Goal: Task Accomplishment & Management: Manage account settings

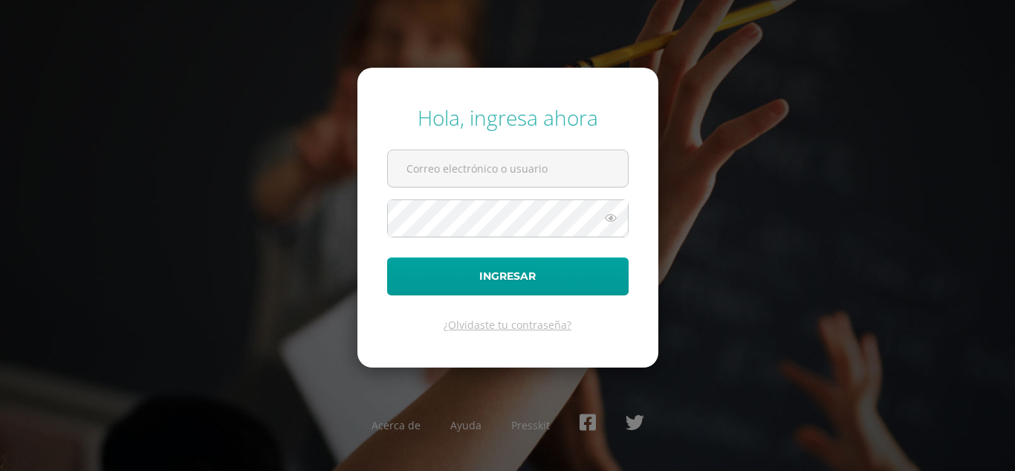
type input "[EMAIL_ADDRESS][DOMAIN_NAME]"
click at [387, 257] on button "Ingresar" at bounding box center [508, 276] width 242 height 38
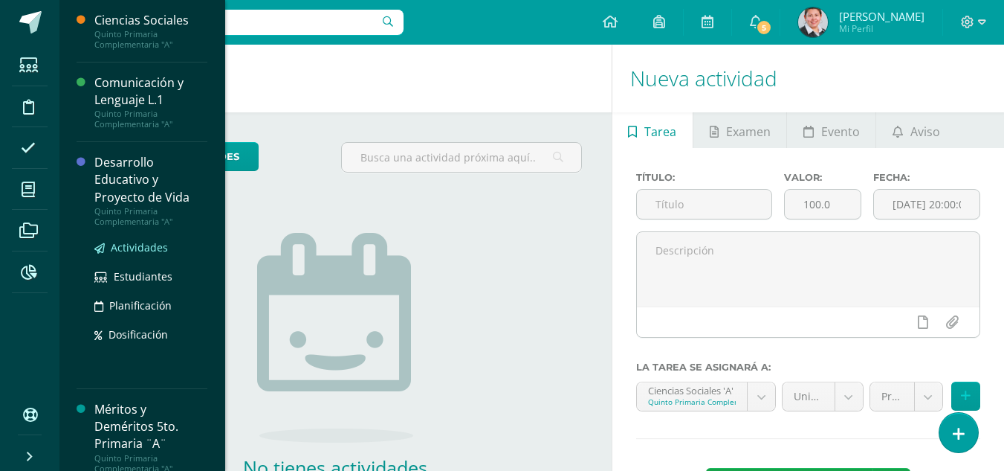
click at [132, 247] on span "Actividades" at bounding box center [139, 247] width 57 height 14
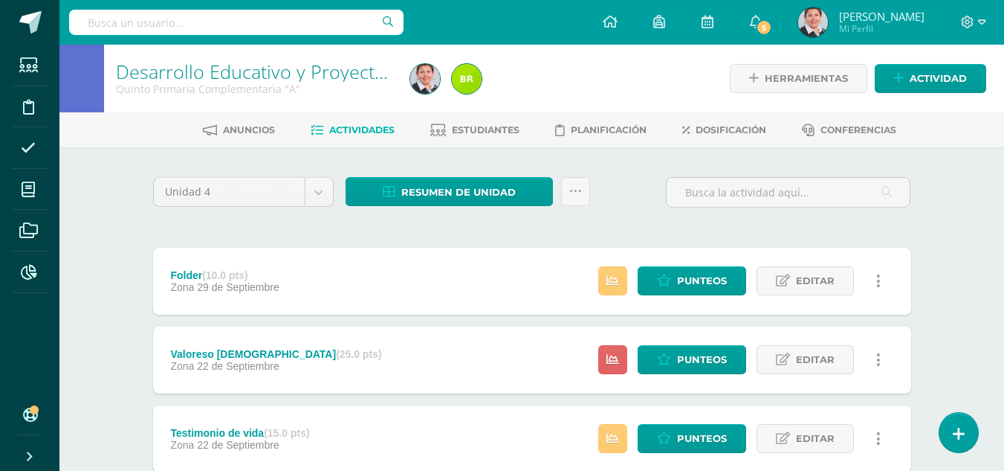
scroll to position [337, 0]
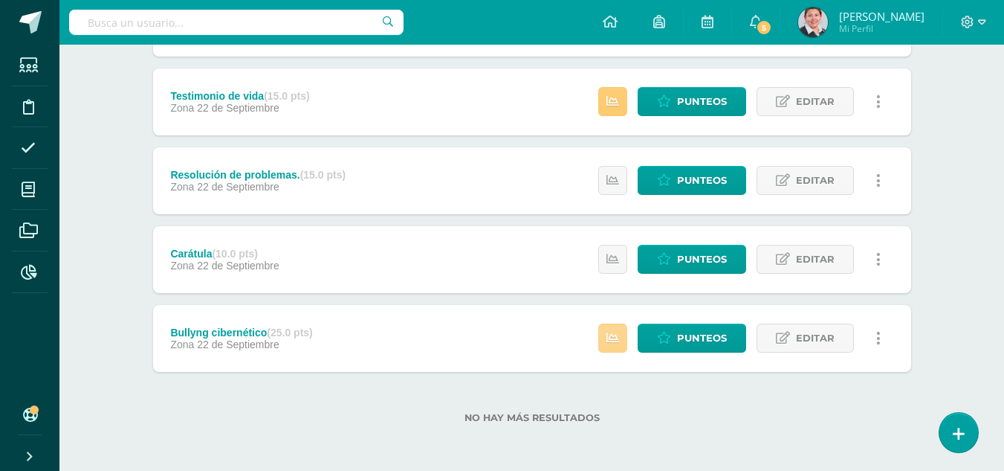
click at [613, 343] on icon at bounding box center [613, 338] width 13 height 13
click at [674, 337] on link "Punteos" at bounding box center [692, 337] width 109 height 29
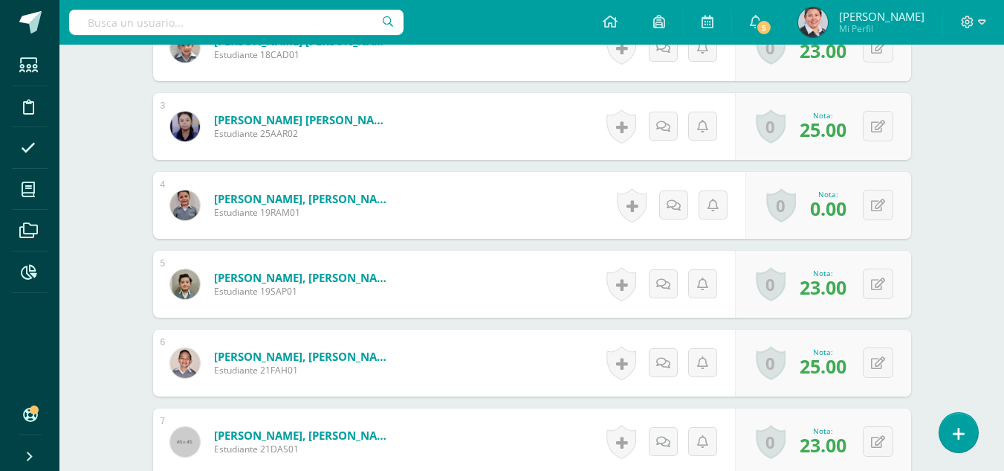
scroll to position [670, 0]
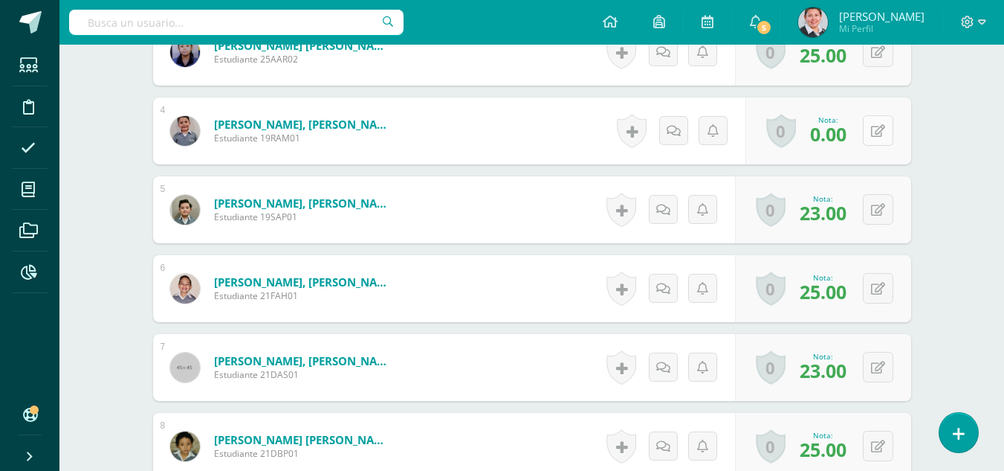
click at [884, 132] on icon at bounding box center [878, 131] width 14 height 13
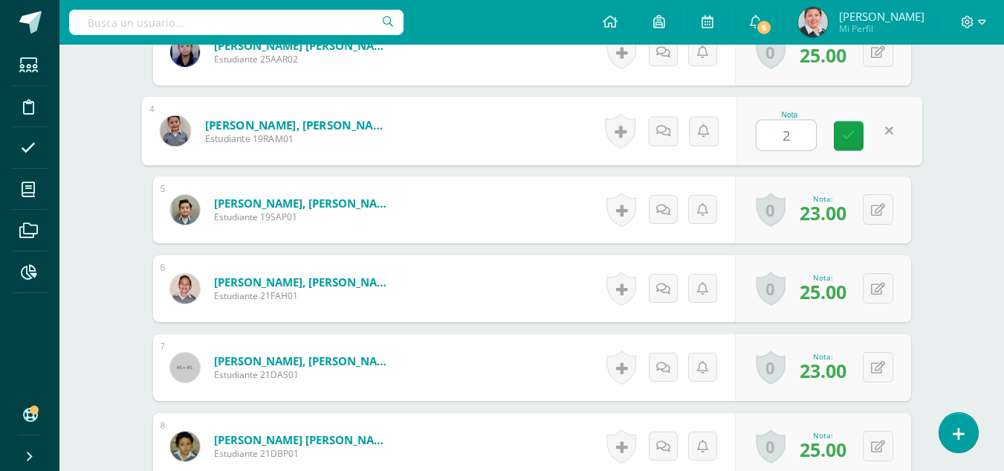
type input "25"
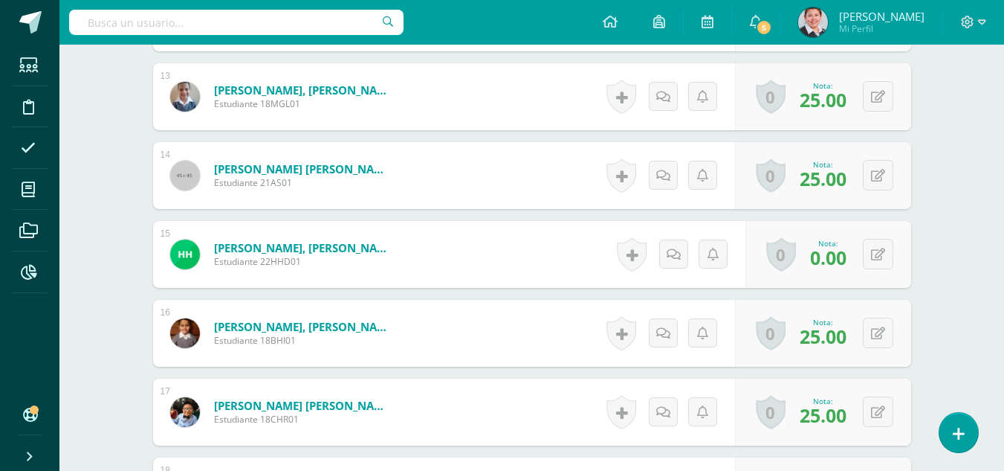
scroll to position [1488, 0]
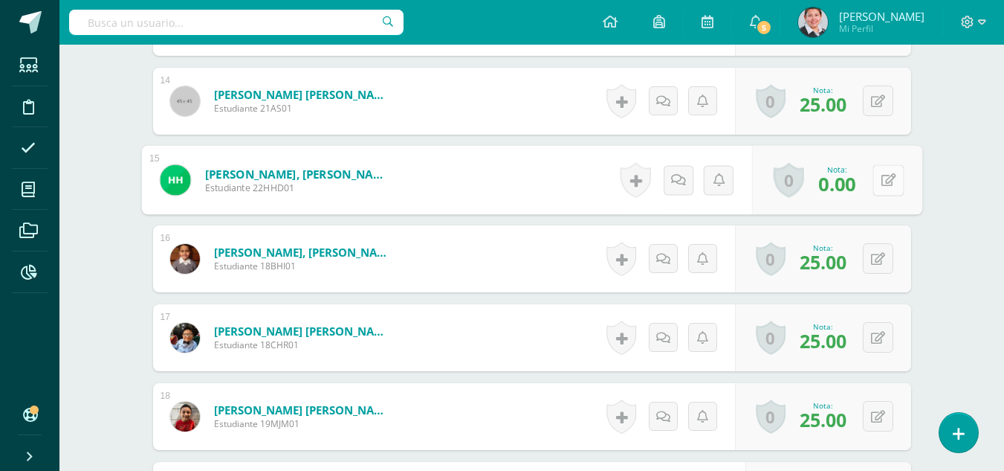
click at [884, 181] on icon at bounding box center [888, 179] width 15 height 13
type input "15"
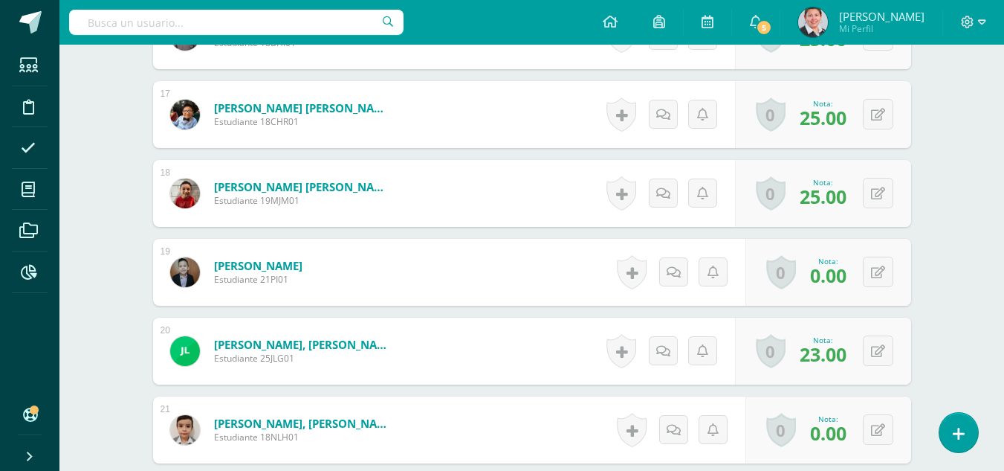
scroll to position [1785, 0]
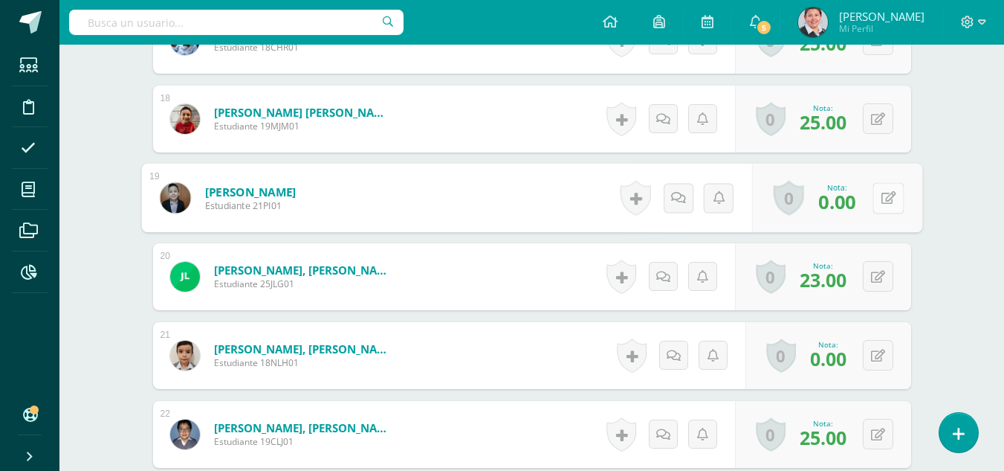
click at [880, 196] on button at bounding box center [888, 197] width 31 height 31
type input "19"
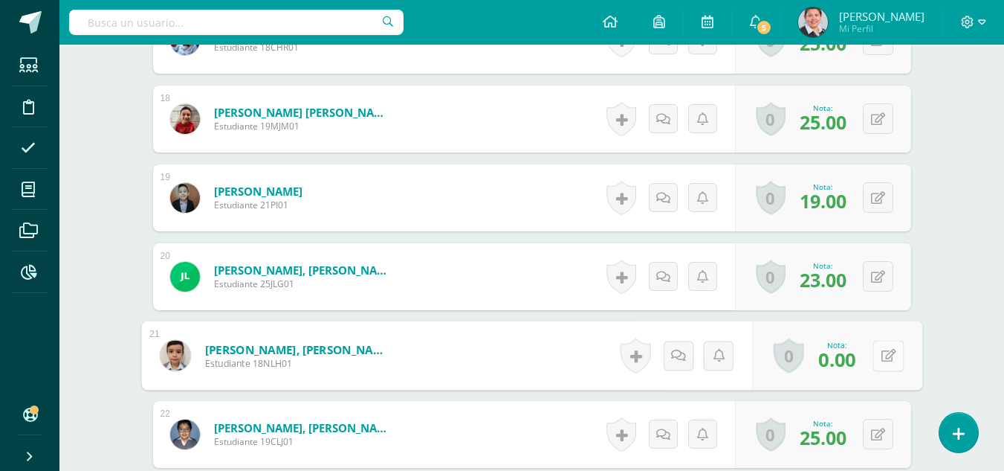
click at [879, 355] on button at bounding box center [888, 355] width 31 height 31
type input "23"
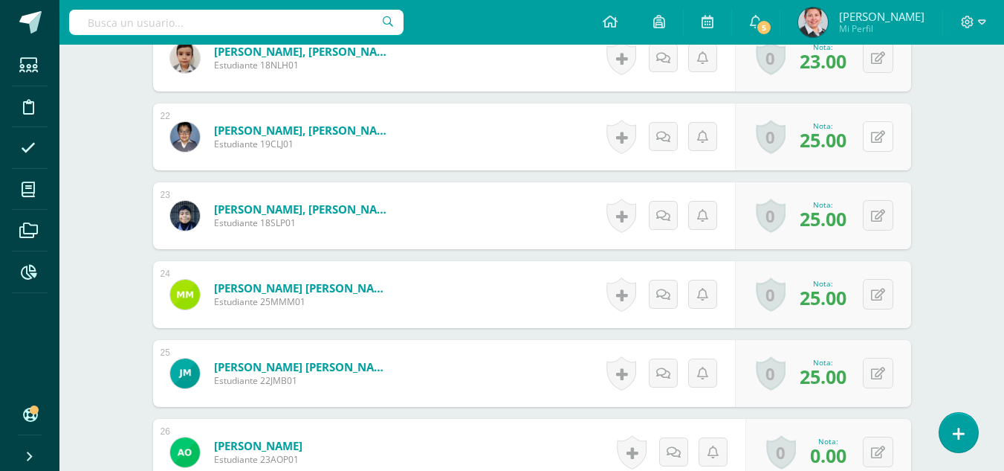
scroll to position [2157, 0]
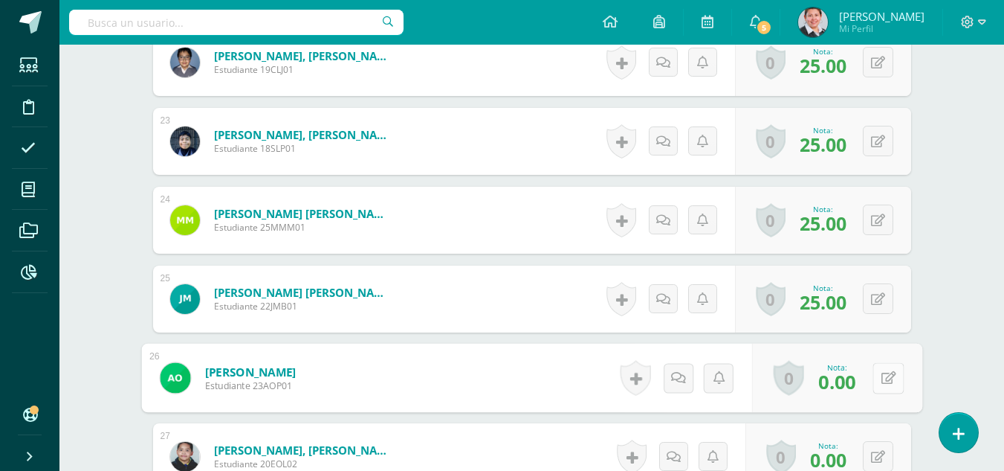
click at [877, 378] on button at bounding box center [888, 377] width 31 height 31
type input "15"
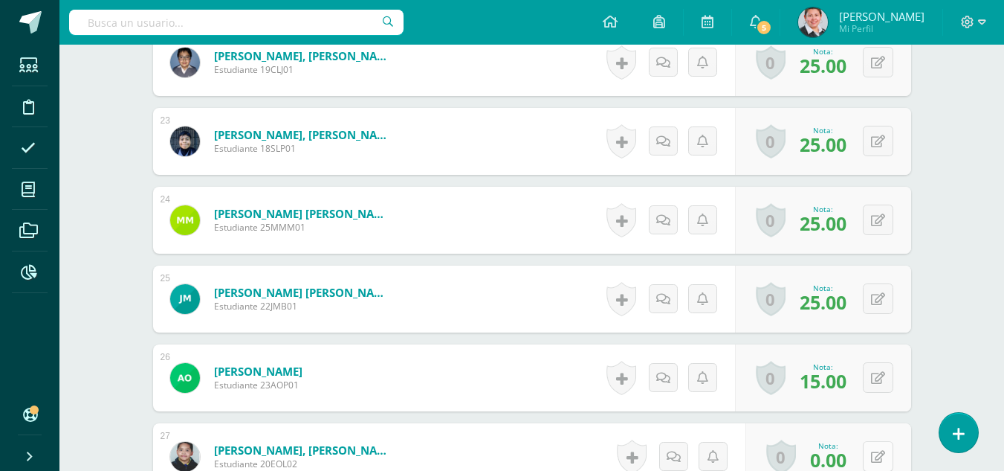
click at [880, 459] on button at bounding box center [878, 456] width 30 height 30
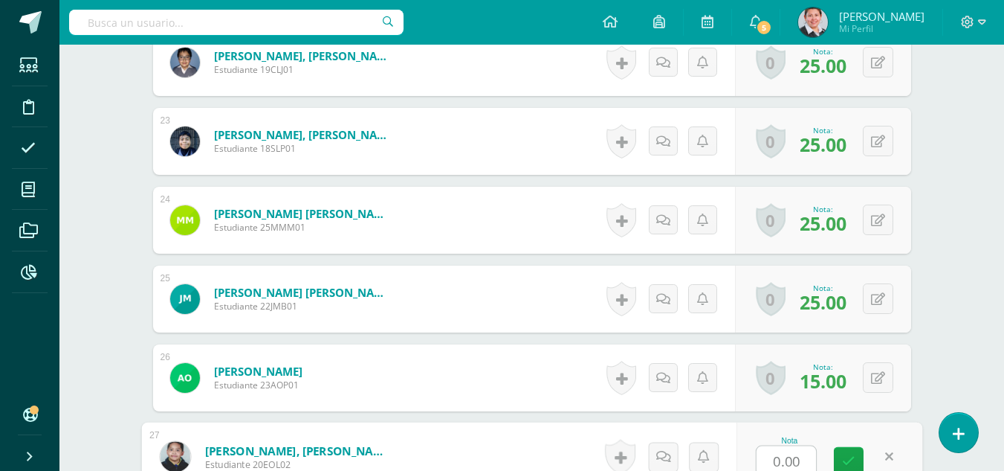
scroll to position [2162, 0]
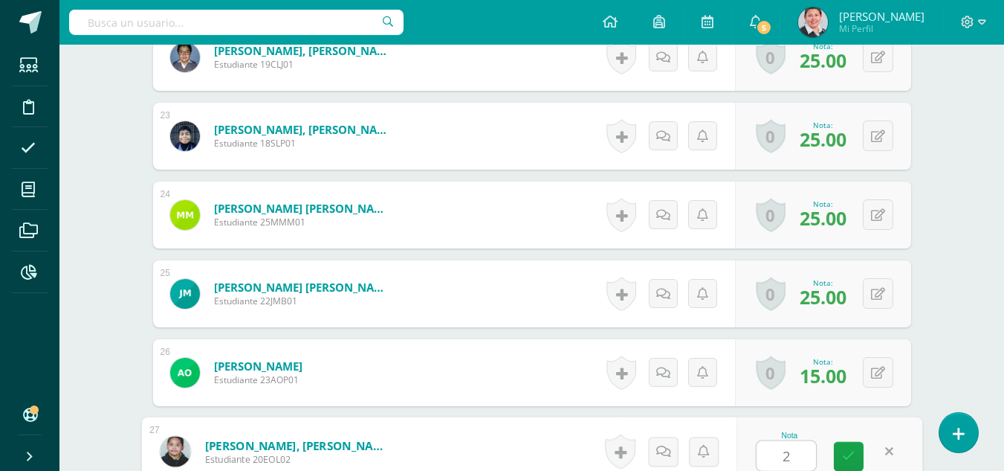
type input "20"
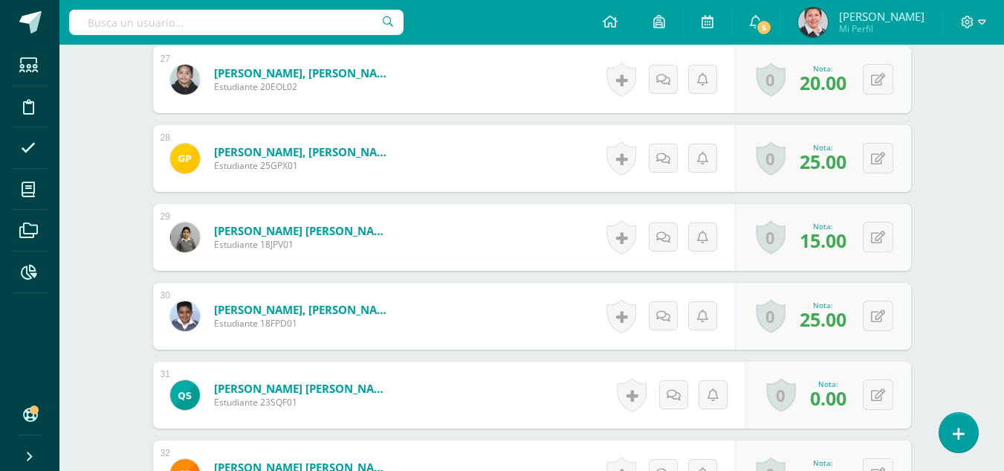
scroll to position [2608, 0]
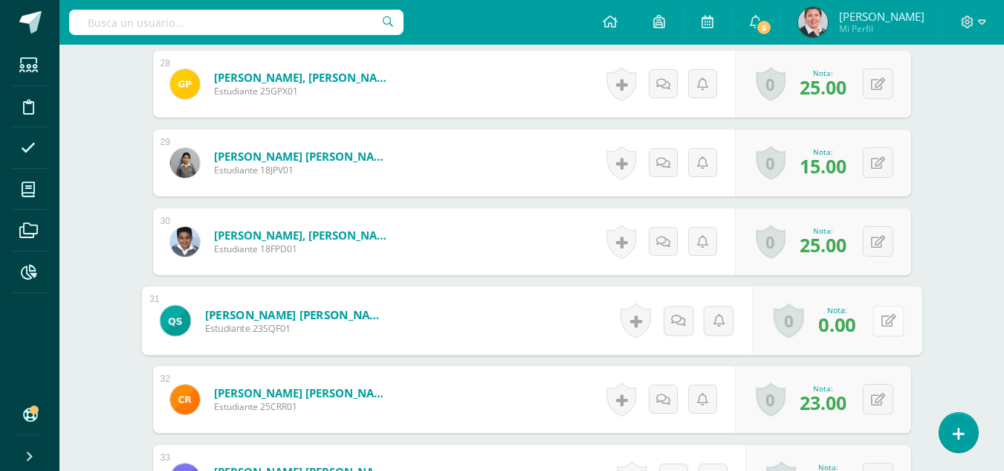
click at [882, 321] on icon at bounding box center [888, 320] width 15 height 13
type input "16"
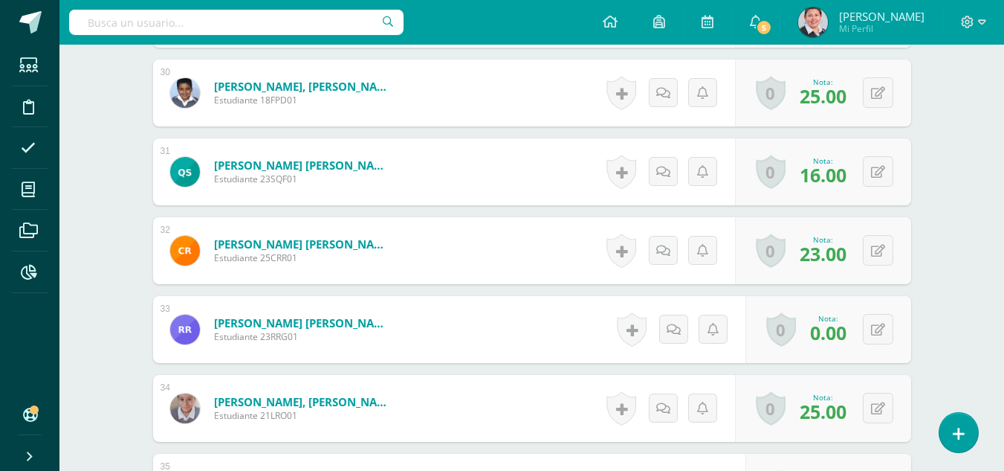
scroll to position [2831, 0]
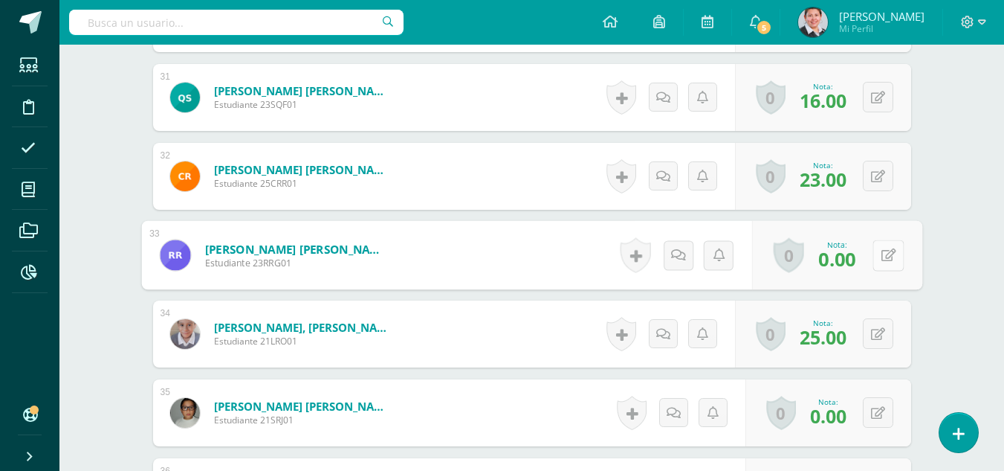
click at [880, 255] on button at bounding box center [888, 254] width 31 height 31
type input "20"
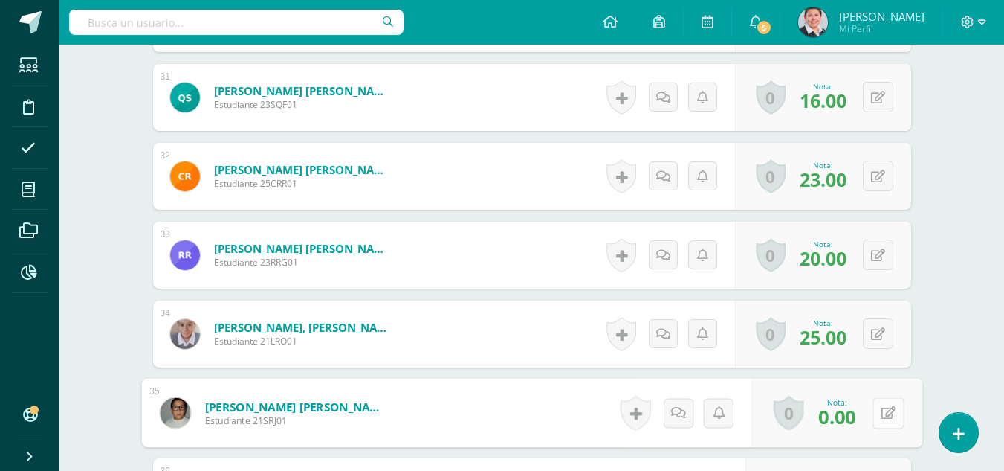
click at [878, 416] on button at bounding box center [888, 412] width 31 height 31
type input "20"
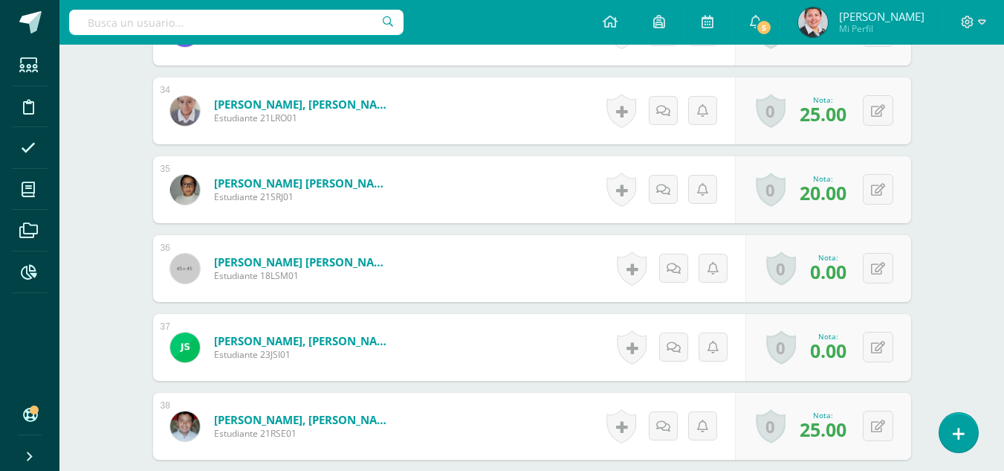
scroll to position [3128, 0]
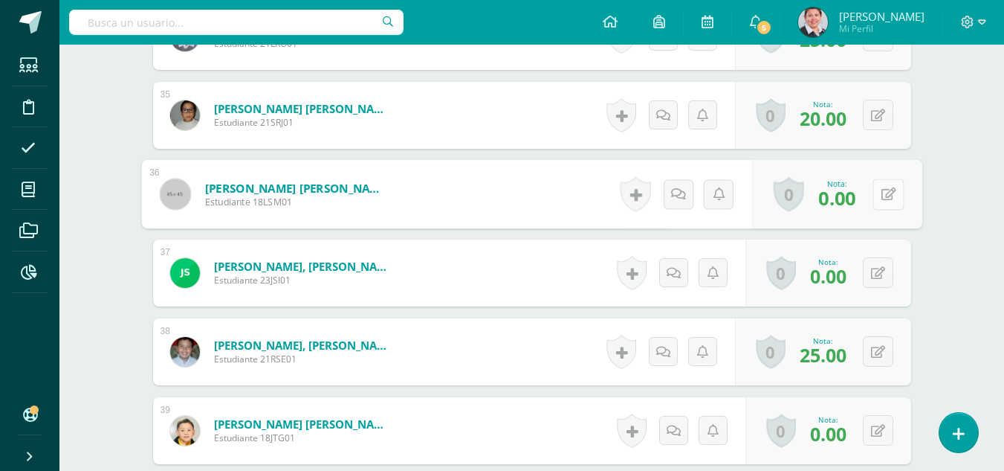
click at [877, 193] on button at bounding box center [888, 193] width 31 height 31
type input "24"
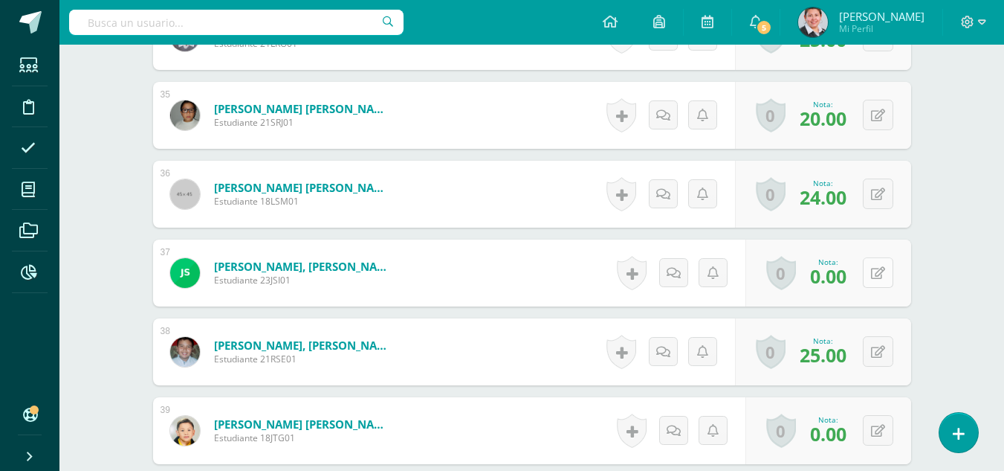
click at [880, 272] on icon at bounding box center [878, 273] width 14 height 13
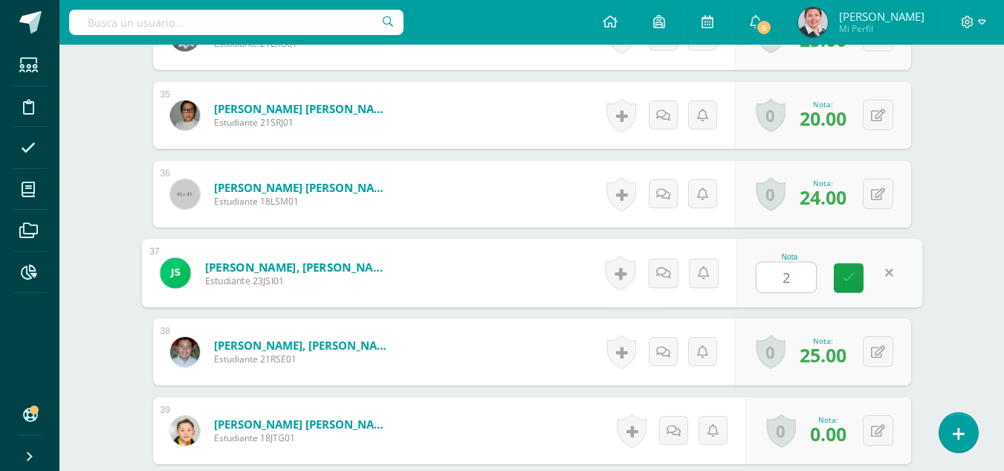
type input "23"
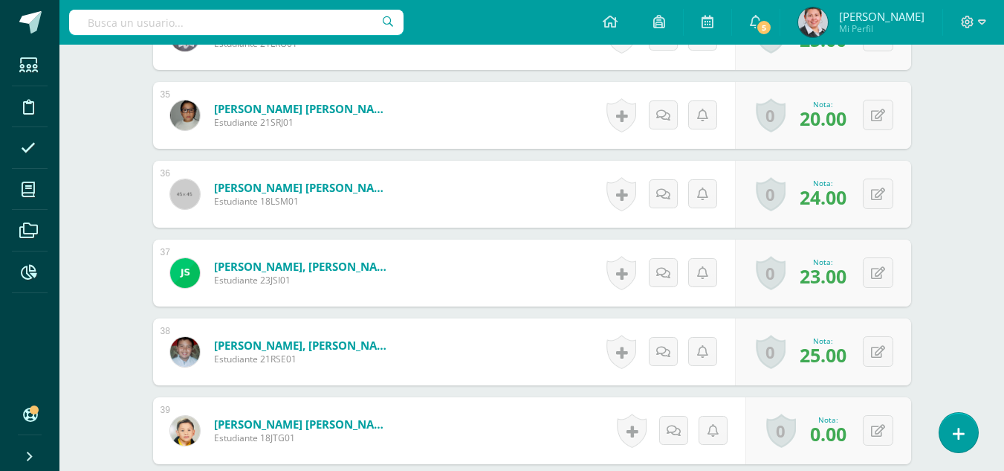
scroll to position [3351, 0]
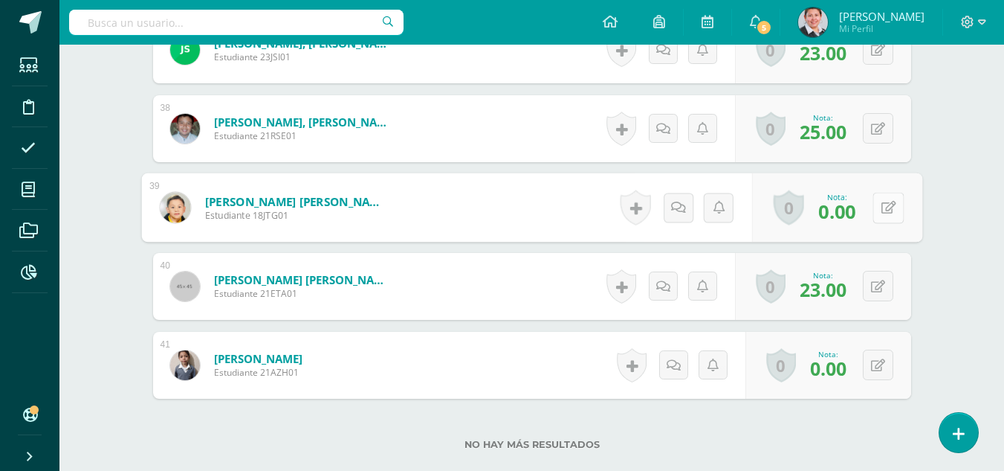
click at [878, 209] on button at bounding box center [888, 207] width 31 height 31
type input "20"
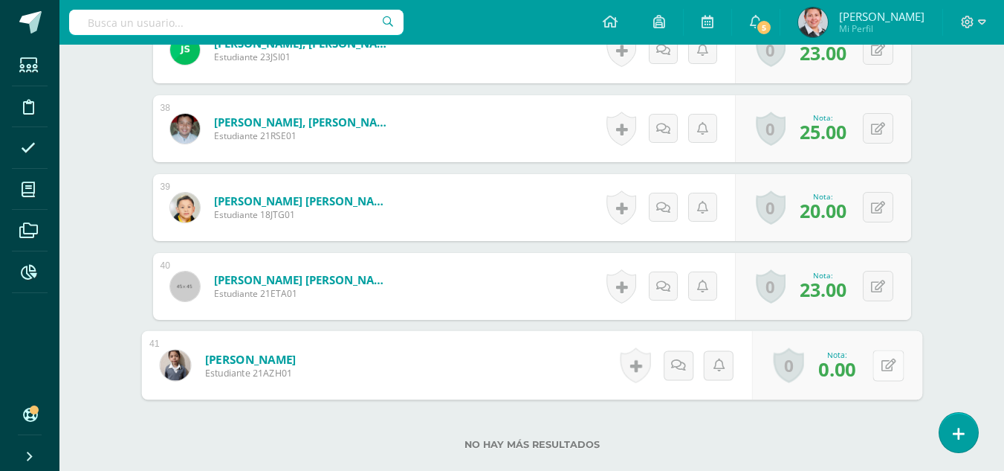
click at [873, 365] on button at bounding box center [888, 364] width 31 height 31
type input "20"
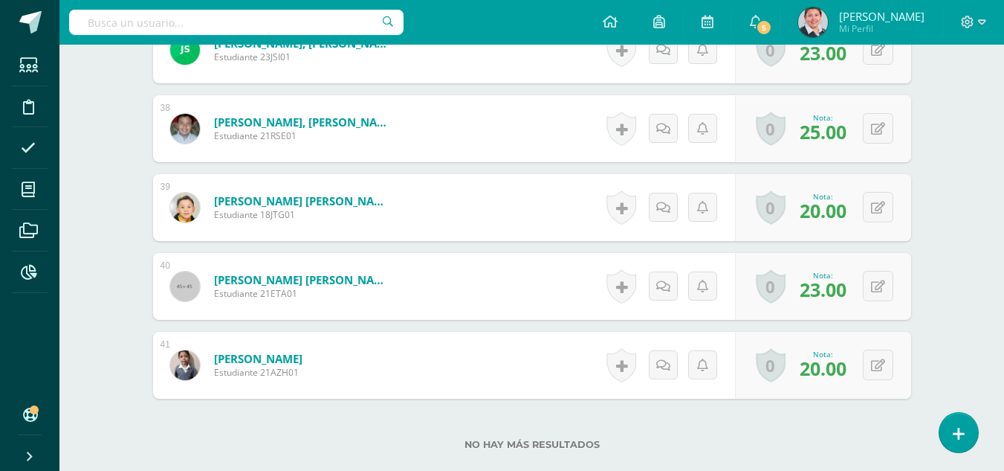
scroll to position [3449, 0]
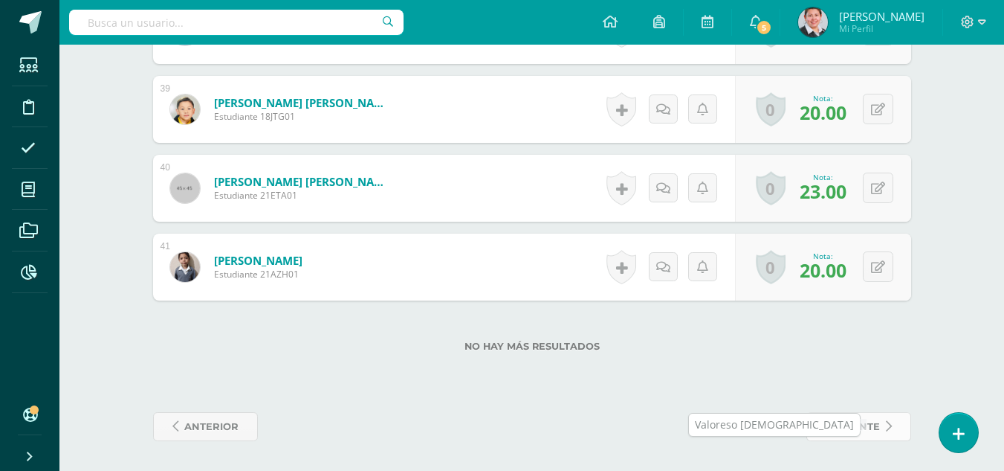
click at [844, 422] on span "siguiente" at bounding box center [853, 427] width 54 height 28
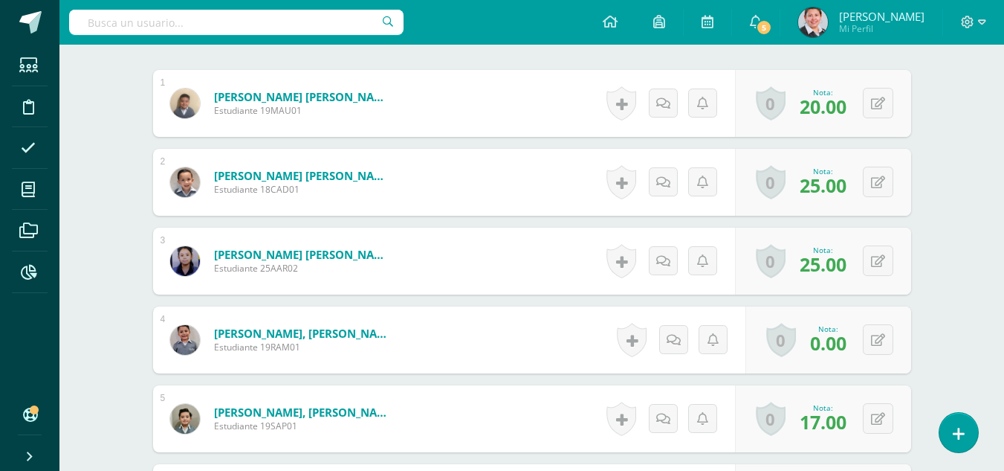
scroll to position [521, 0]
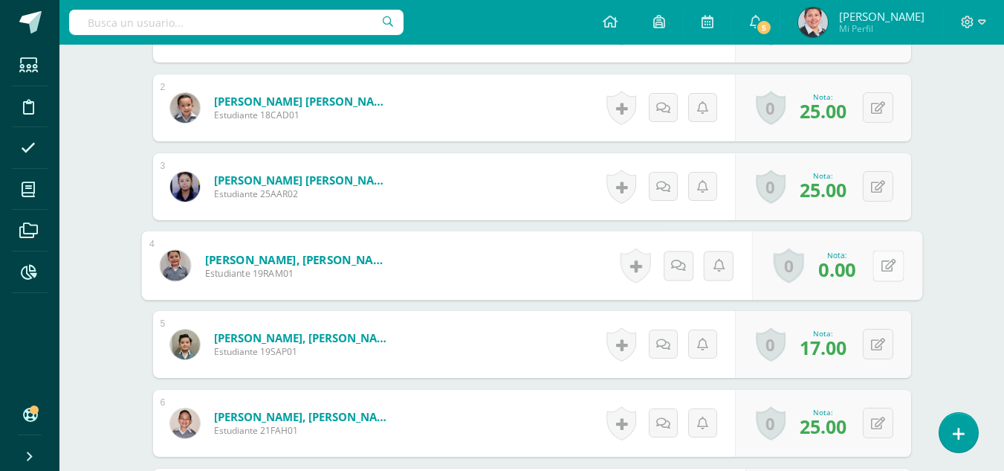
click at [879, 270] on button at bounding box center [888, 265] width 31 height 31
type input "20"
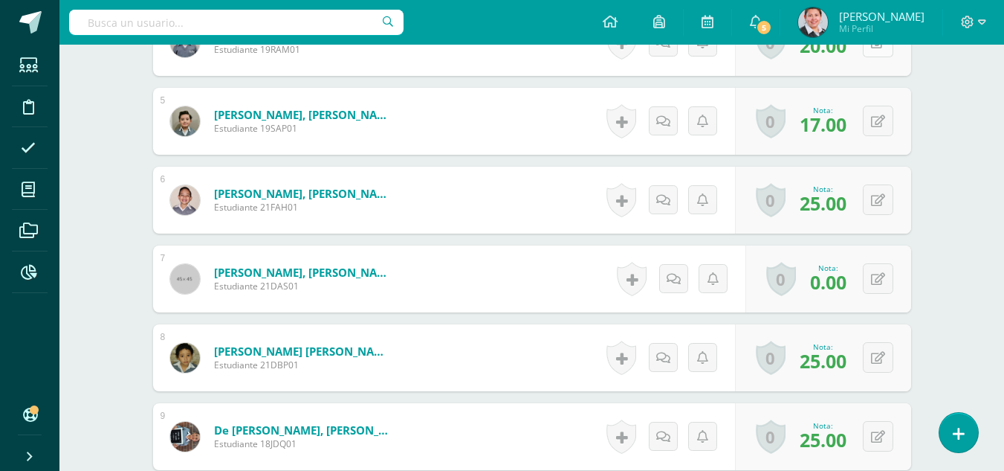
scroll to position [818, 0]
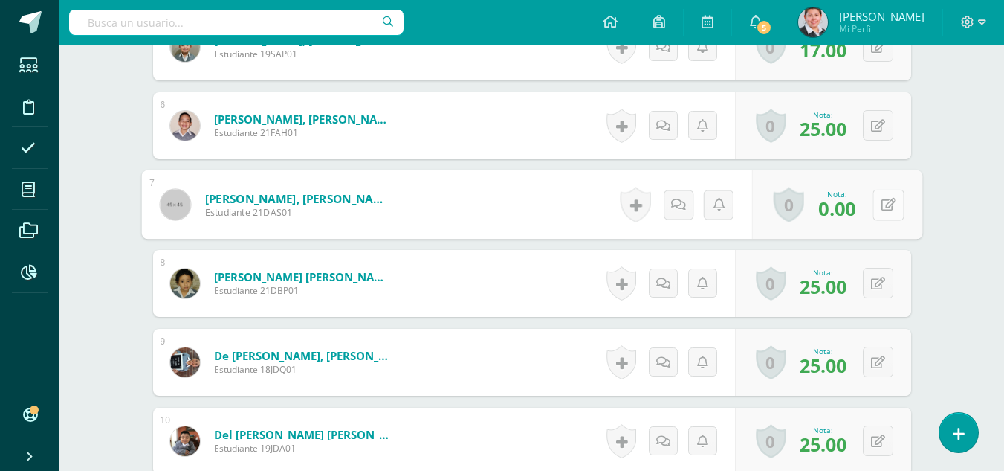
click at [877, 205] on button at bounding box center [888, 204] width 31 height 31
type input "22"
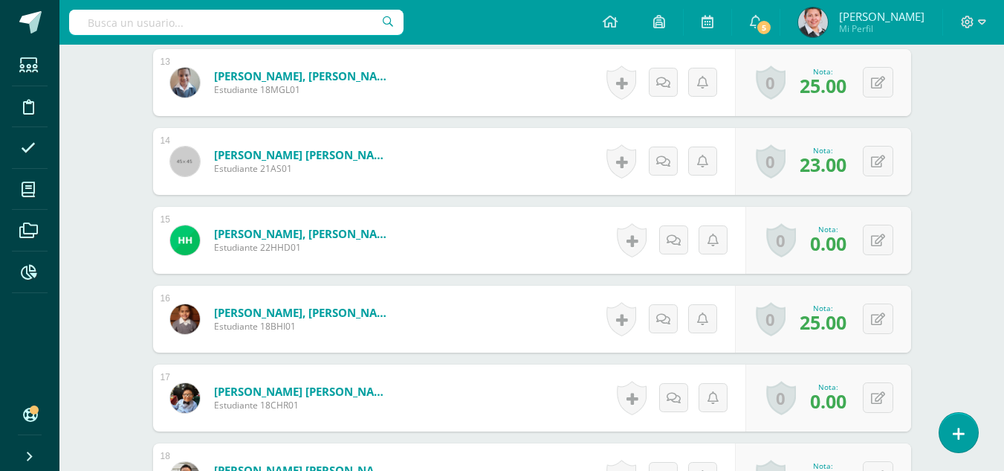
scroll to position [1488, 0]
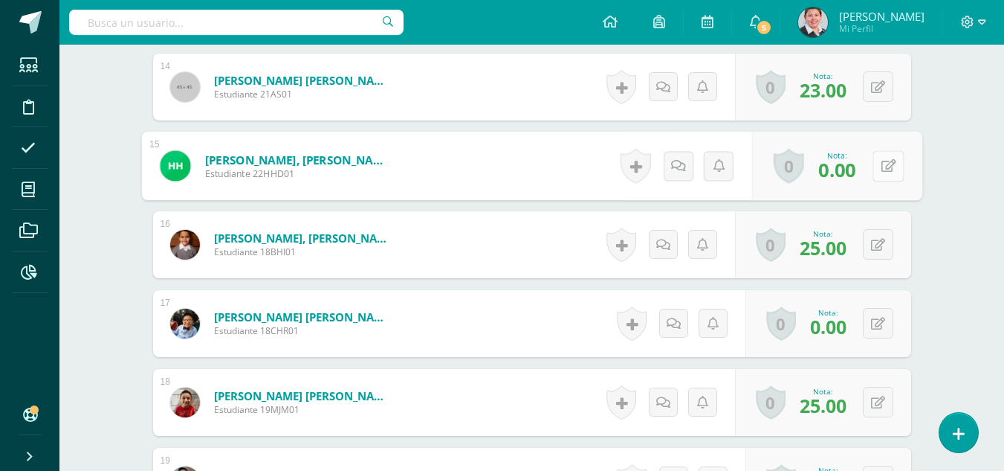
click at [876, 167] on button at bounding box center [888, 165] width 31 height 31
type input "15"
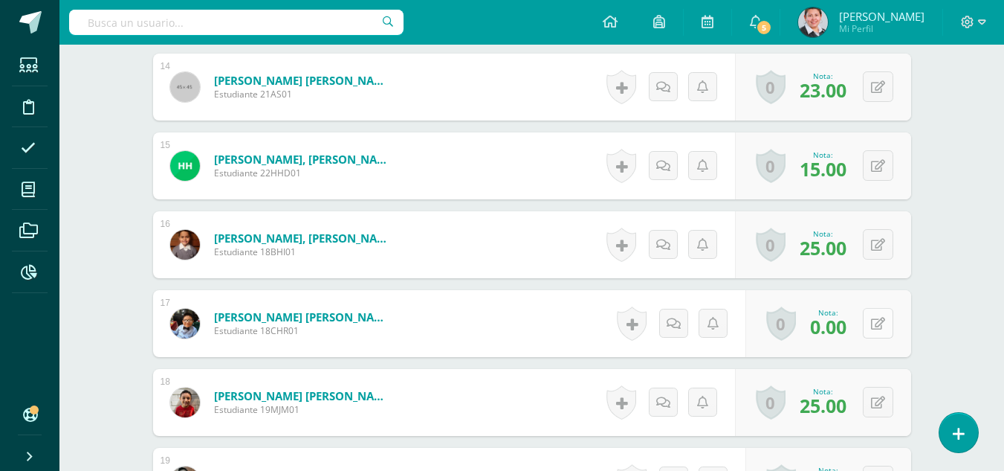
click at [878, 326] on button at bounding box center [878, 323] width 30 height 30
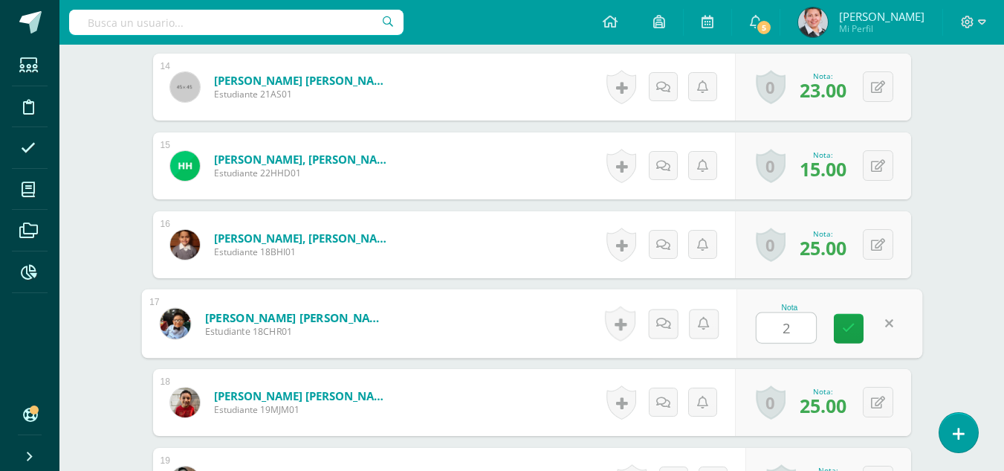
type input "20"
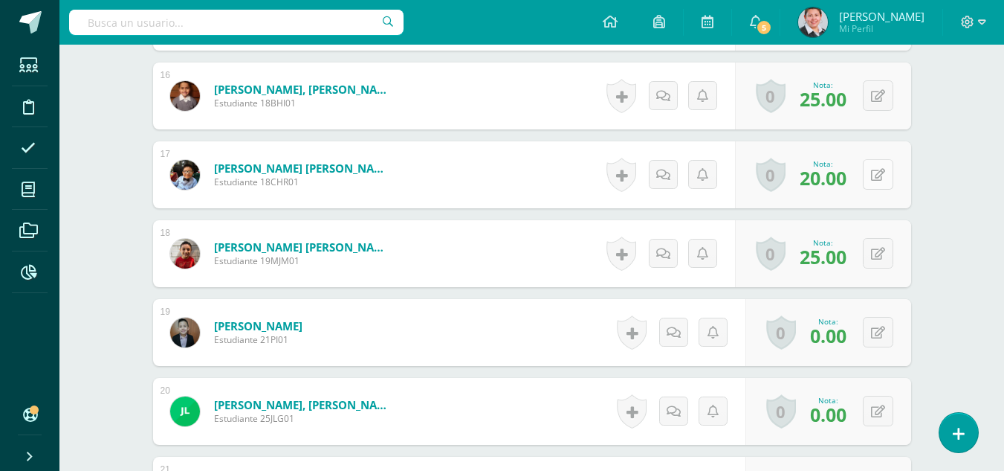
scroll to position [1711, 0]
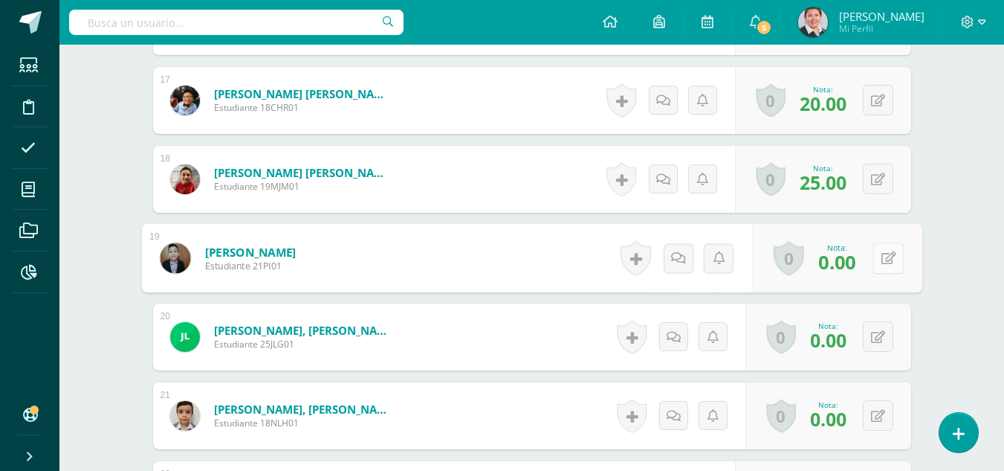
click at [879, 263] on button at bounding box center [888, 257] width 31 height 31
type input "19"
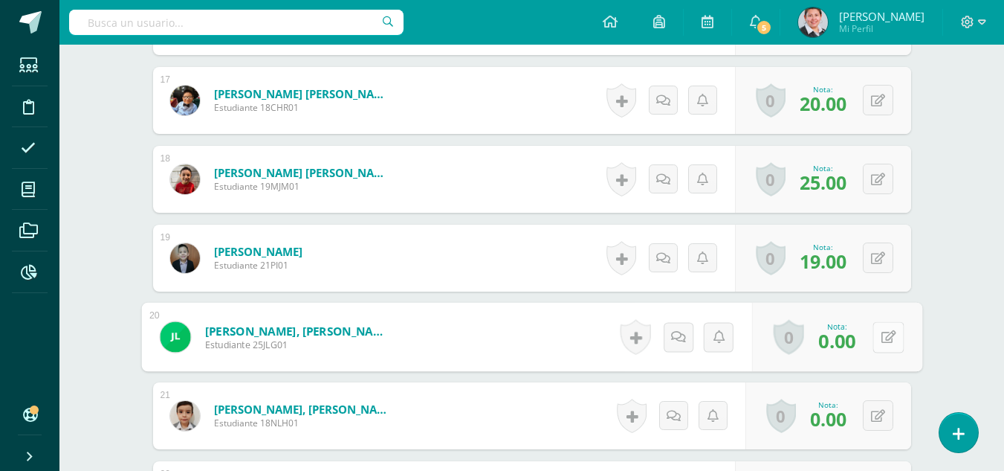
click at [881, 333] on icon at bounding box center [888, 336] width 15 height 13
type input "22"
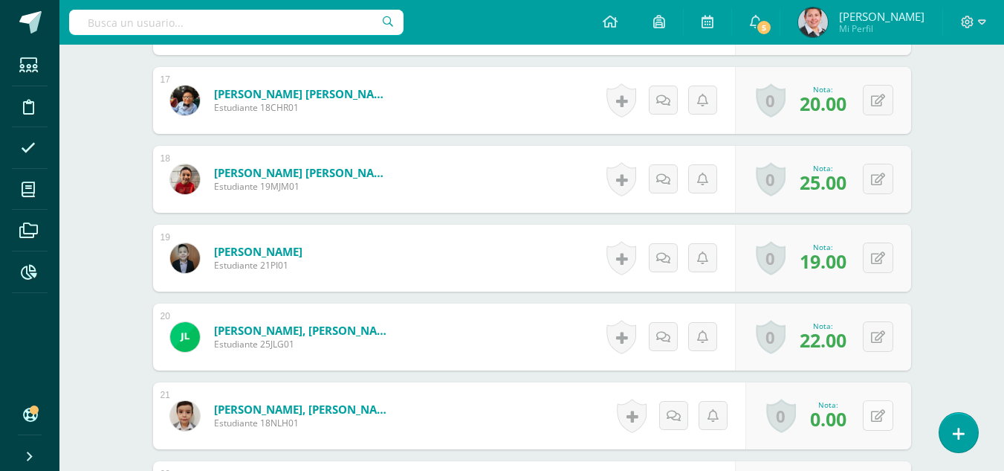
click at [879, 421] on button at bounding box center [878, 415] width 30 height 30
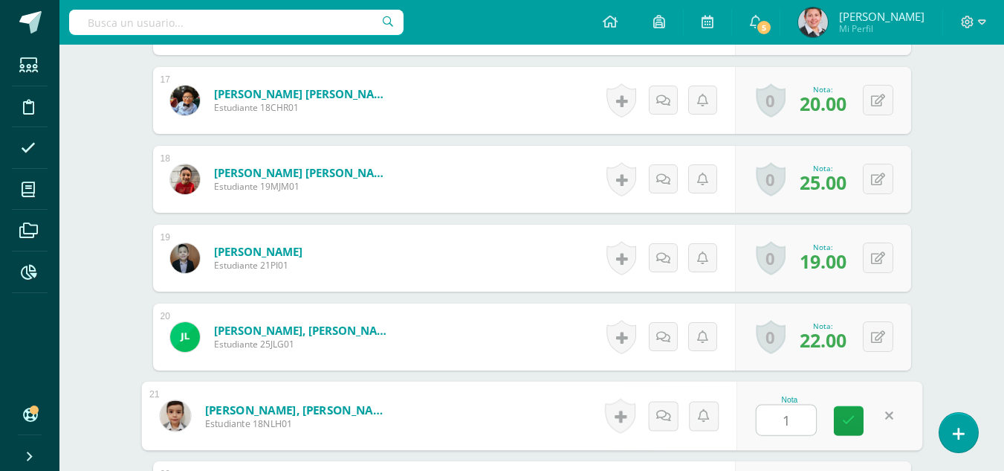
type input "18"
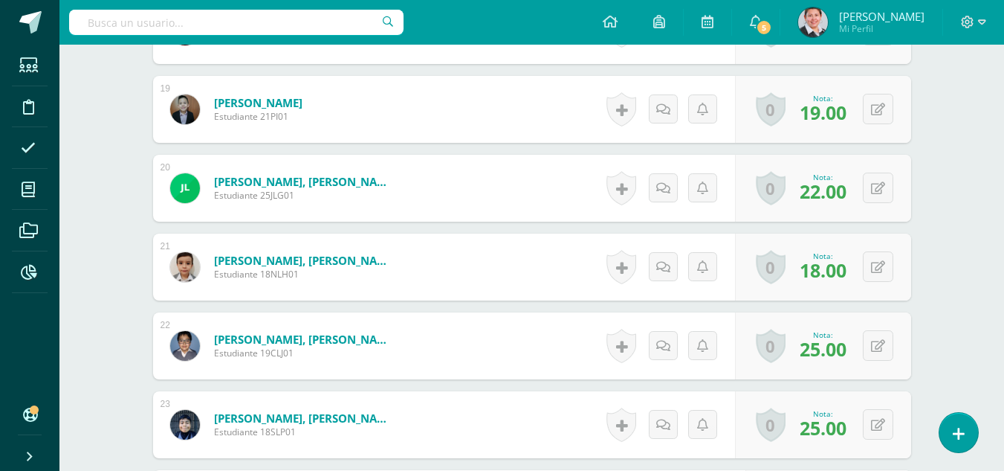
scroll to position [2008, 0]
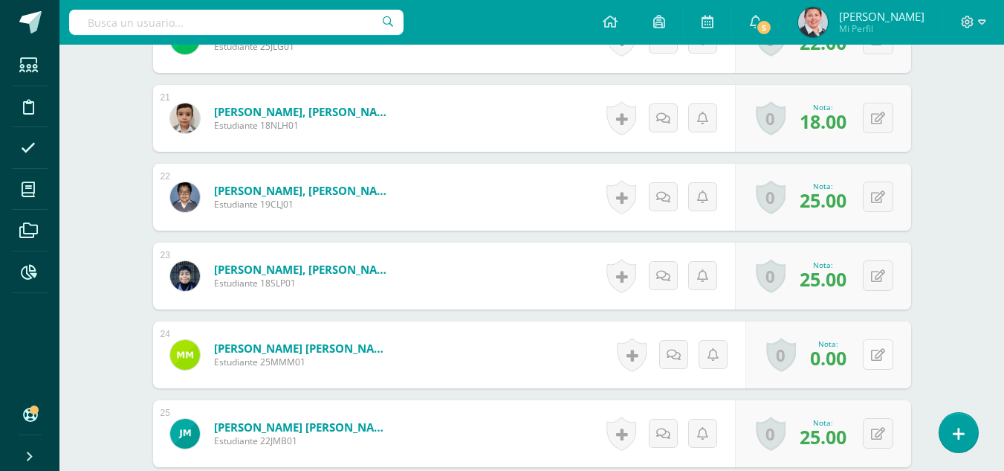
click at [880, 352] on button at bounding box center [878, 354] width 30 height 30
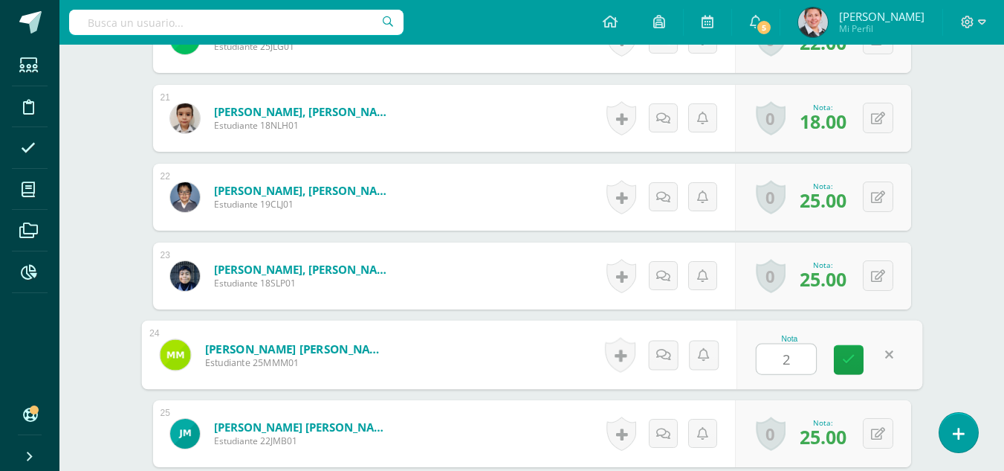
type input "25"
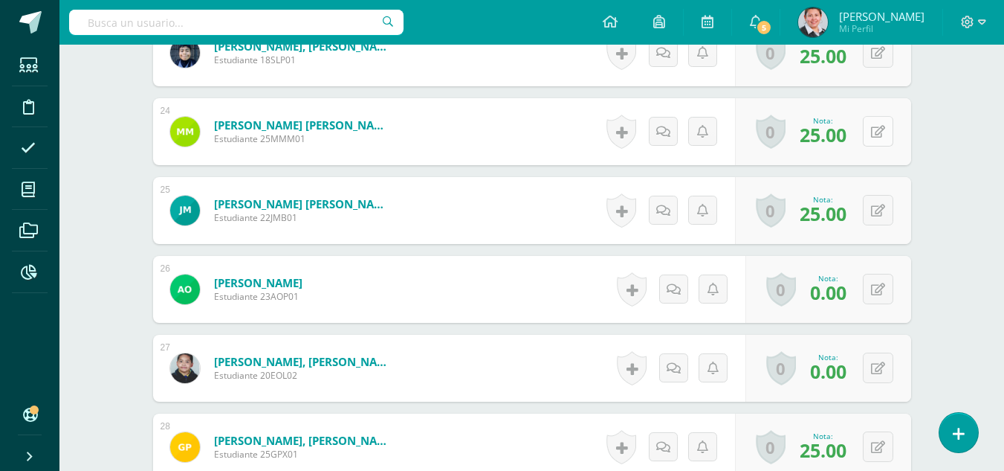
scroll to position [2305, 0]
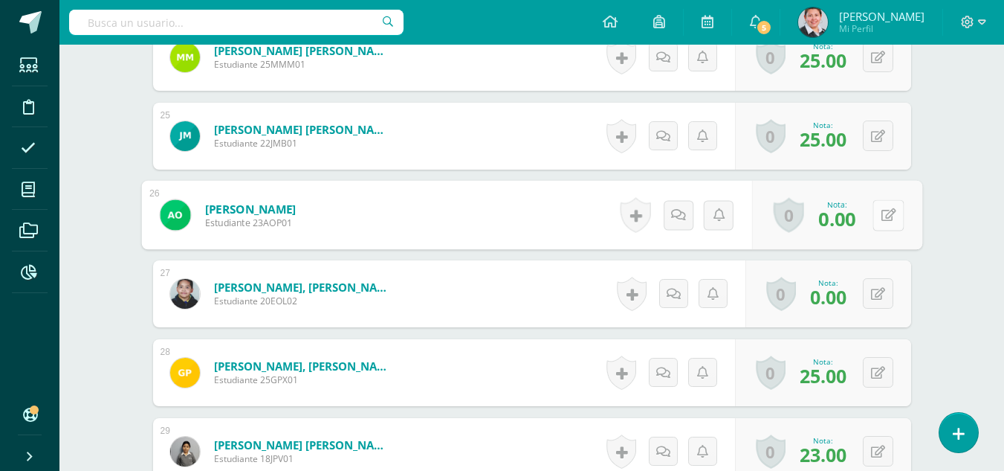
click at [876, 213] on button at bounding box center [888, 214] width 31 height 31
type input "15"
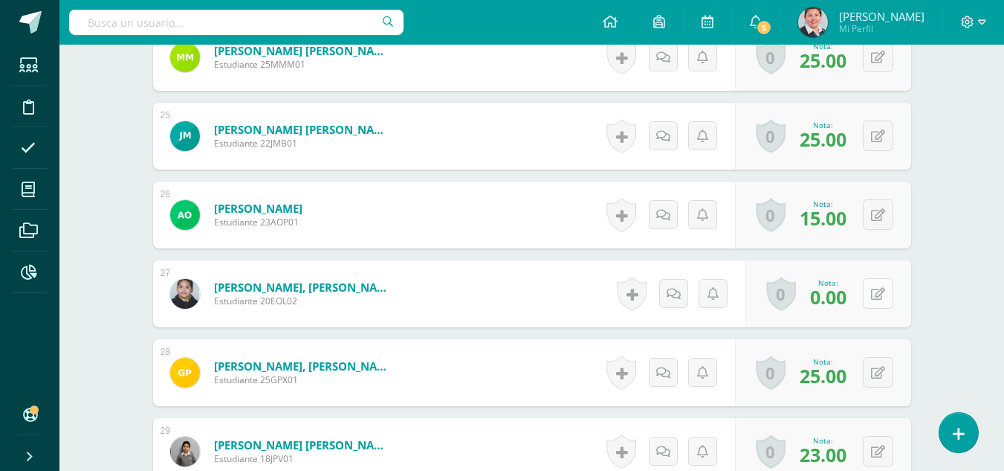
click at [877, 292] on button at bounding box center [878, 293] width 30 height 30
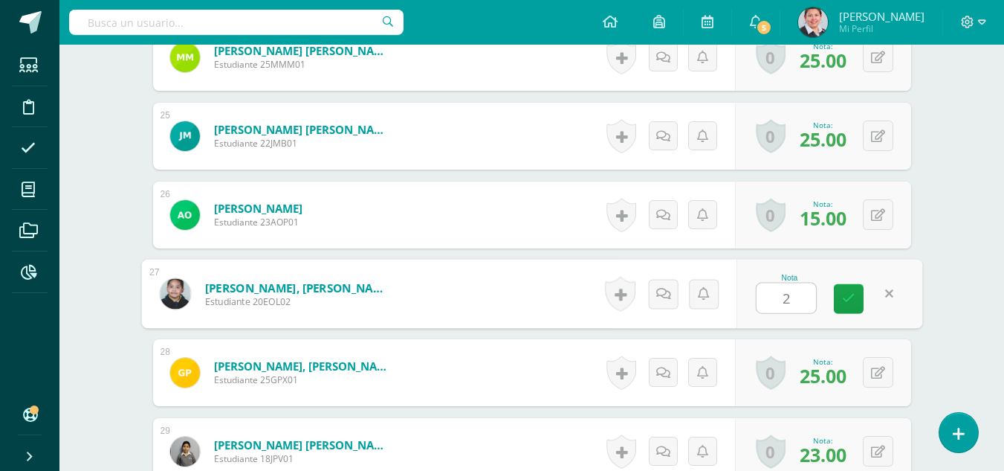
type input "23"
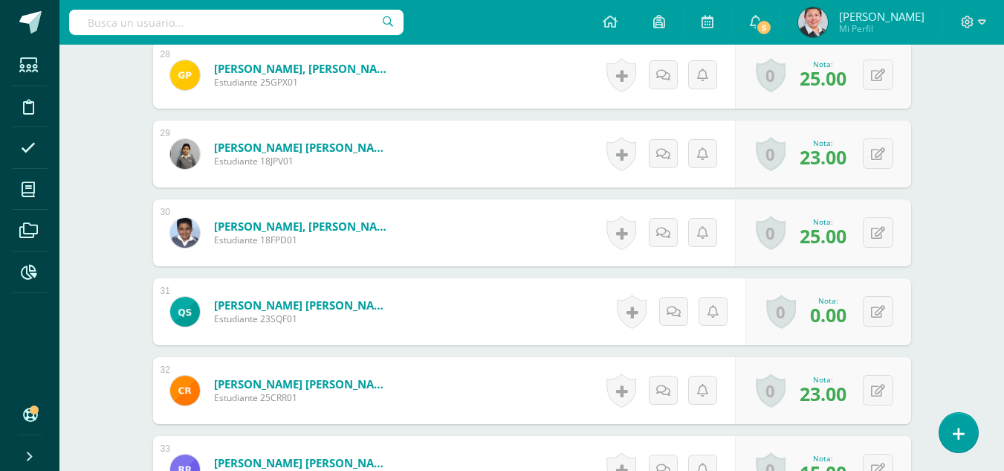
scroll to position [2677, 0]
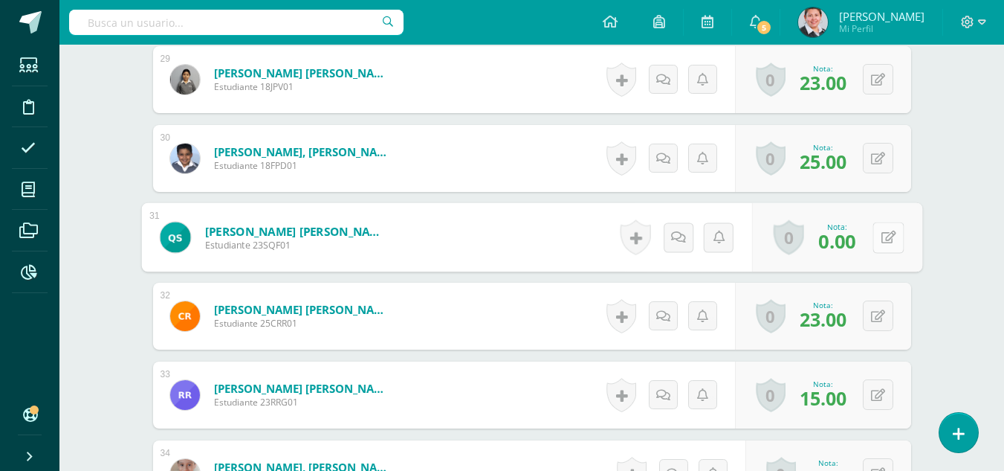
click at [873, 238] on button at bounding box center [888, 237] width 31 height 31
type input "19"
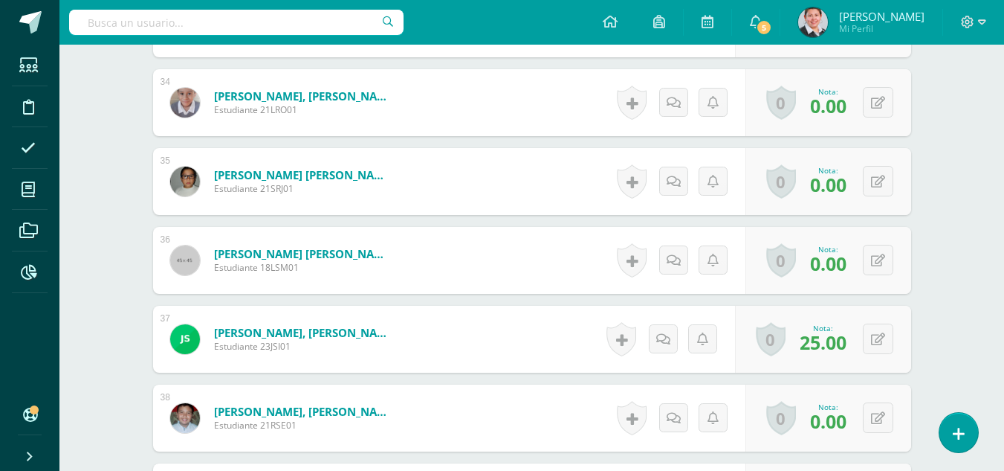
scroll to position [2974, 0]
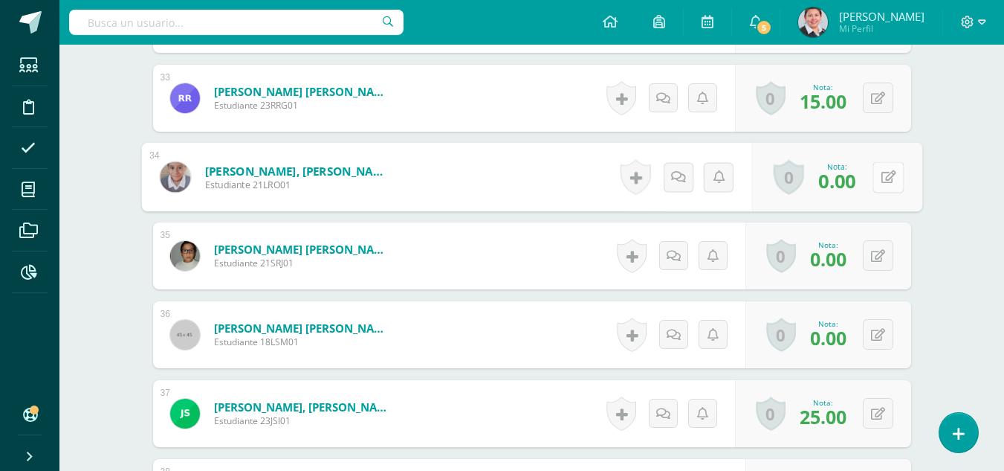
click at [879, 178] on button at bounding box center [888, 176] width 31 height 31
type input "5"
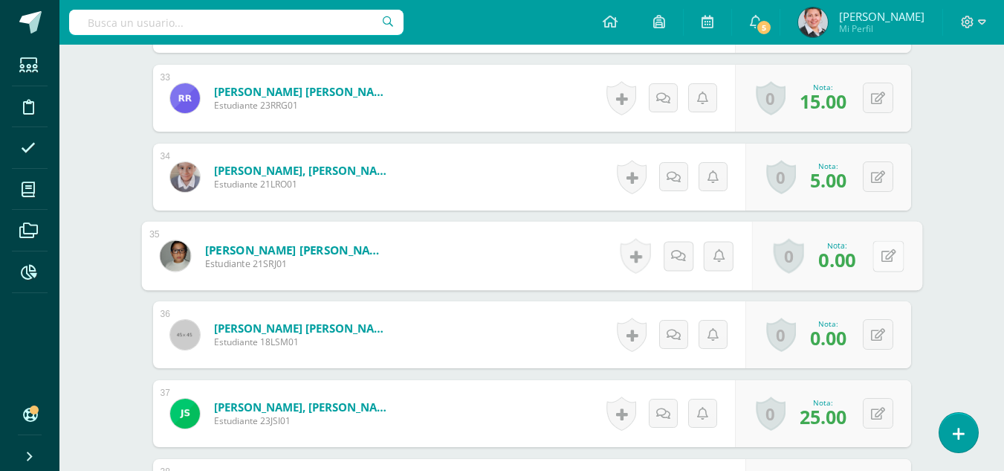
click at [876, 256] on button at bounding box center [888, 255] width 31 height 31
type input "20"
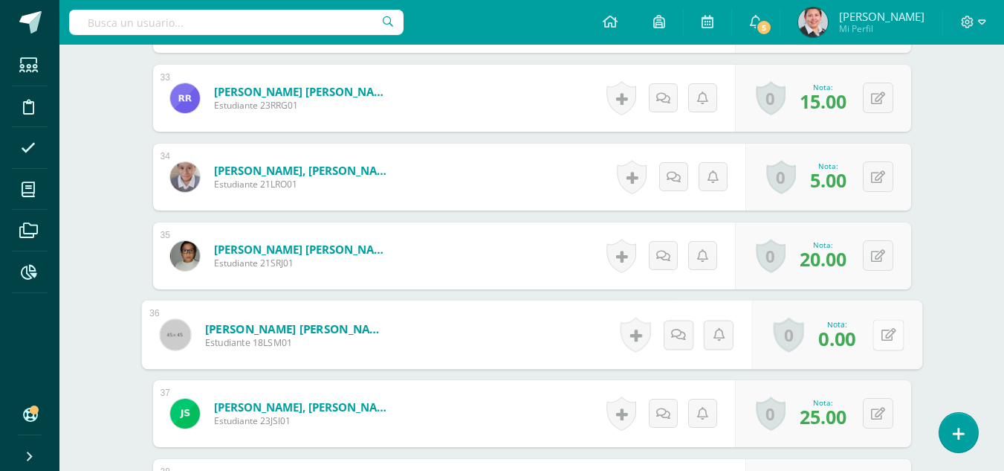
click at [883, 341] on button at bounding box center [888, 334] width 31 height 31
type input "20"
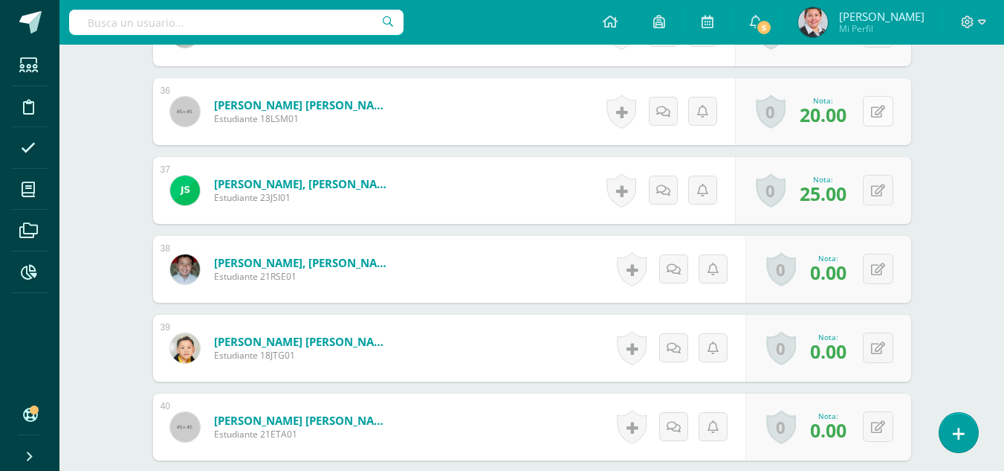
scroll to position [3345, 0]
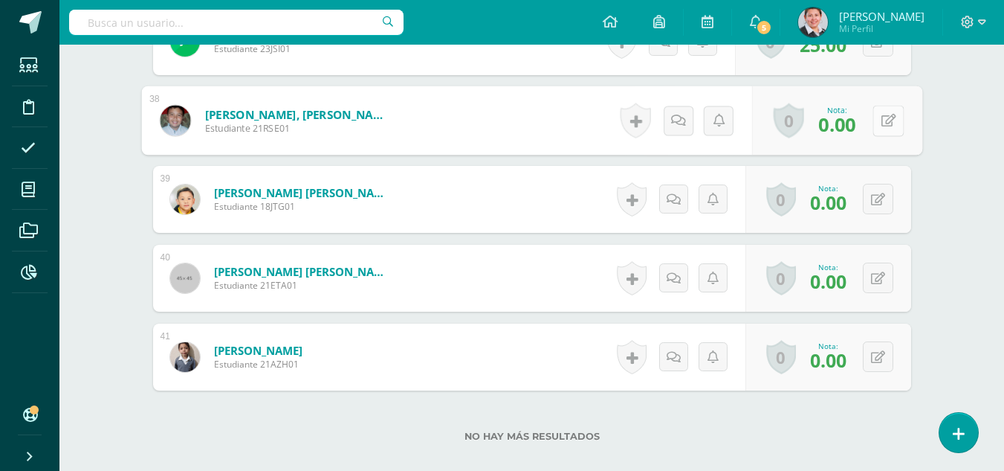
click at [878, 124] on button at bounding box center [888, 120] width 31 height 31
type input "25"
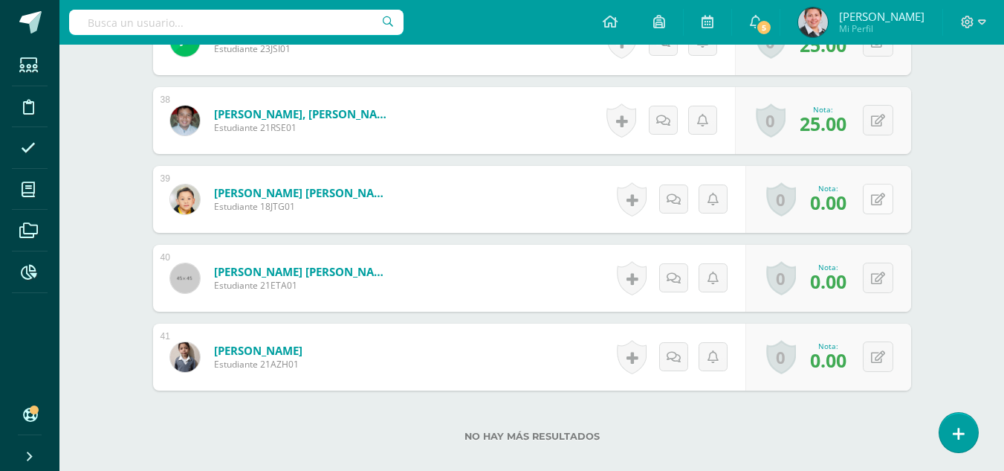
click at [882, 198] on icon at bounding box center [878, 199] width 14 height 13
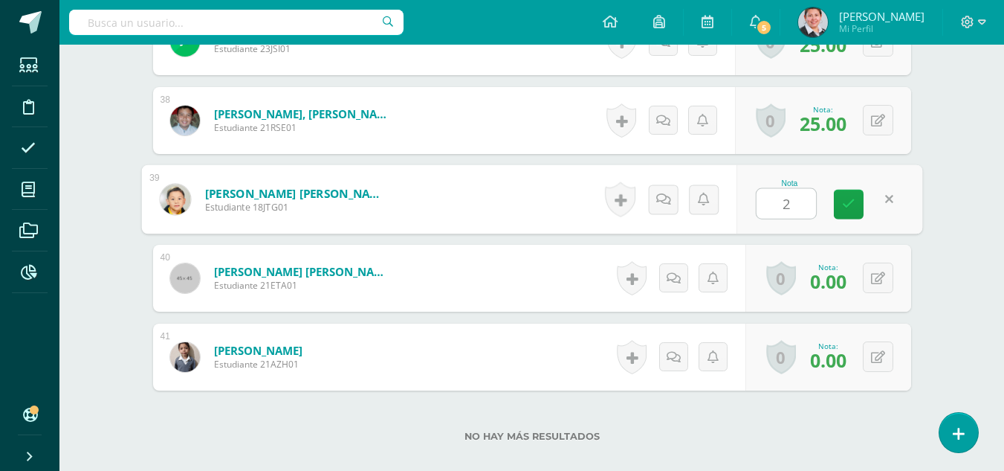
type input "20"
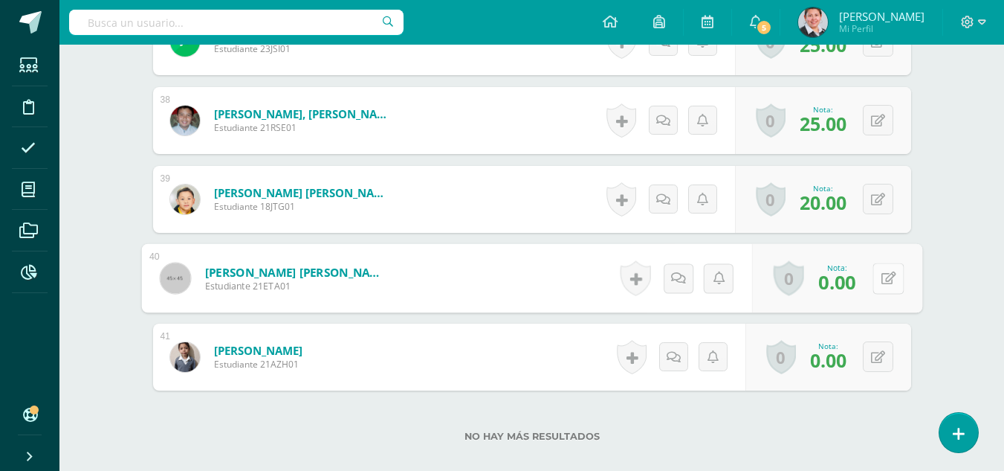
click at [880, 271] on button at bounding box center [888, 277] width 31 height 31
type input "22"
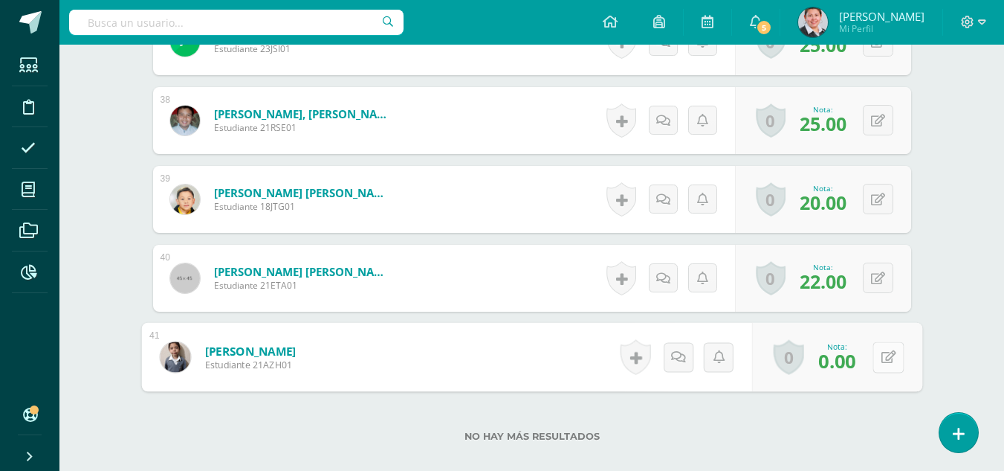
click at [881, 360] on icon at bounding box center [888, 356] width 15 height 13
type input "20"
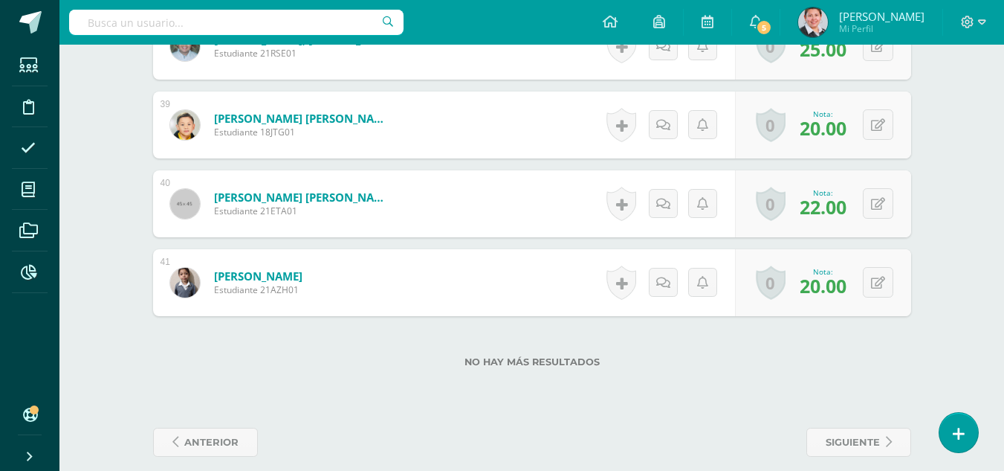
scroll to position [3435, 0]
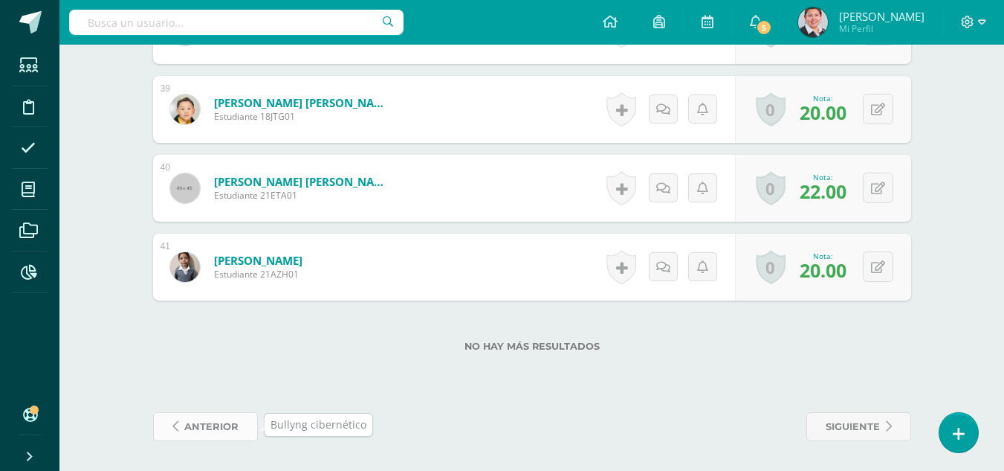
click at [237, 433] on span "anterior" at bounding box center [211, 427] width 54 height 28
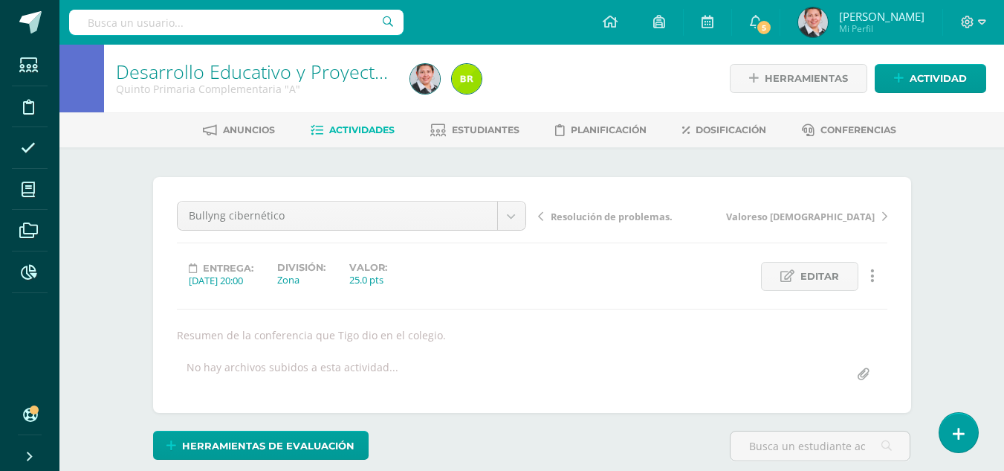
scroll to position [1, 0]
click at [572, 216] on span "Resolución de problemas." at bounding box center [612, 215] width 122 height 13
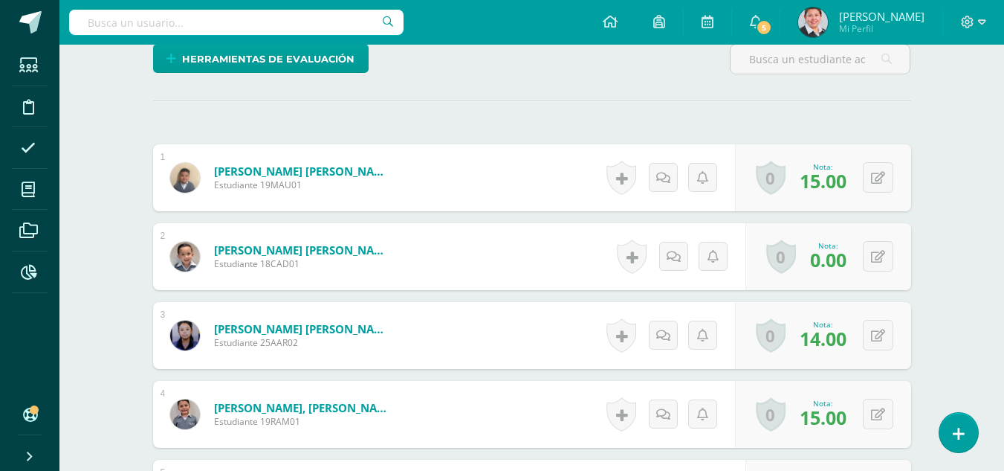
scroll to position [447, 0]
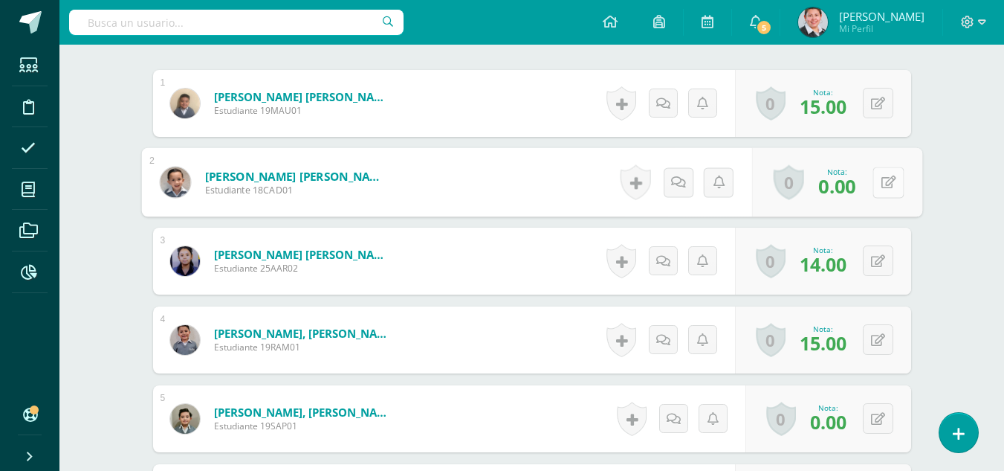
click at [879, 178] on button at bounding box center [888, 182] width 31 height 31
type input "15"
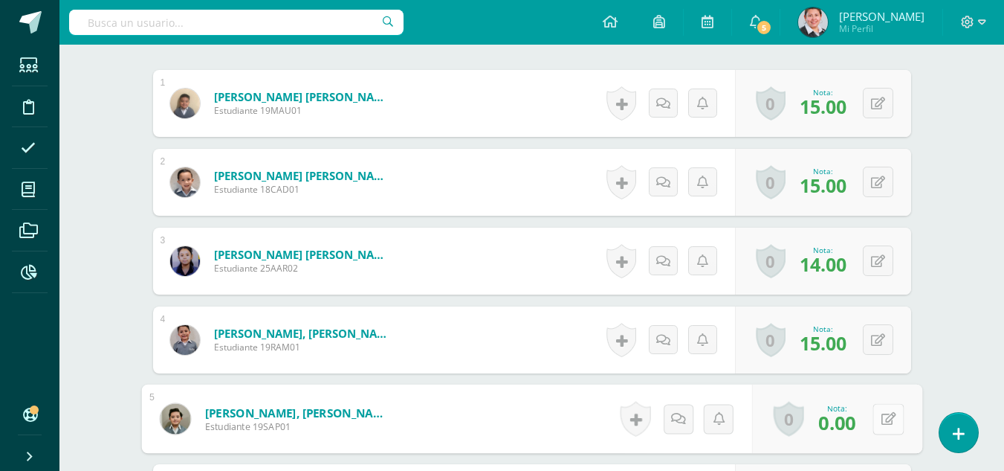
click at [874, 419] on button at bounding box center [888, 418] width 31 height 31
type input "14"
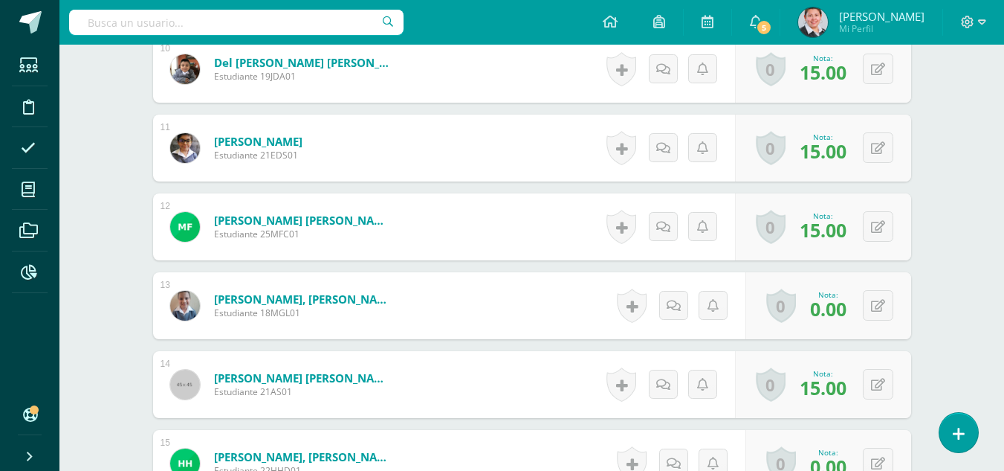
scroll to position [1264, 0]
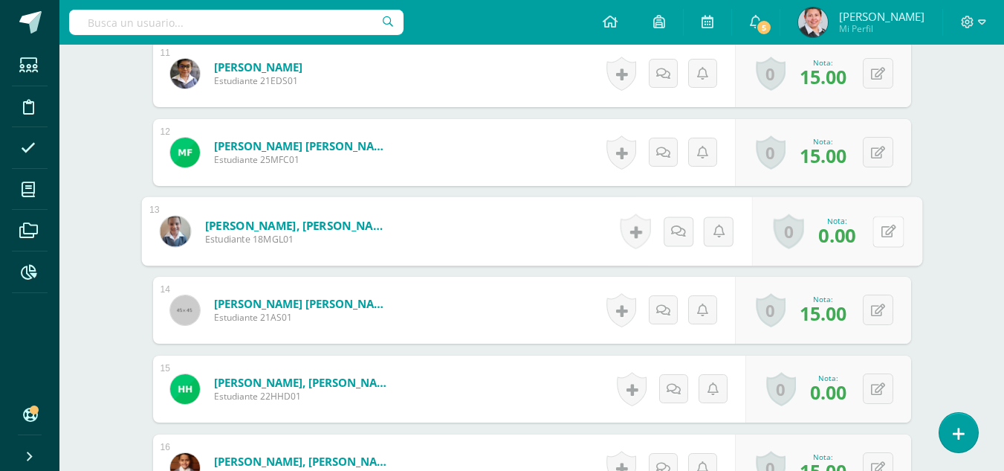
click at [876, 233] on button at bounding box center [888, 231] width 31 height 31
type input "15"
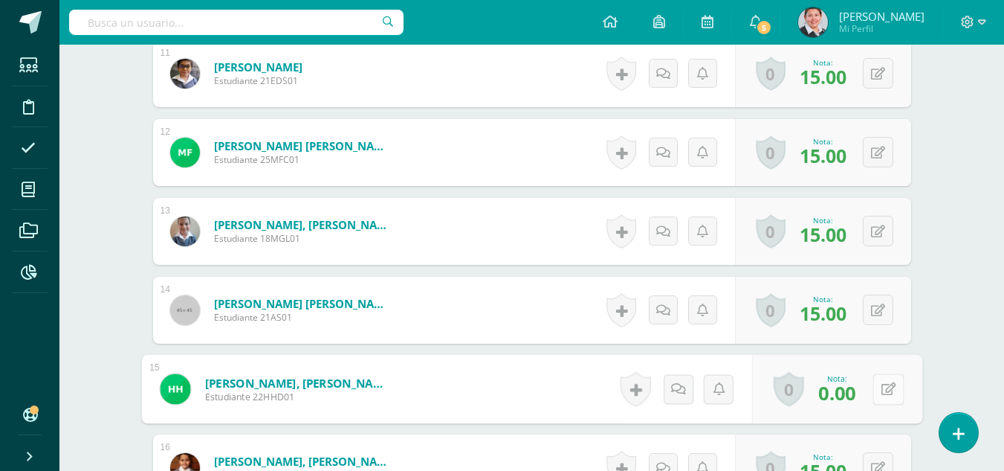
click at [879, 386] on button at bounding box center [888, 388] width 31 height 31
type input "5"
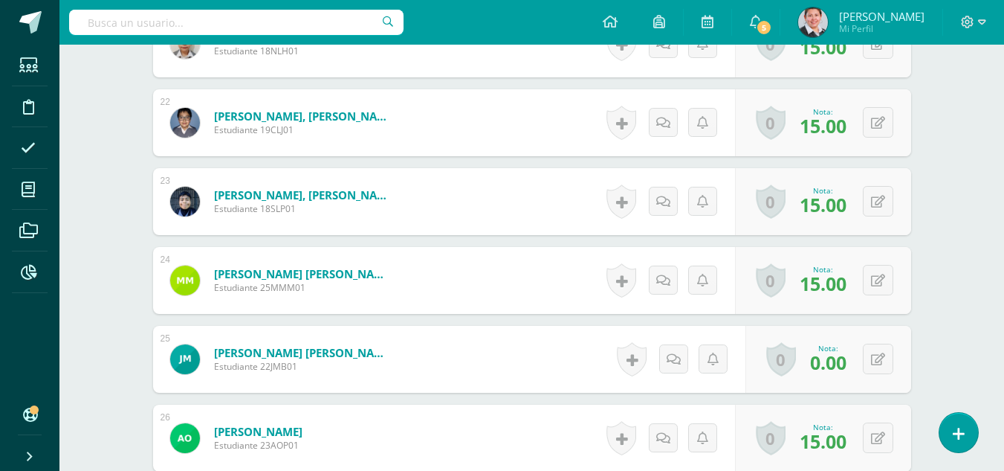
scroll to position [2157, 0]
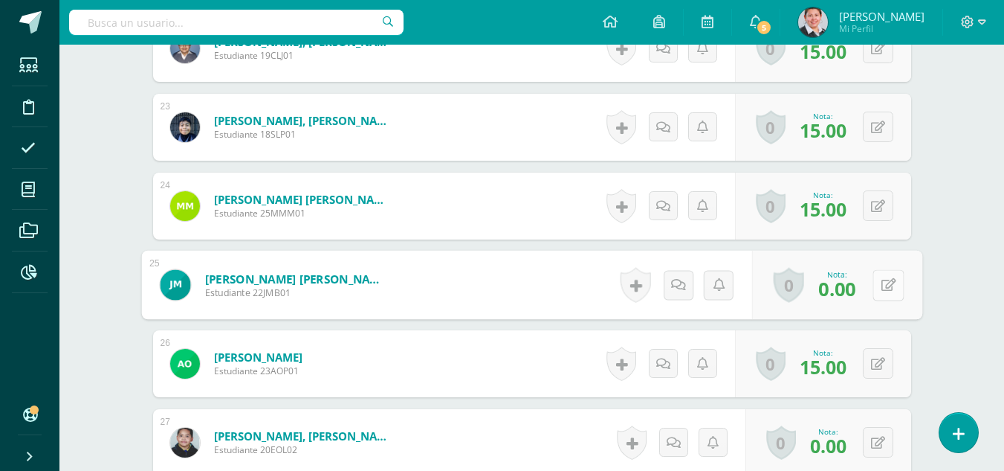
click at [874, 283] on button at bounding box center [888, 284] width 31 height 31
type input "15"
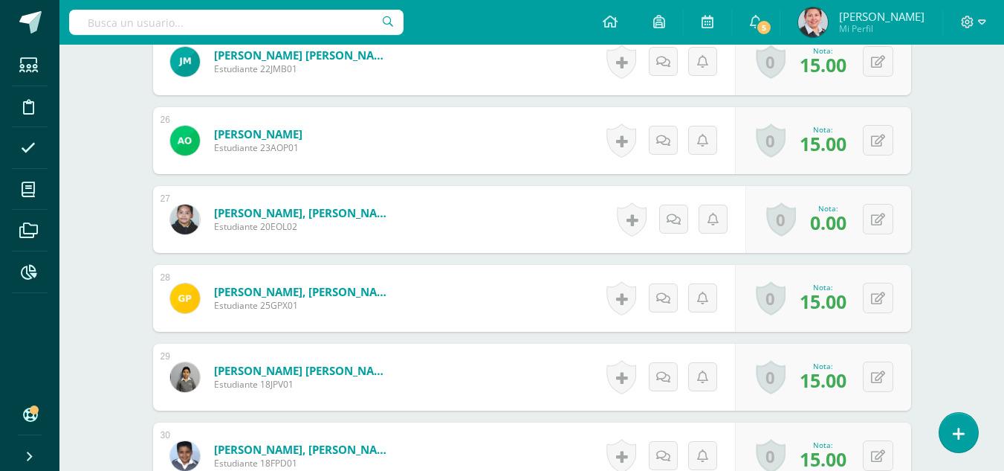
scroll to position [2454, 0]
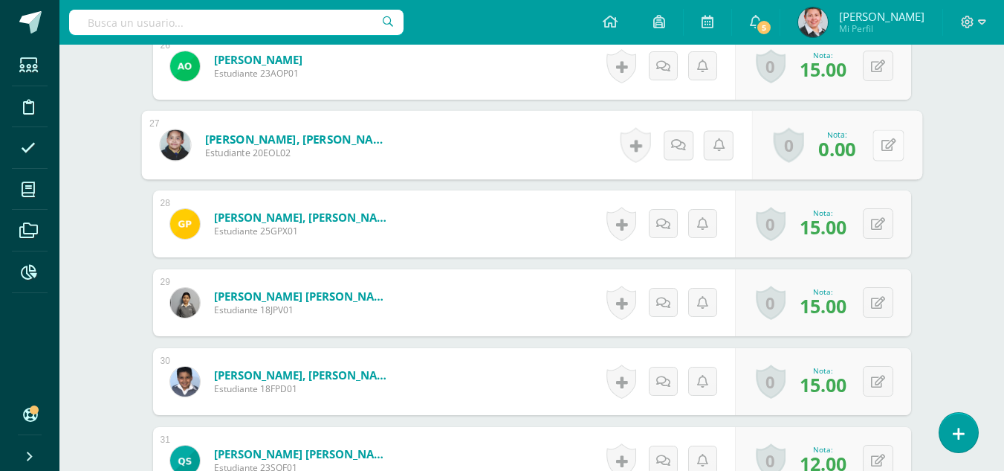
click at [879, 146] on button at bounding box center [888, 144] width 31 height 31
type input "14"
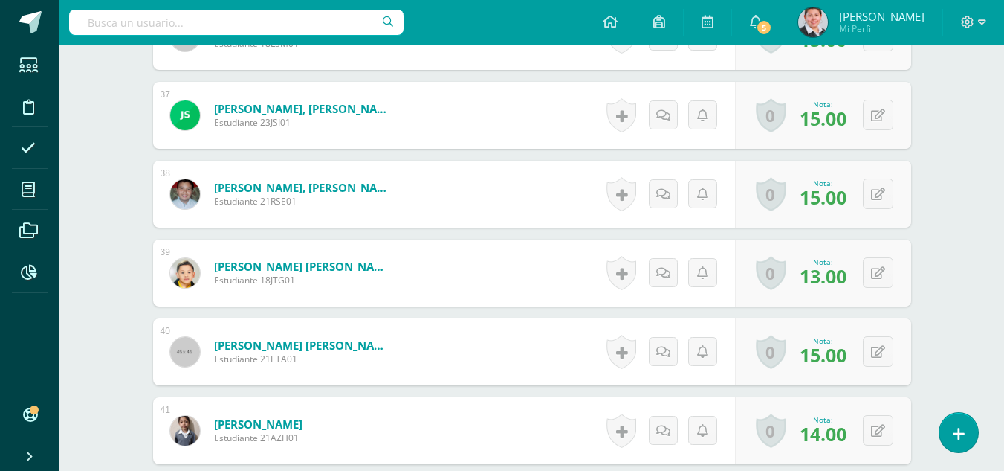
scroll to position [3420, 0]
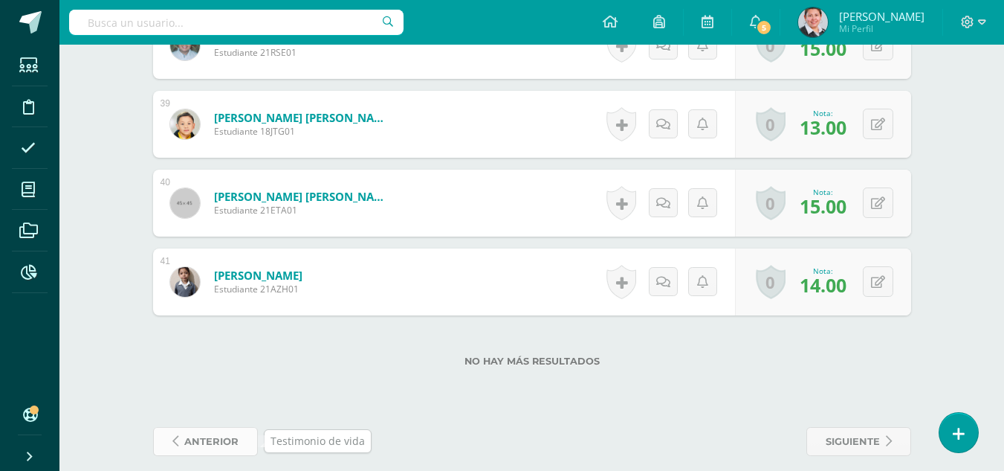
click at [213, 442] on span "anterior" at bounding box center [211, 441] width 54 height 28
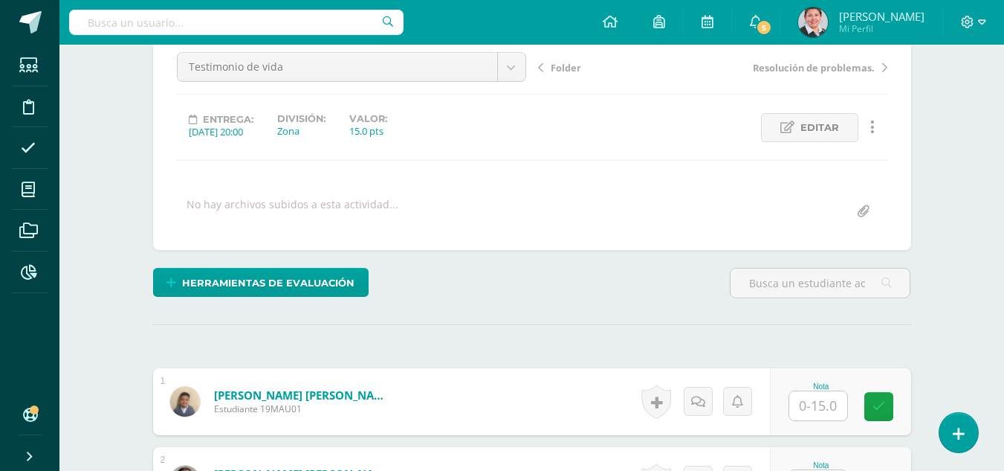
scroll to position [223, 0]
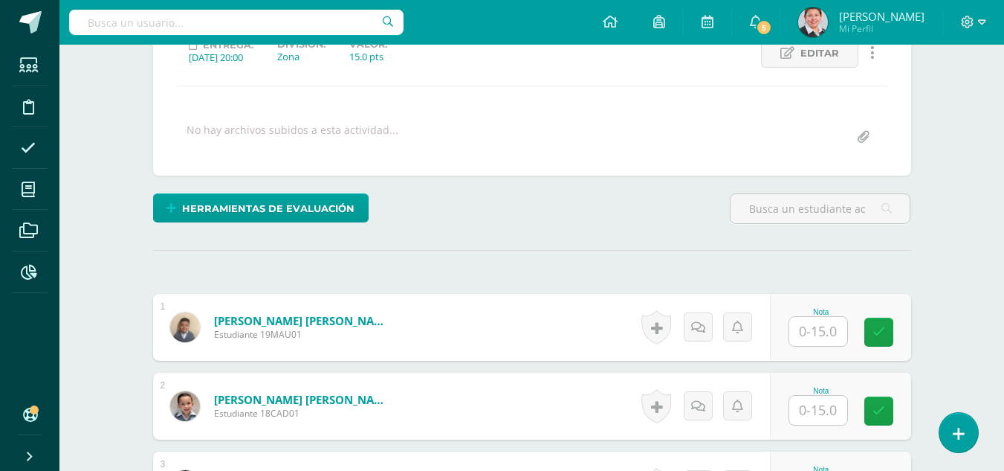
click at [833, 331] on input "text" at bounding box center [818, 331] width 58 height 29
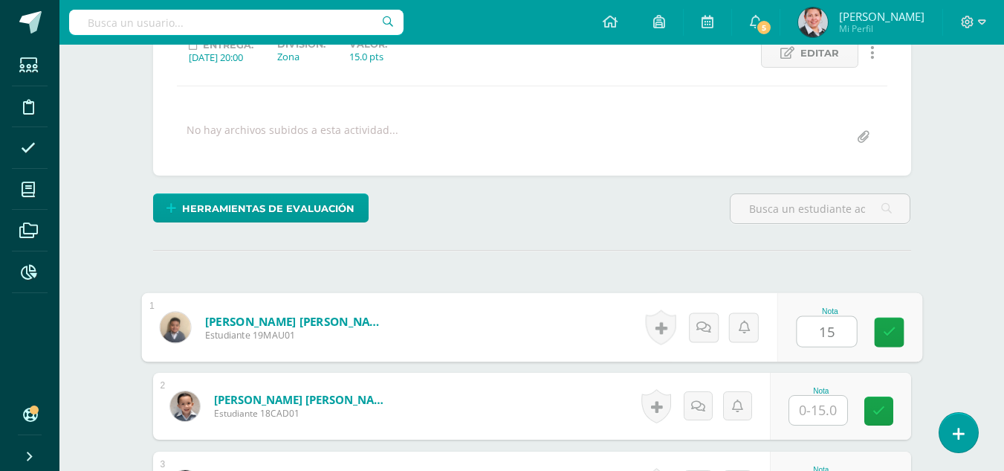
type input "15"
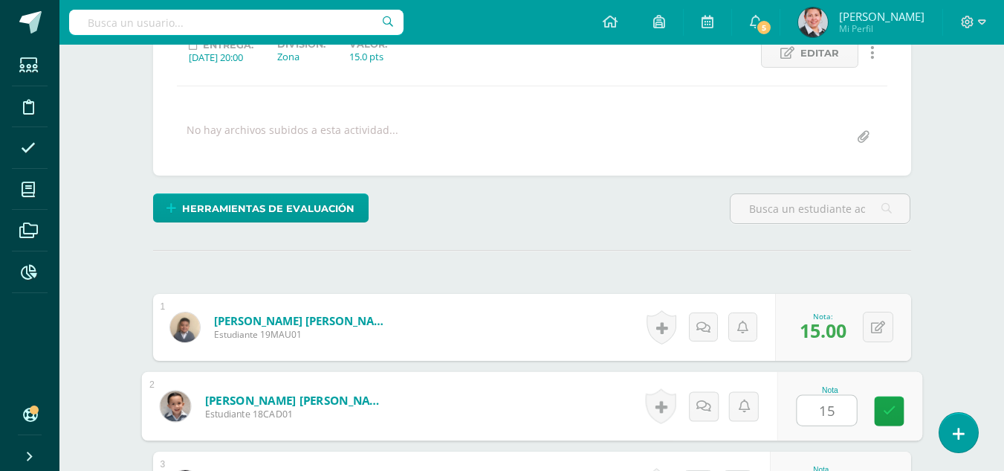
type input "15"
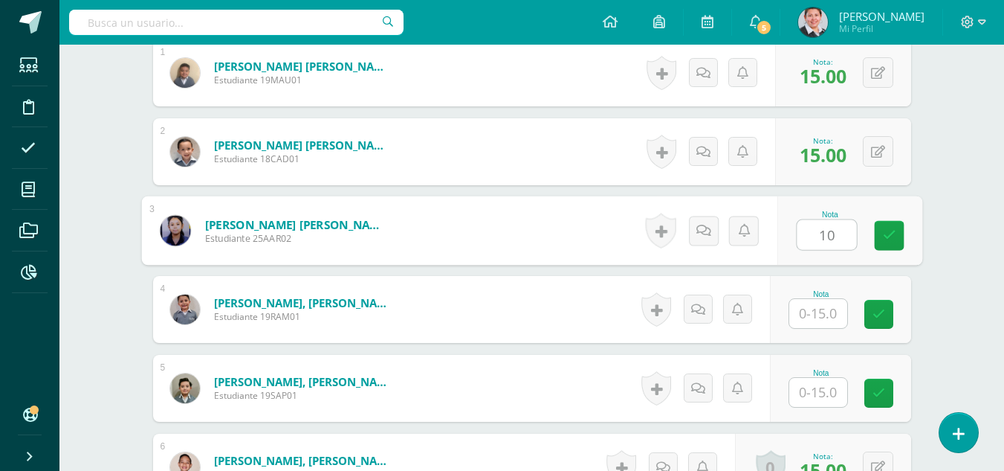
type input "10"
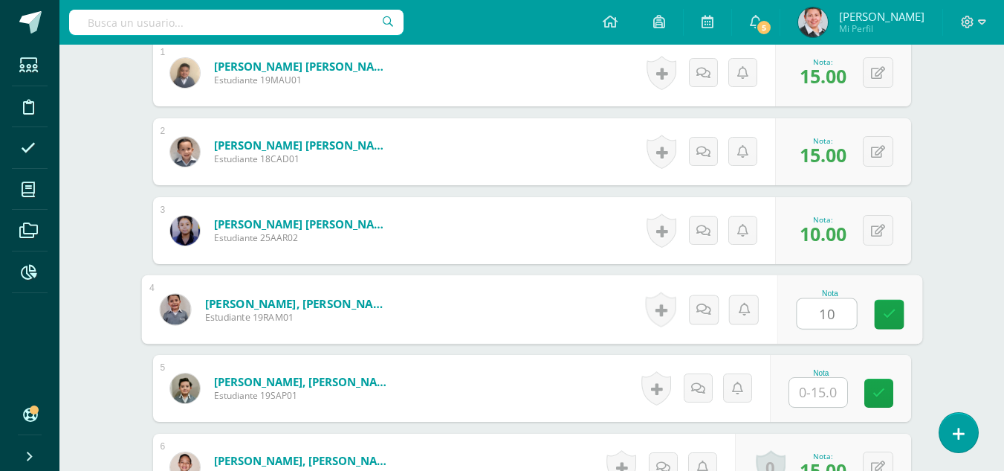
type input "10"
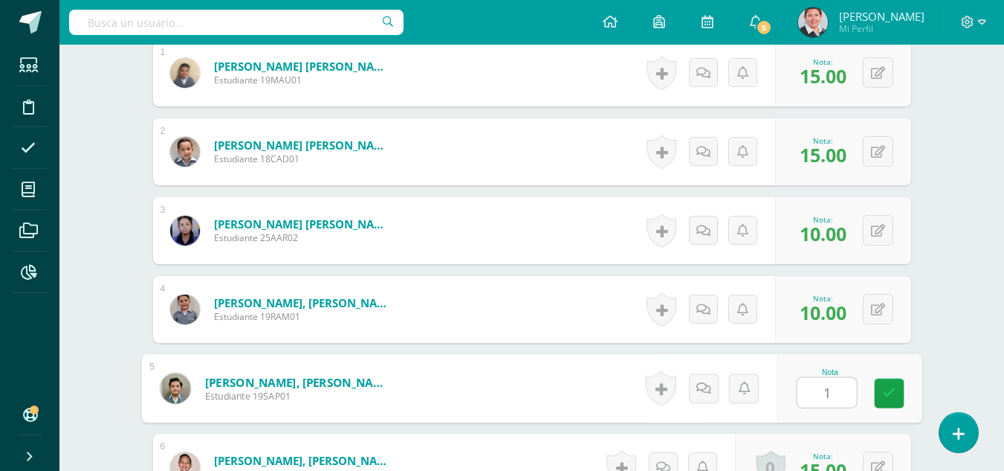
type input "13"
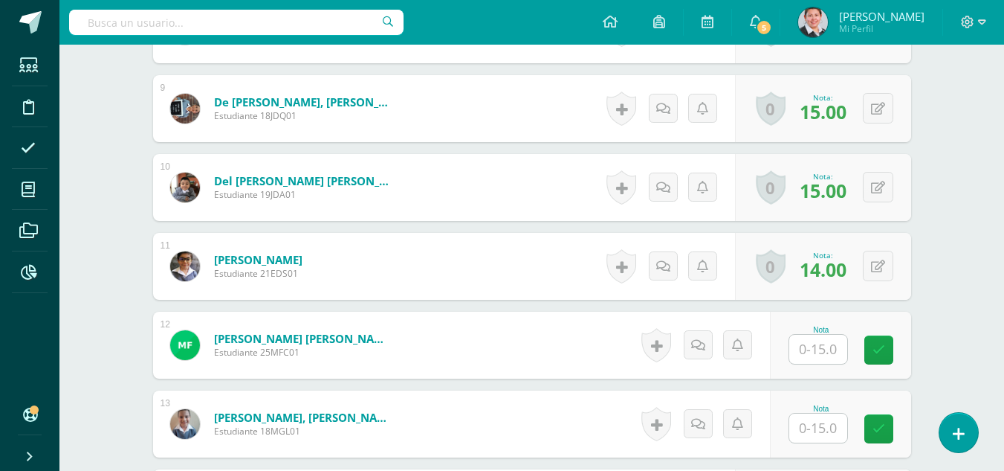
scroll to position [1146, 0]
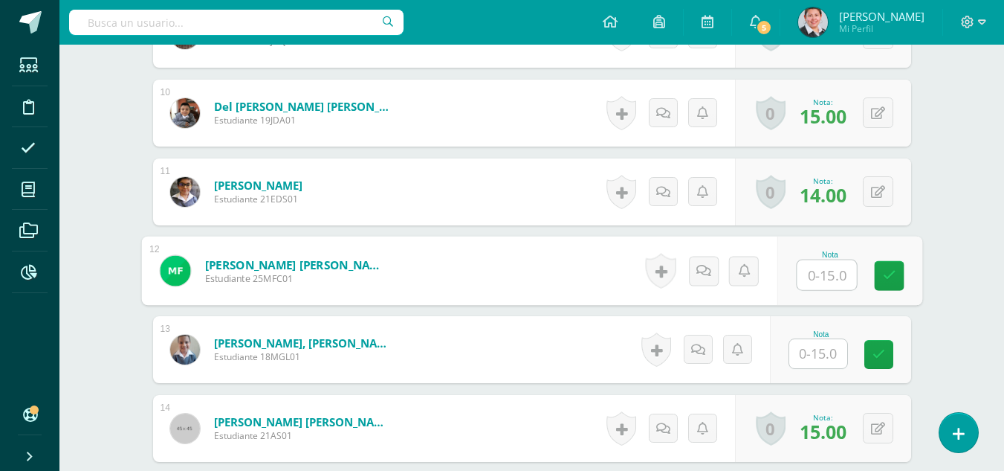
click at [814, 276] on input "text" at bounding box center [826, 275] width 59 height 30
type input "10"
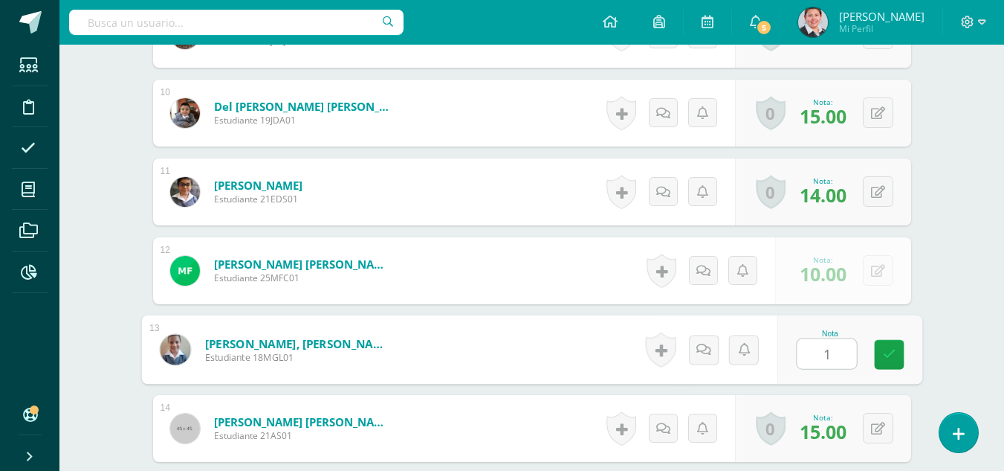
type input "15"
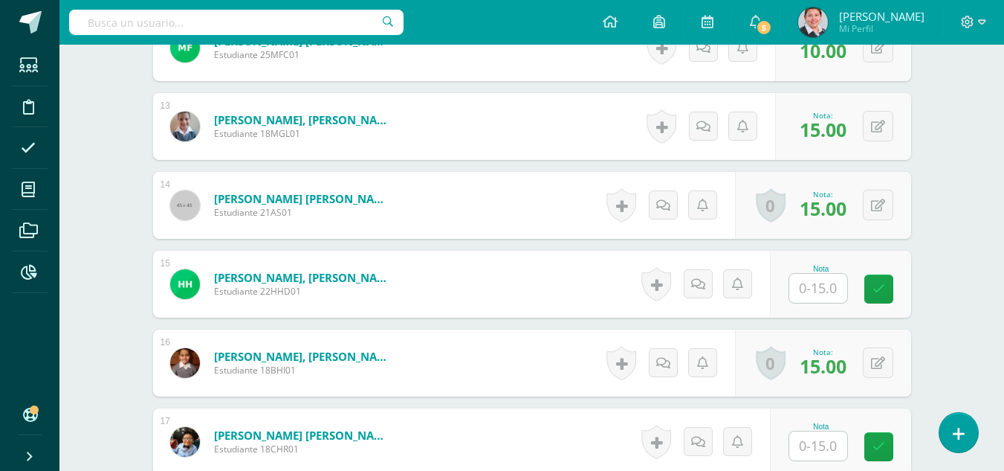
scroll to position [1444, 0]
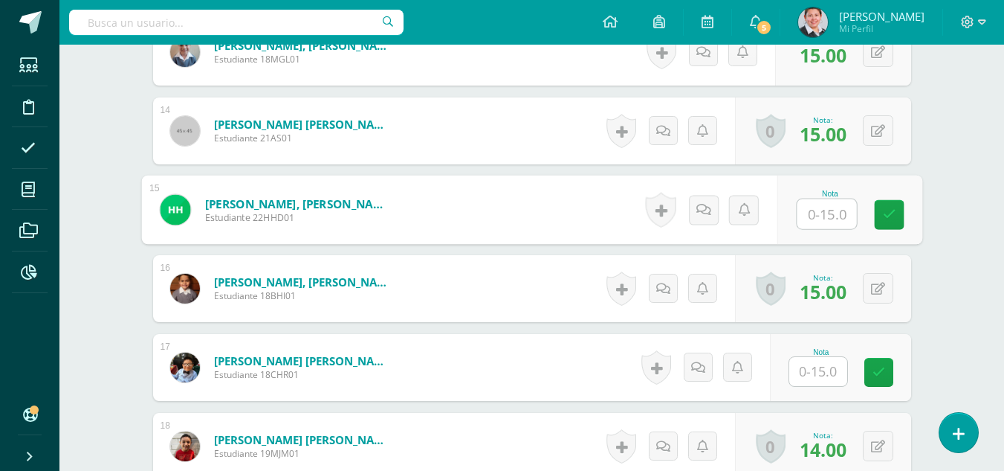
click at [827, 219] on input "text" at bounding box center [826, 214] width 59 height 30
type input "5"
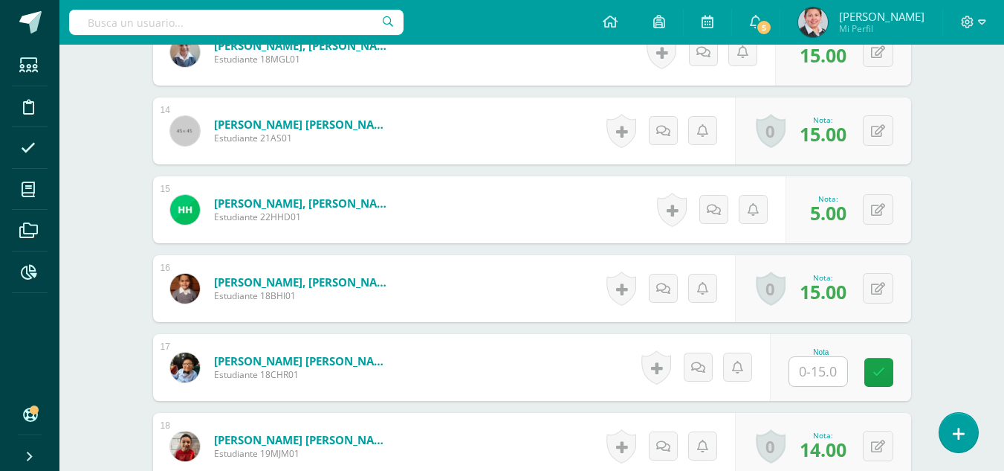
click at [823, 371] on input "text" at bounding box center [818, 371] width 58 height 29
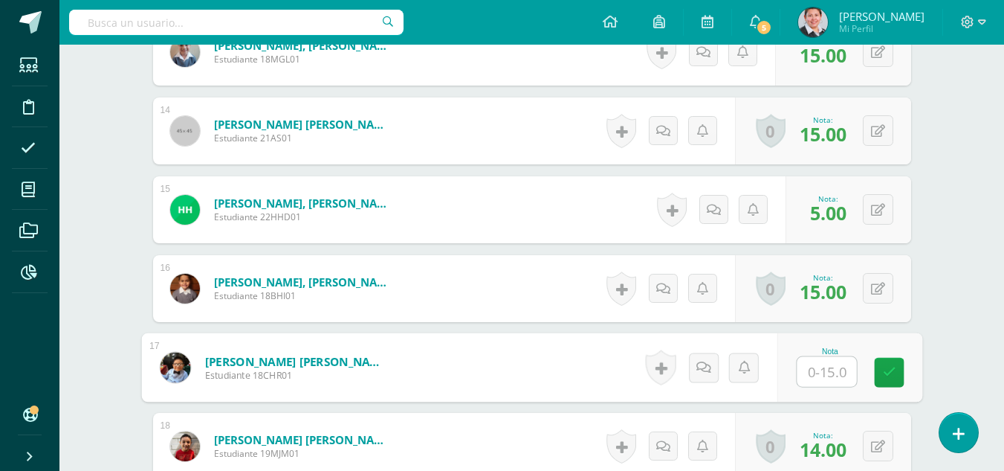
type input "7"
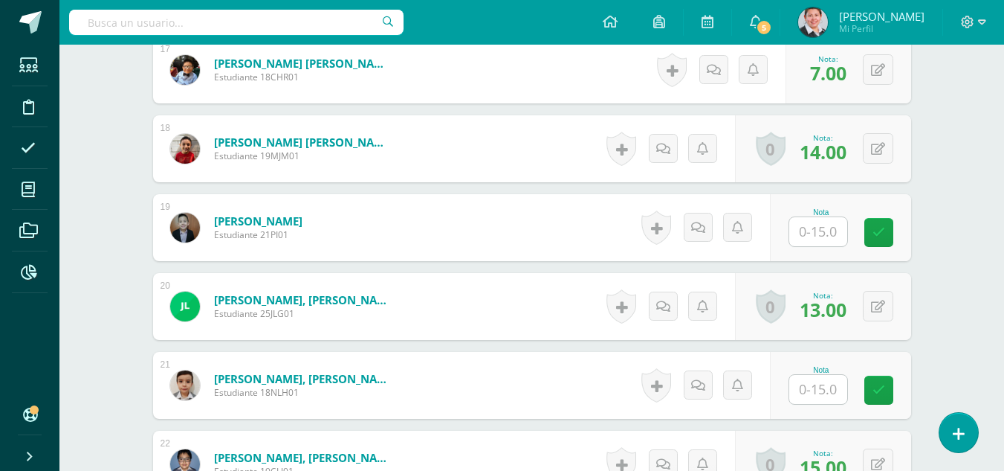
scroll to position [1815, 0]
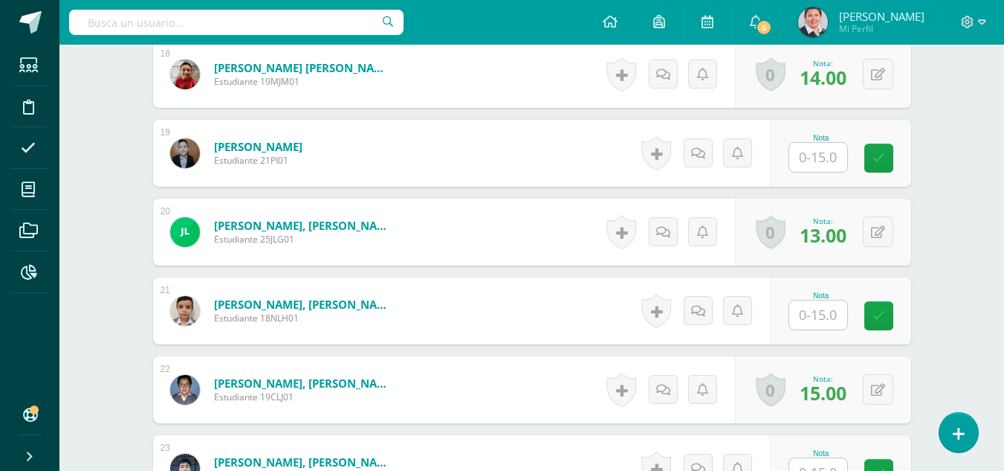
click at [821, 160] on input "text" at bounding box center [818, 157] width 58 height 29
type input "10"
click at [813, 324] on input "text" at bounding box center [818, 314] width 58 height 29
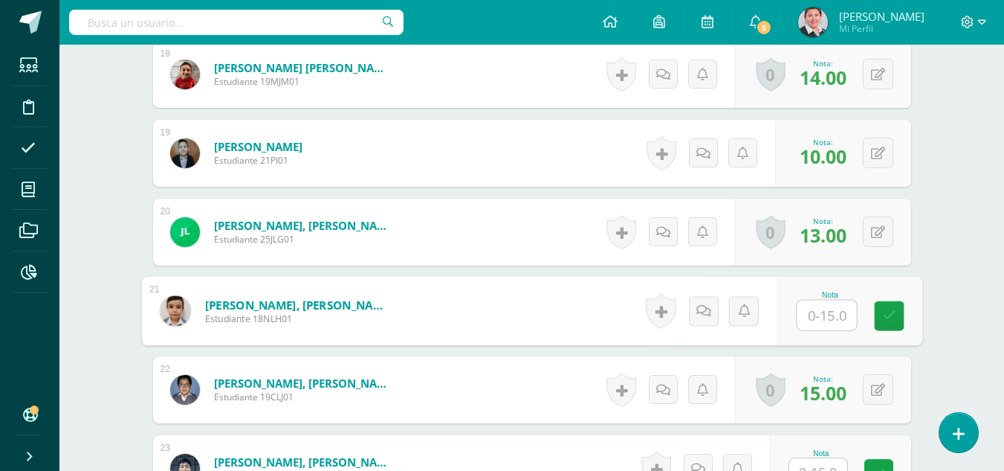
type input "7"
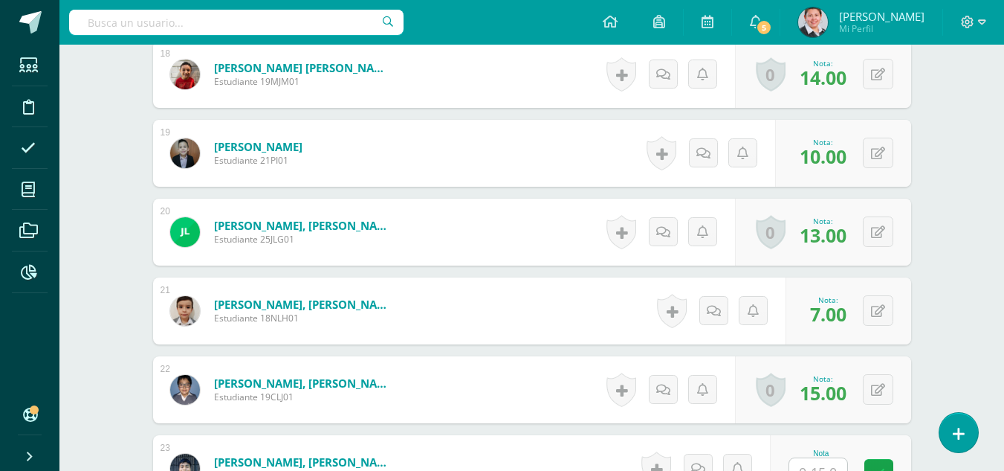
scroll to position [2038, 0]
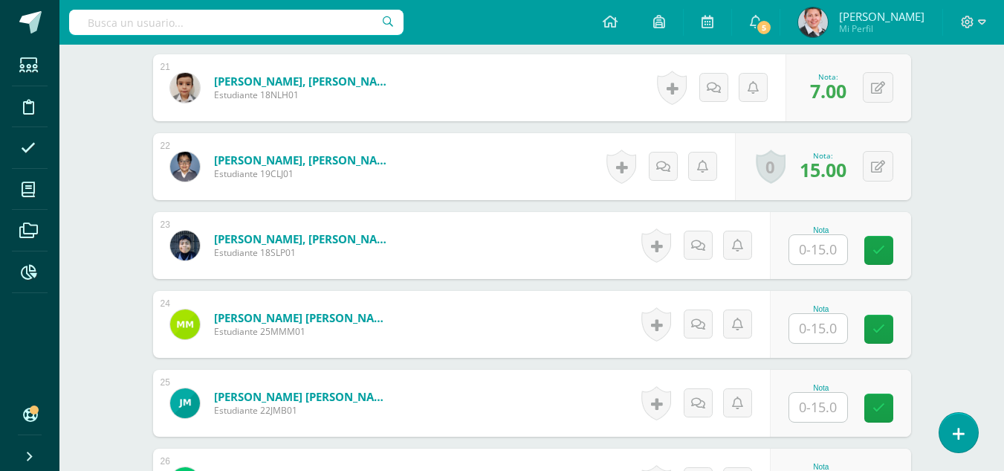
click at [818, 251] on input "text" at bounding box center [818, 249] width 58 height 29
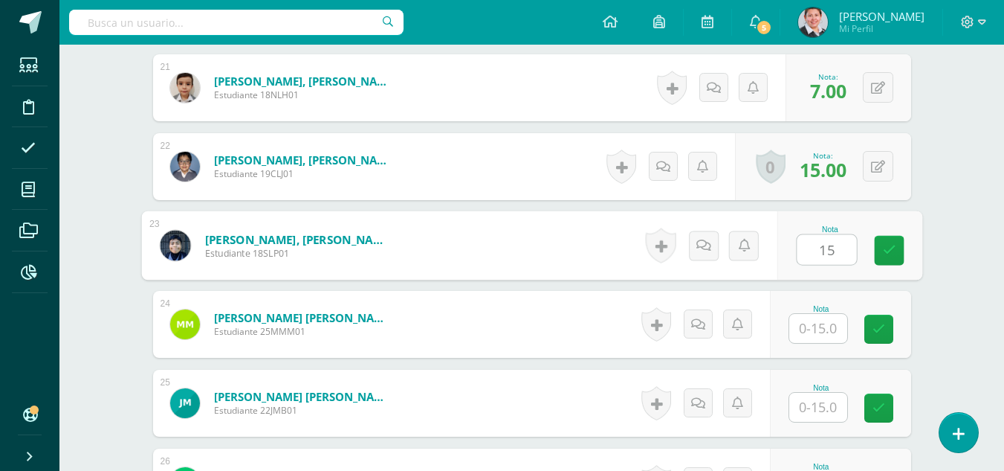
type input "15"
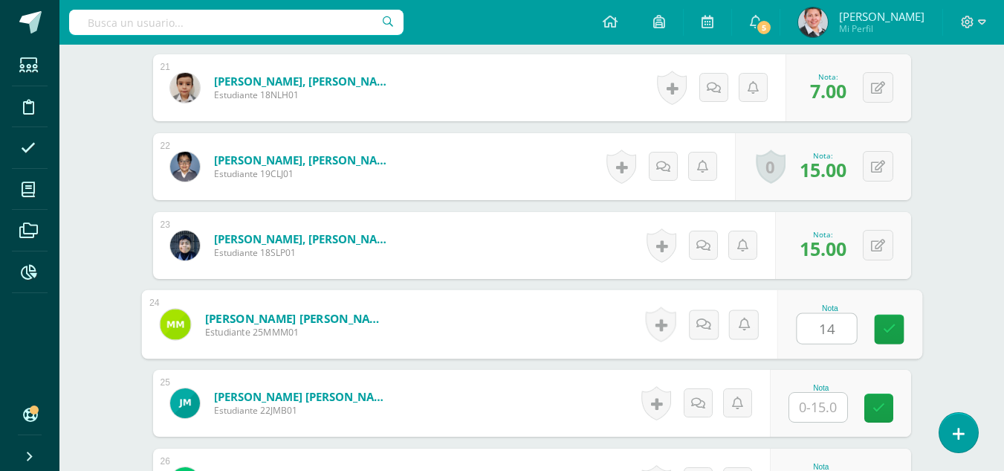
type input "14"
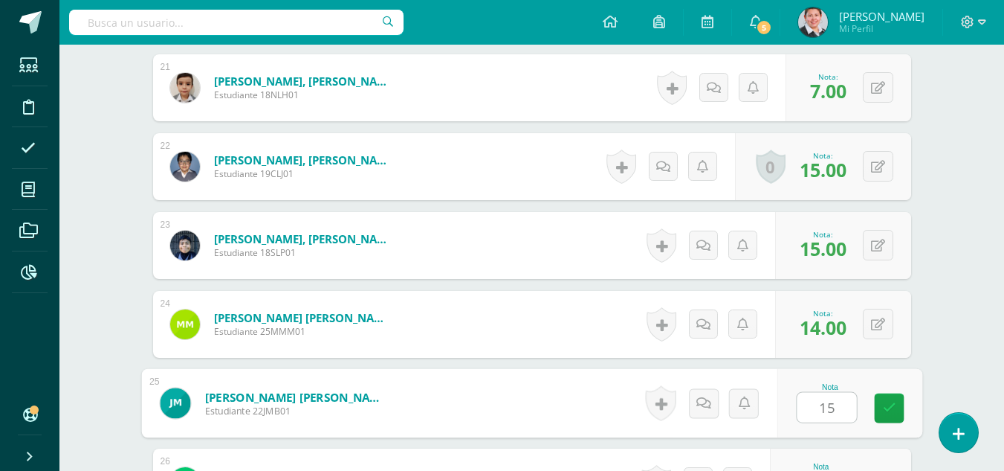
type input "15"
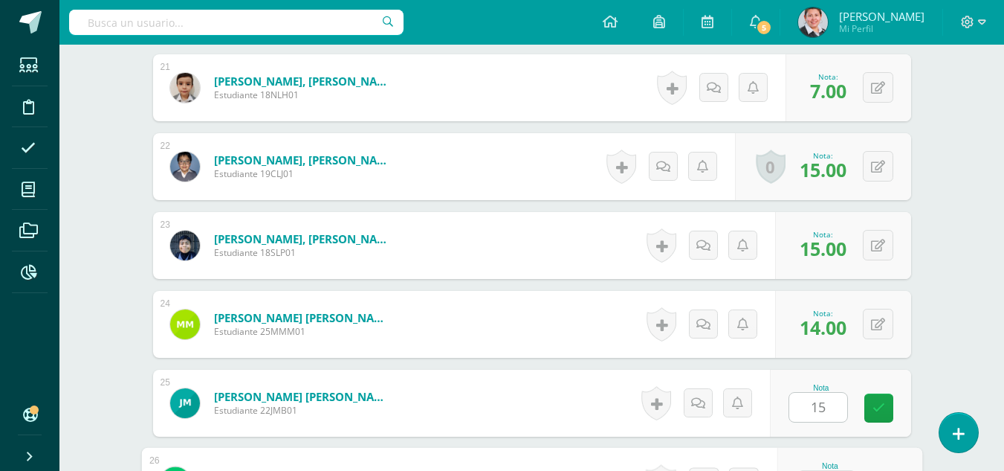
scroll to position [2290, 0]
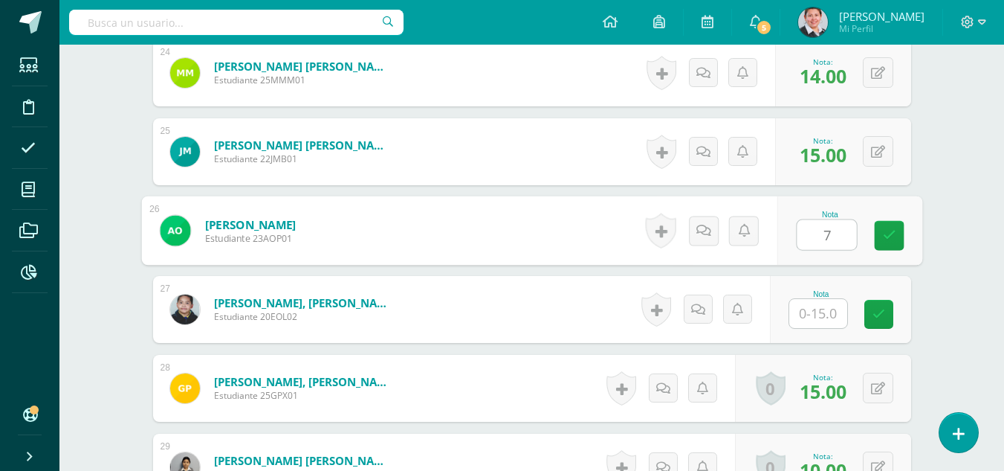
type input "7"
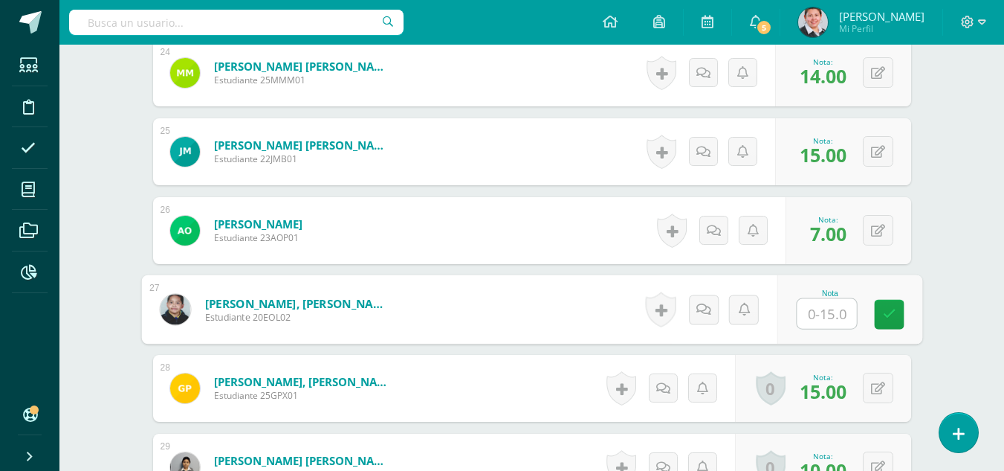
type input "7"
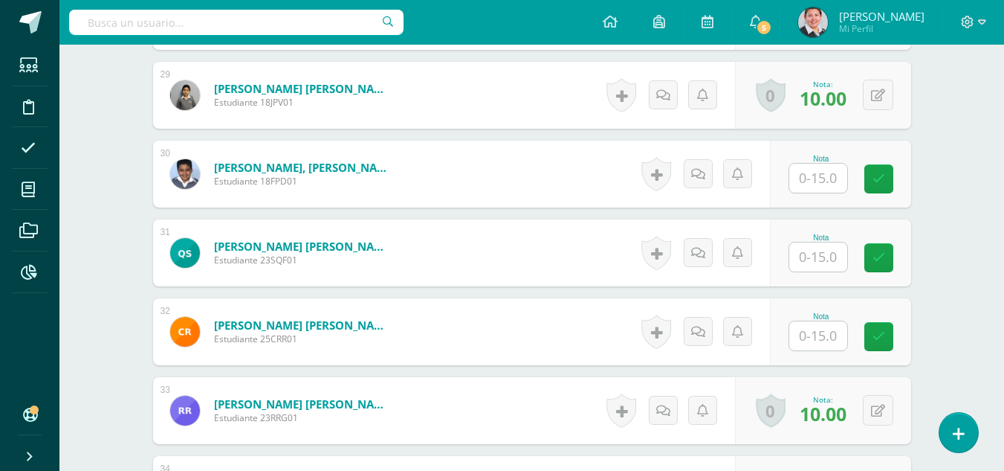
scroll to position [2587, 0]
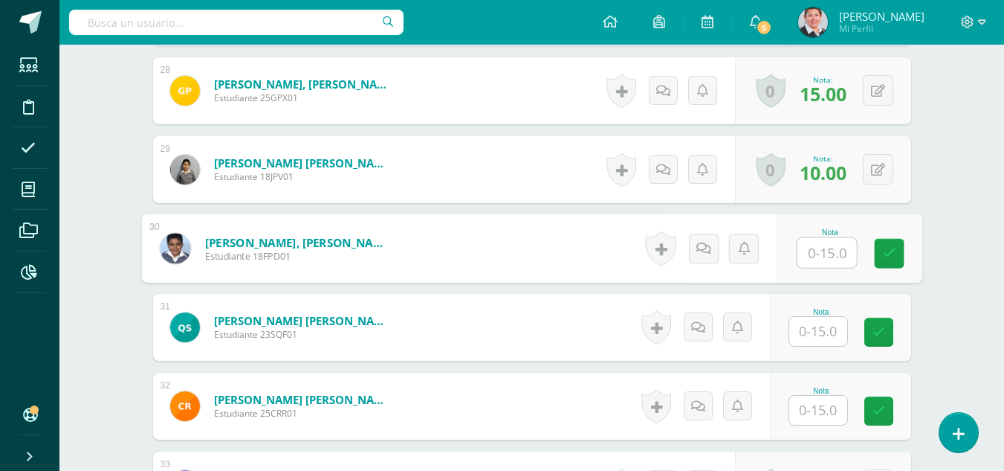
click at [815, 255] on input "text" at bounding box center [826, 253] width 59 height 30
type input "10"
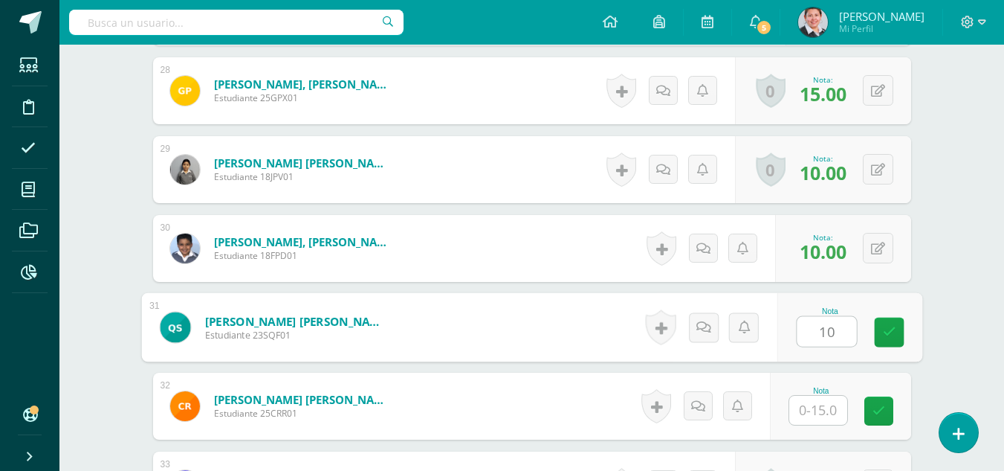
type input "10"
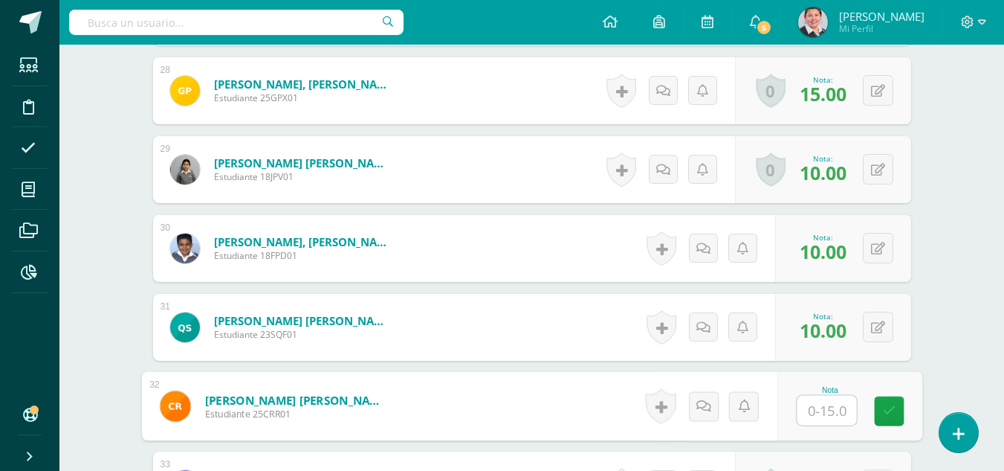
type input "2"
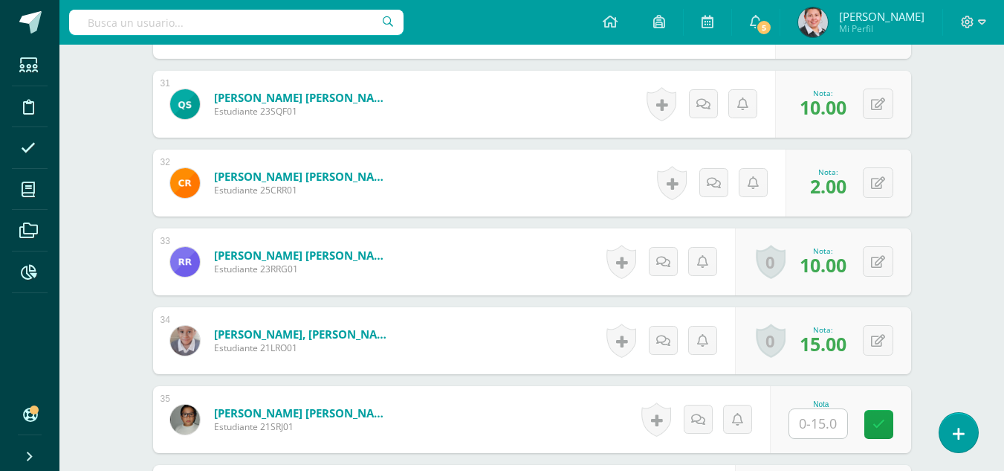
scroll to position [2884, 0]
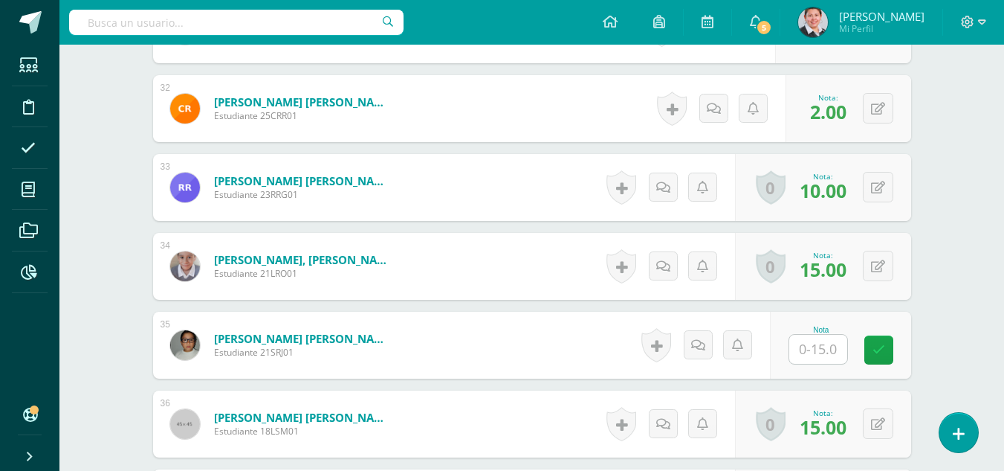
click at [809, 343] on input "text" at bounding box center [818, 349] width 58 height 29
type input "10"
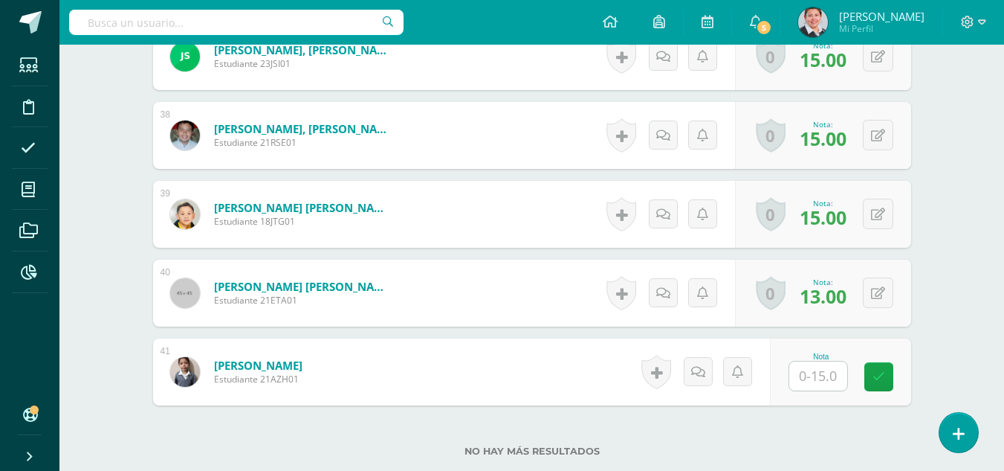
scroll to position [3405, 0]
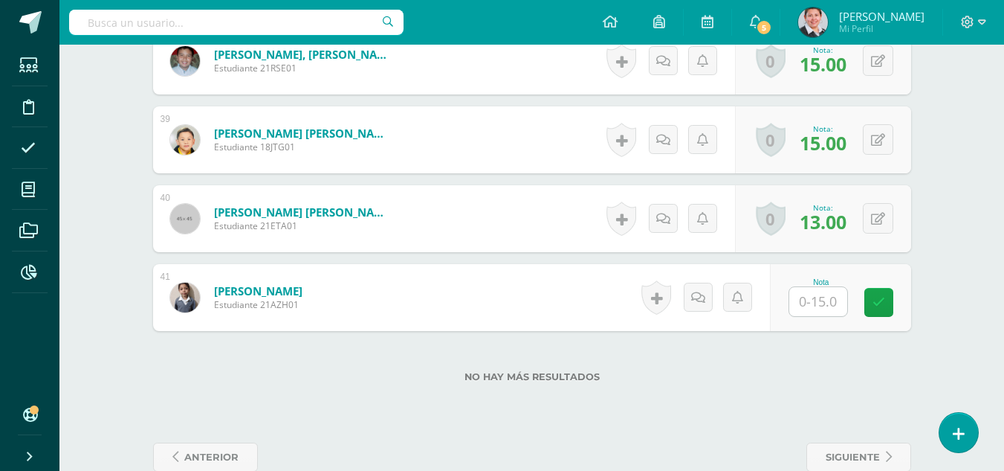
click at [826, 299] on input "text" at bounding box center [818, 301] width 58 height 29
type input "13"
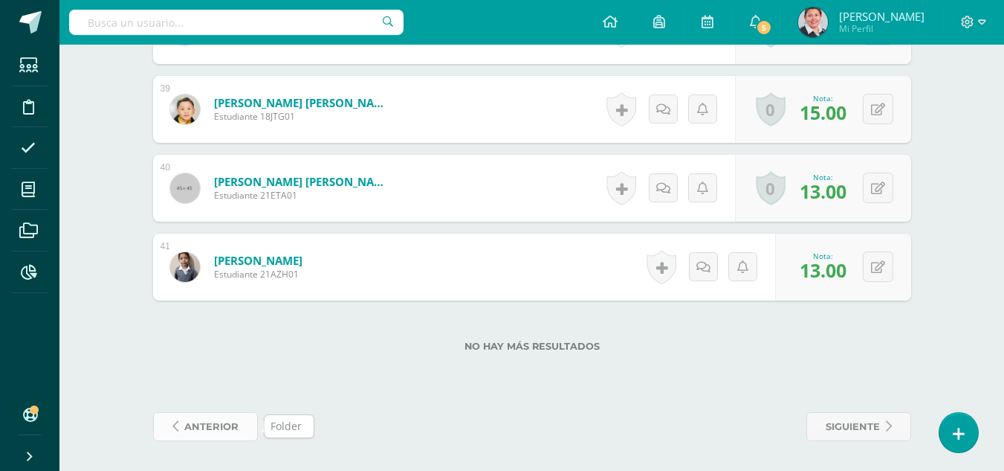
click at [226, 419] on span "anterior" at bounding box center [211, 427] width 54 height 28
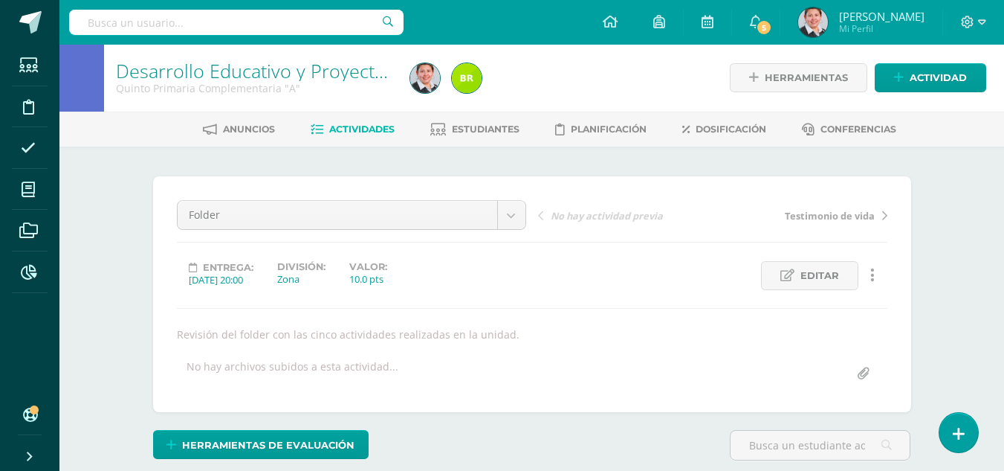
scroll to position [372, 0]
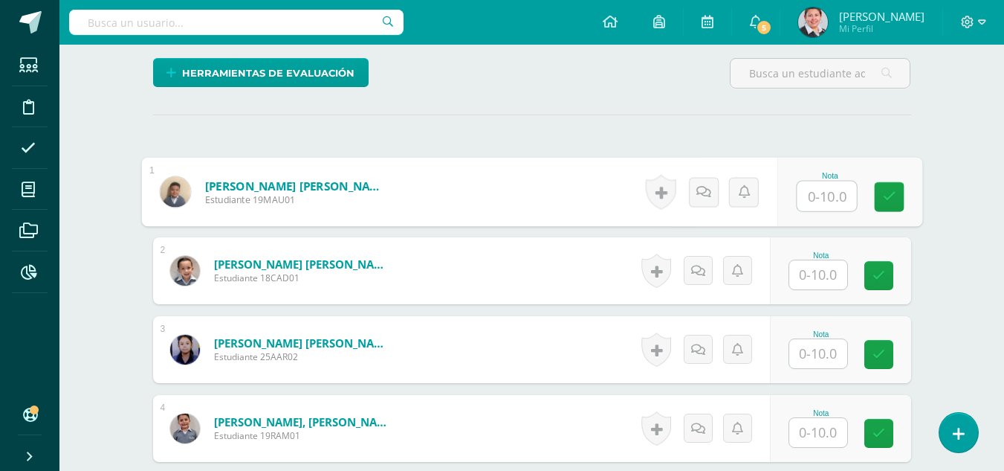
click at [827, 200] on input "text" at bounding box center [826, 196] width 59 height 30
type input "10"
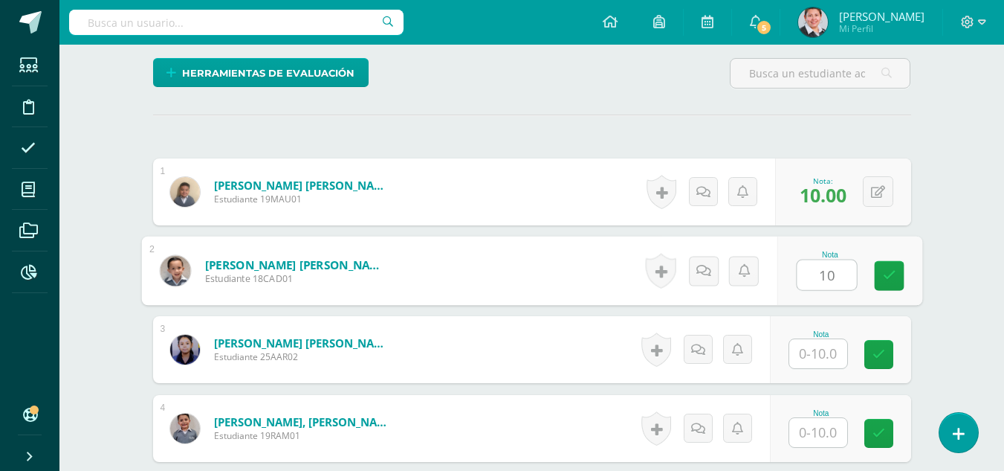
type input "10"
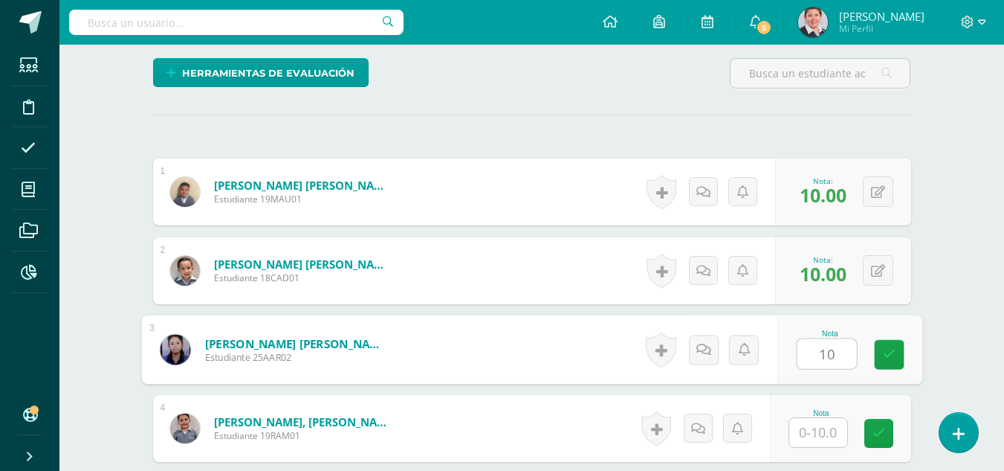
type input "10"
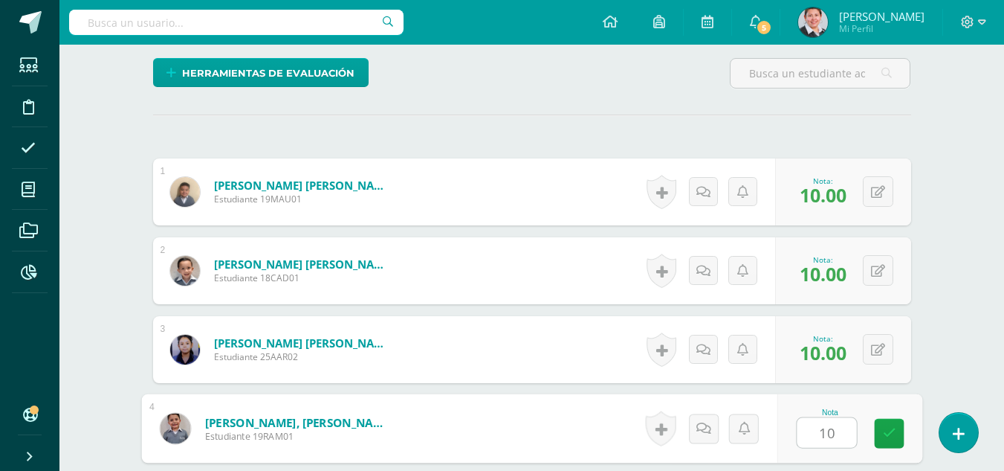
type input "10"
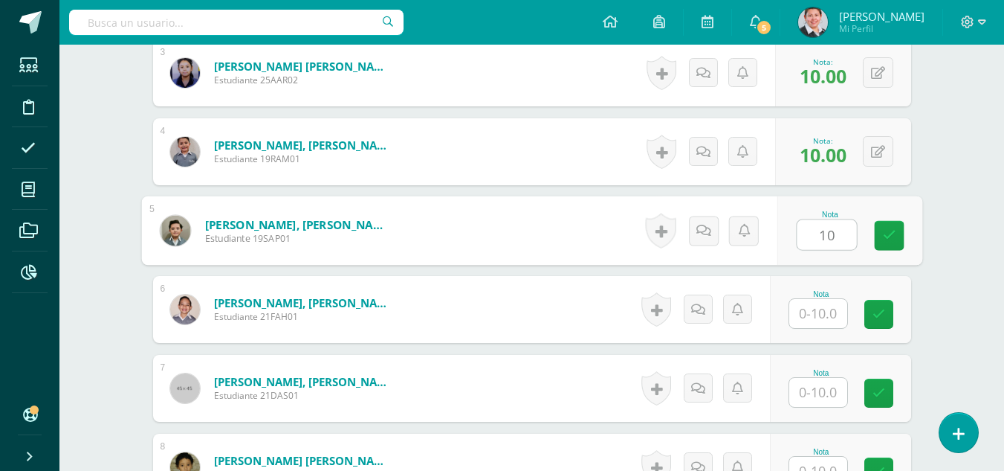
type input "10"
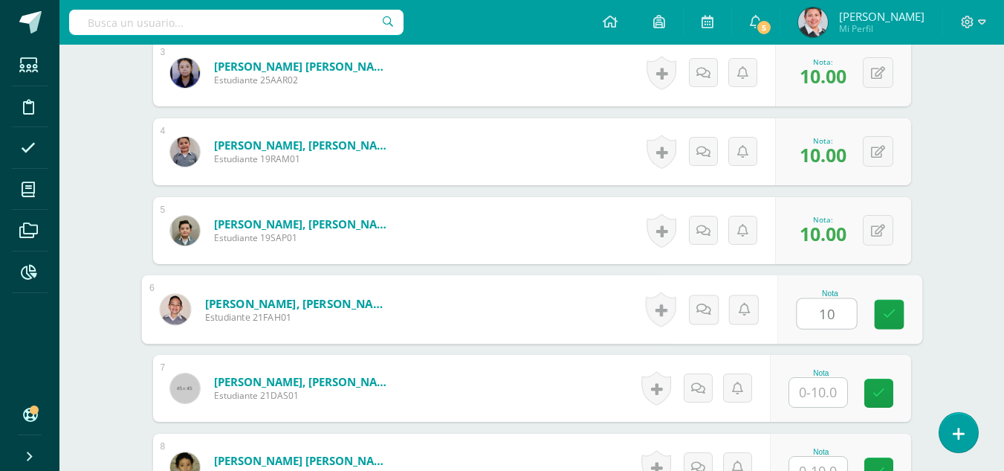
type input "10"
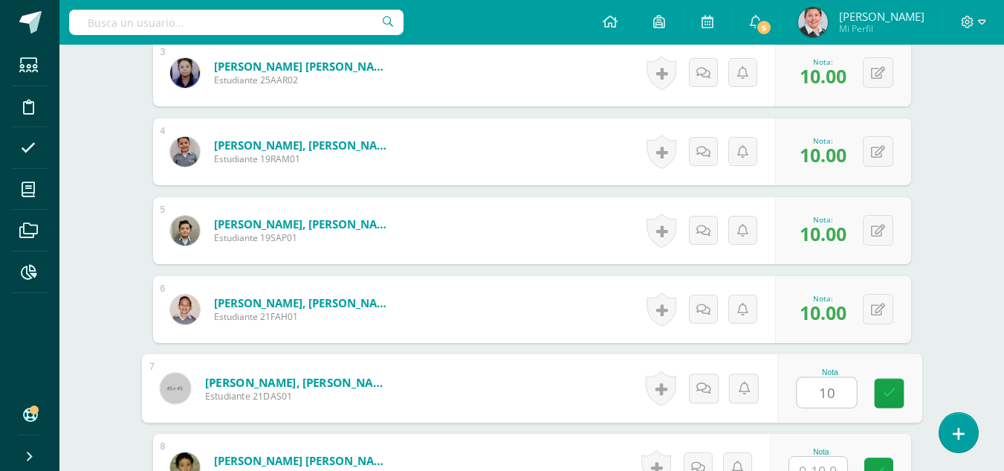
type input "10"
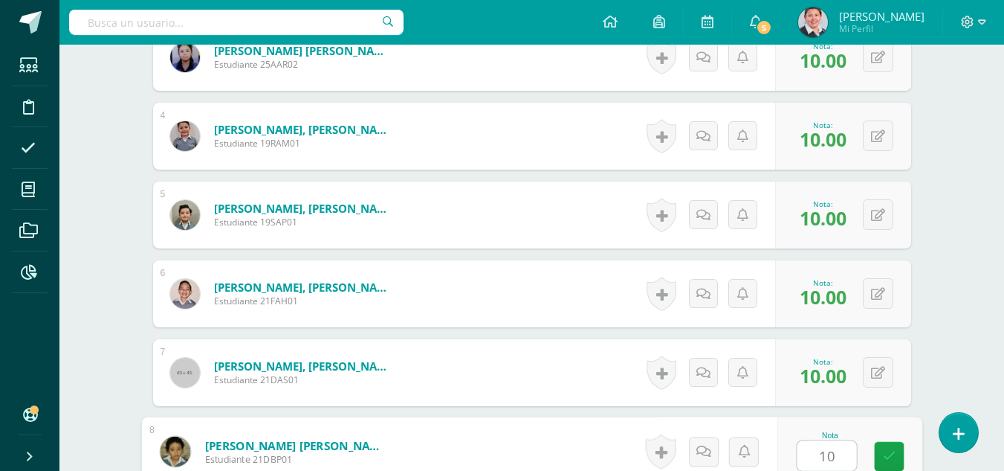
type input "10"
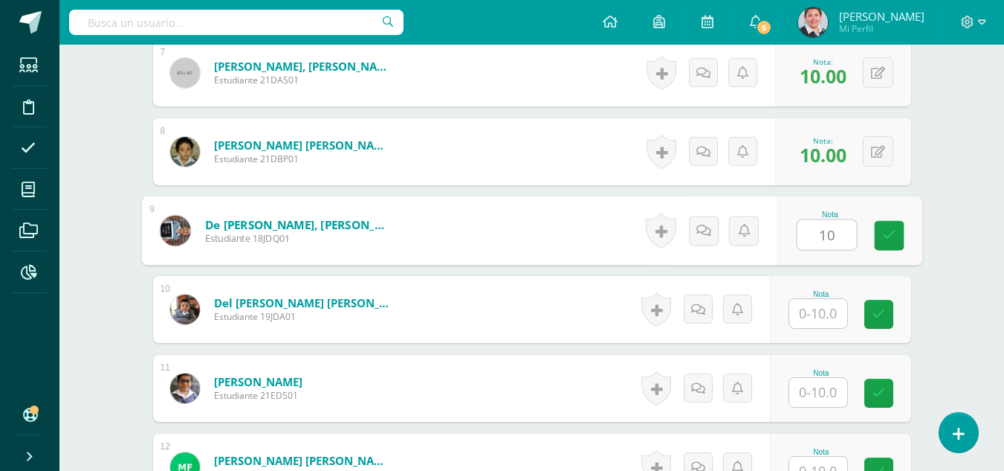
type input "10"
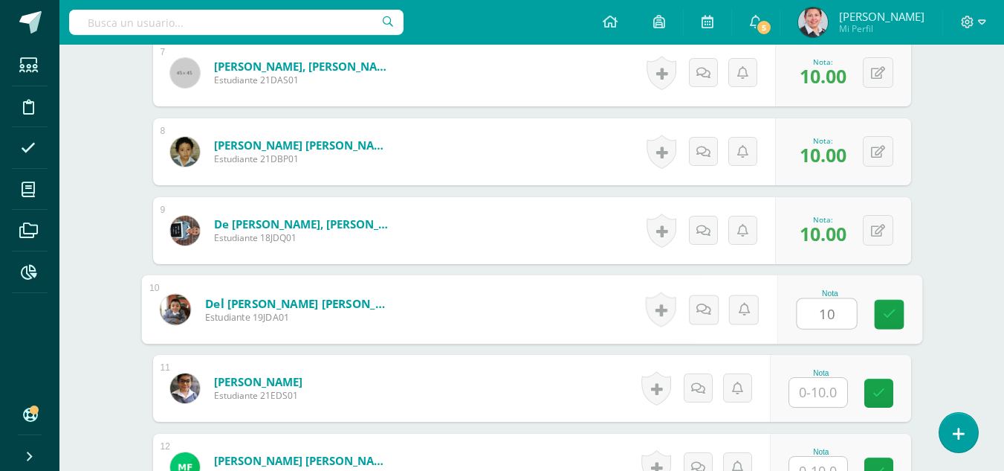
type input "10"
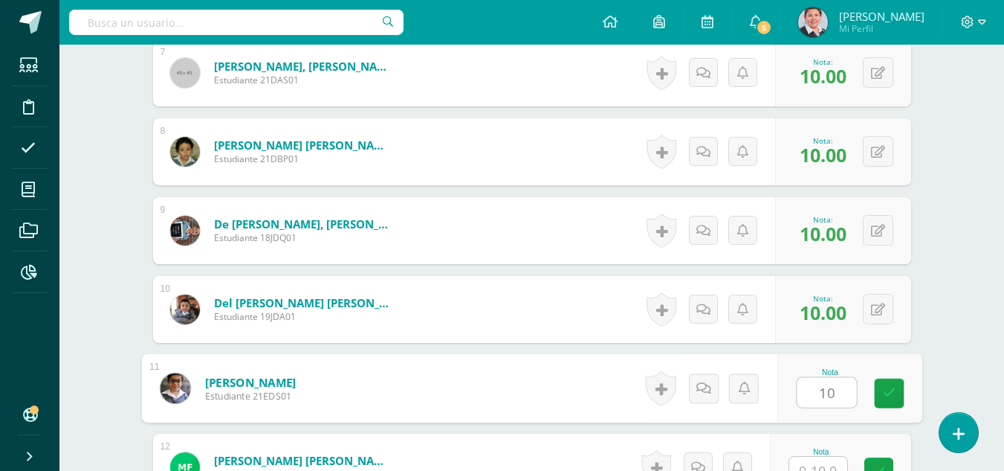
type input "10"
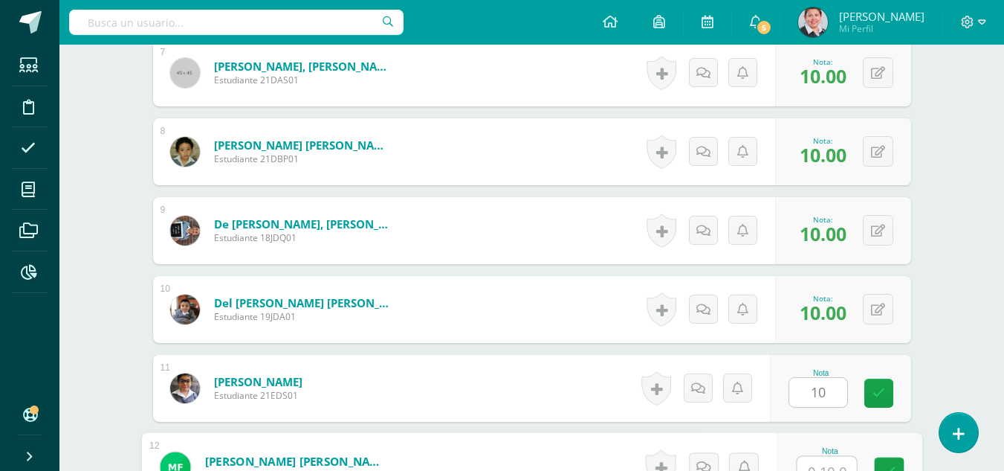
scroll to position [980, 0]
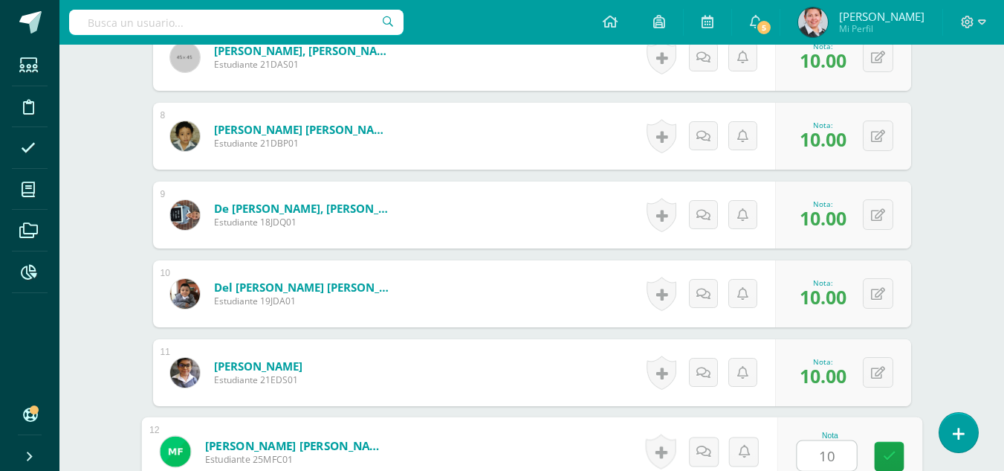
type input "10"
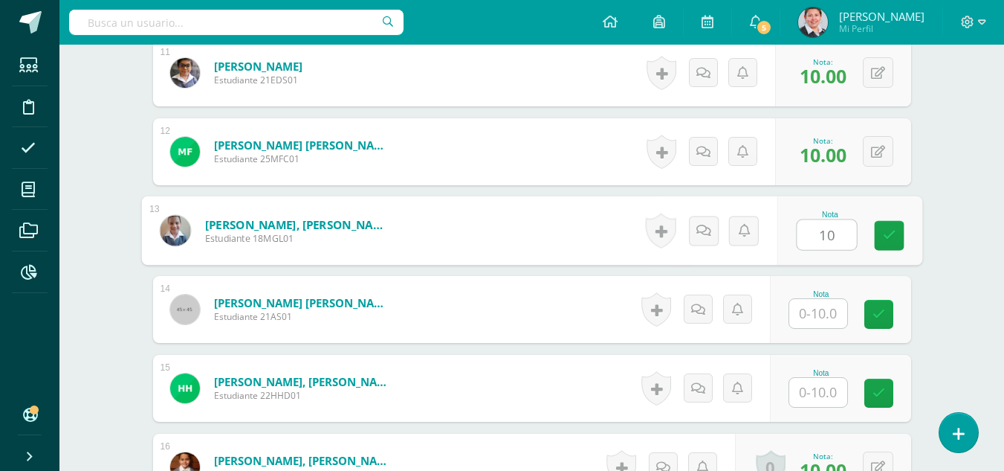
type input "10"
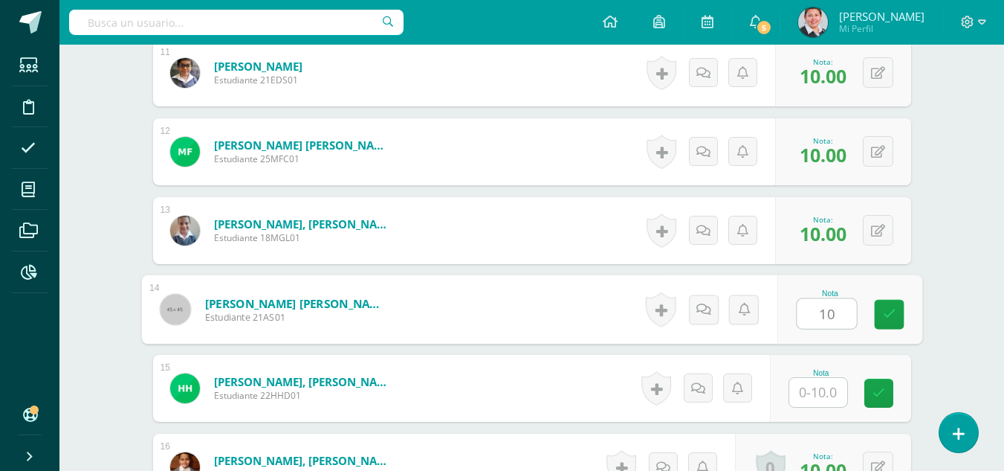
type input "10"
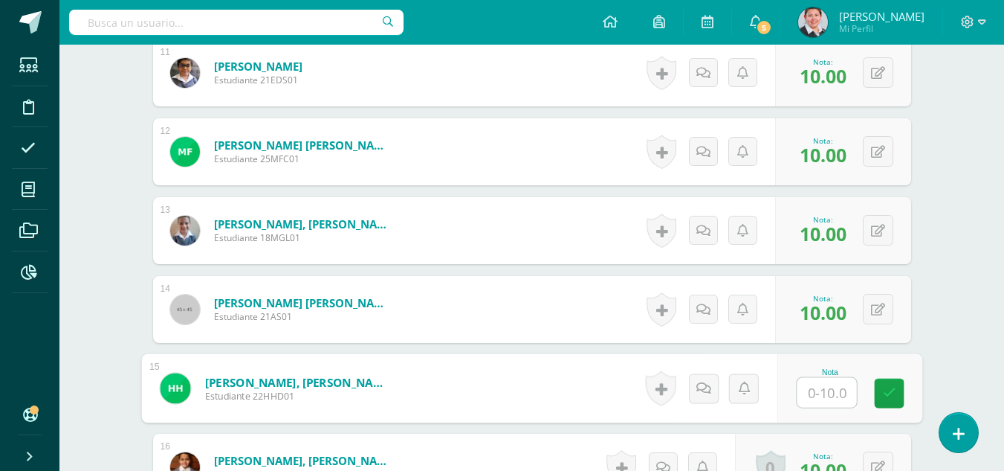
type input "2"
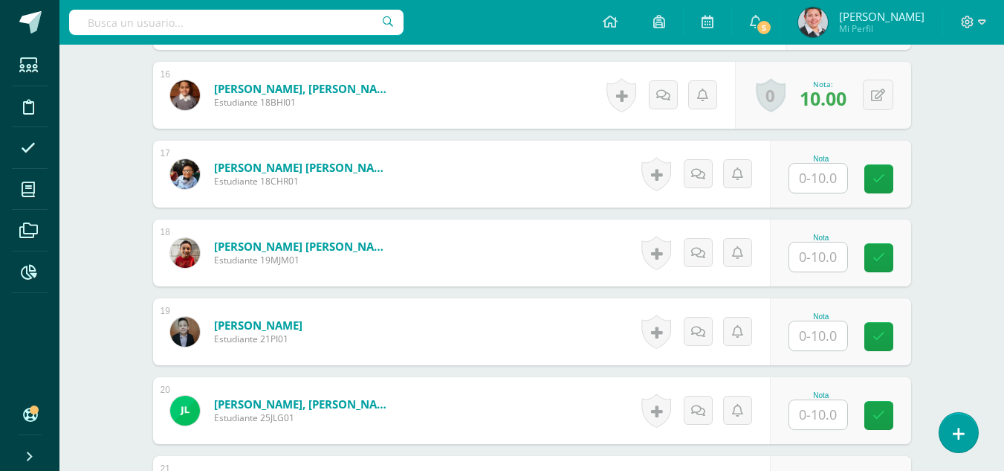
scroll to position [1502, 0]
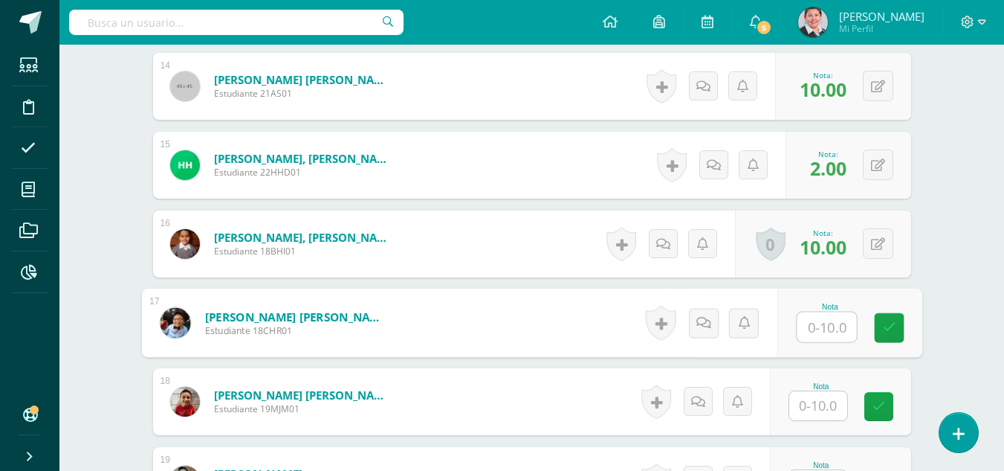
click at [823, 330] on input "text" at bounding box center [826, 327] width 59 height 30
type input "5"
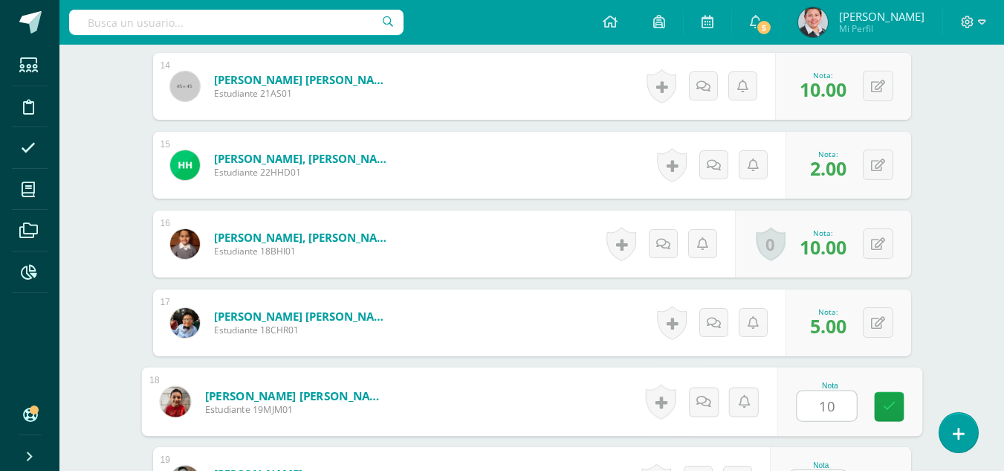
type input "10"
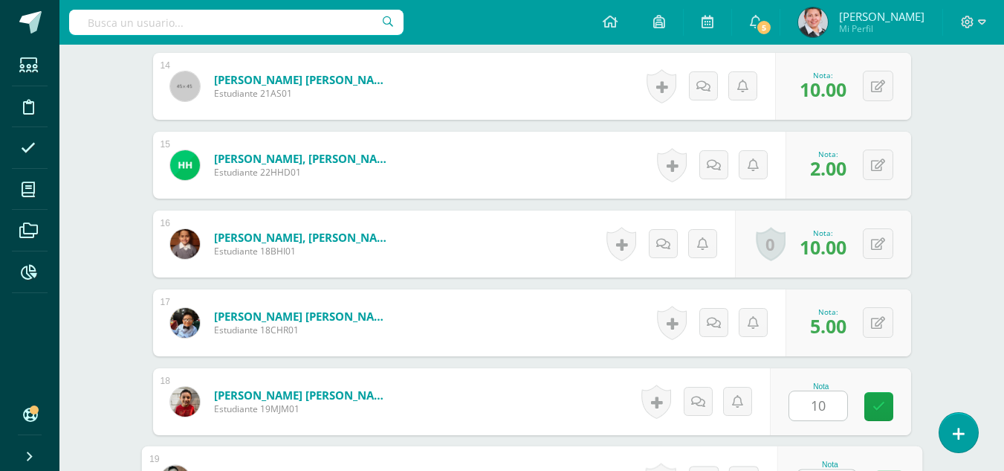
scroll to position [1531, 0]
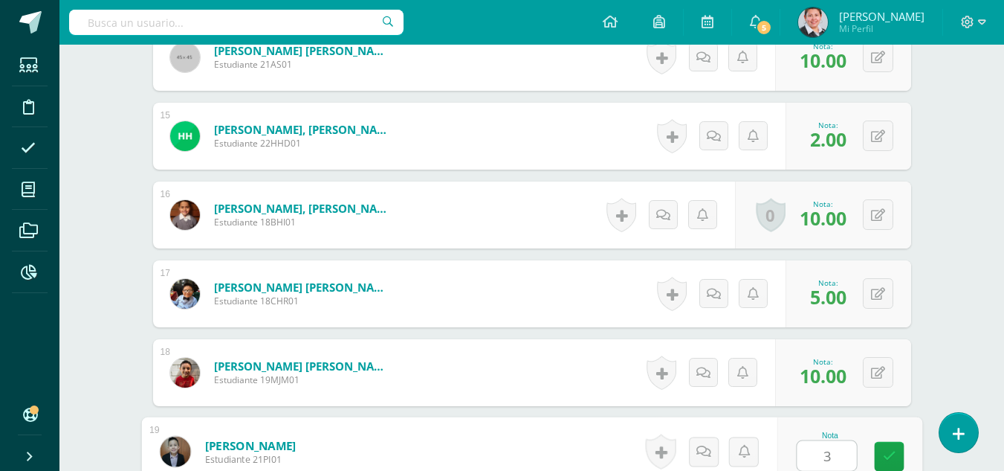
type input "3"
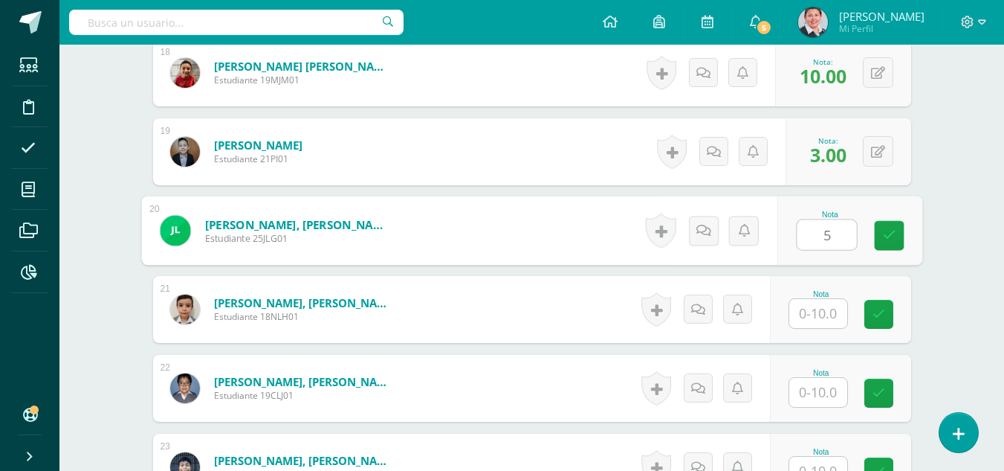
type input "5"
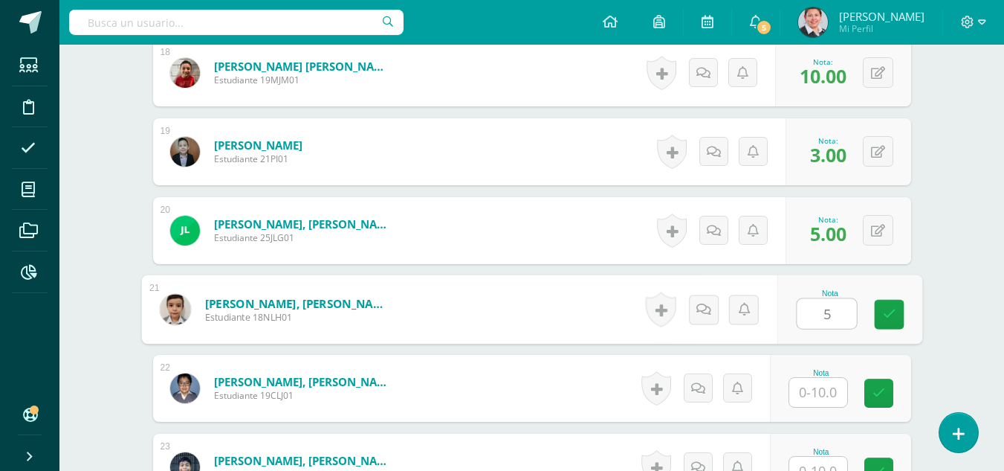
type input "5"
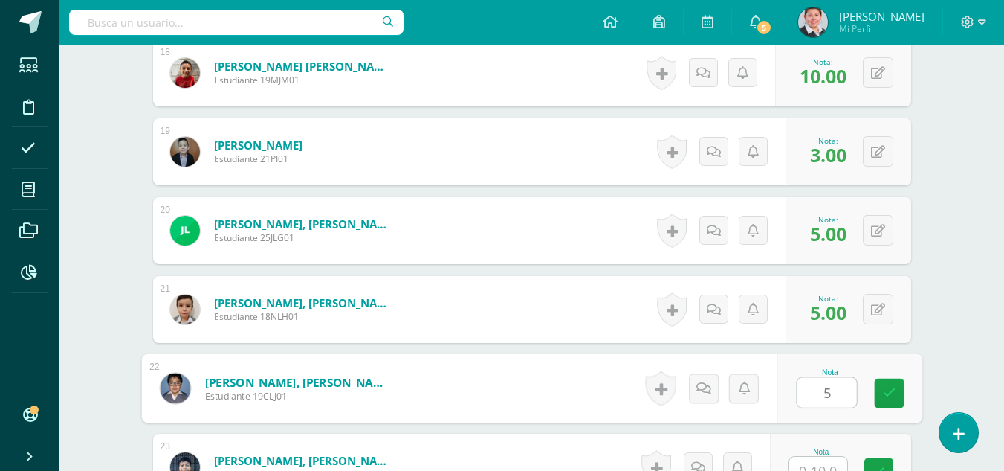
type input "5"
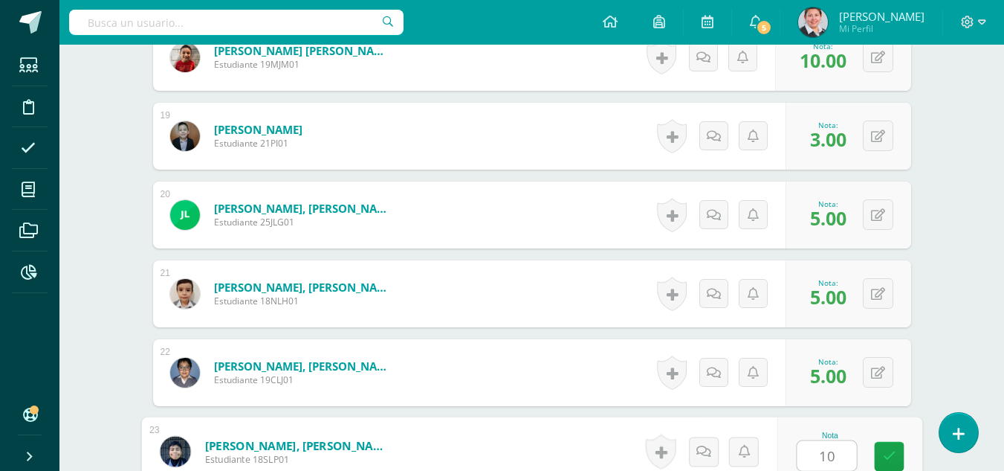
type input "10"
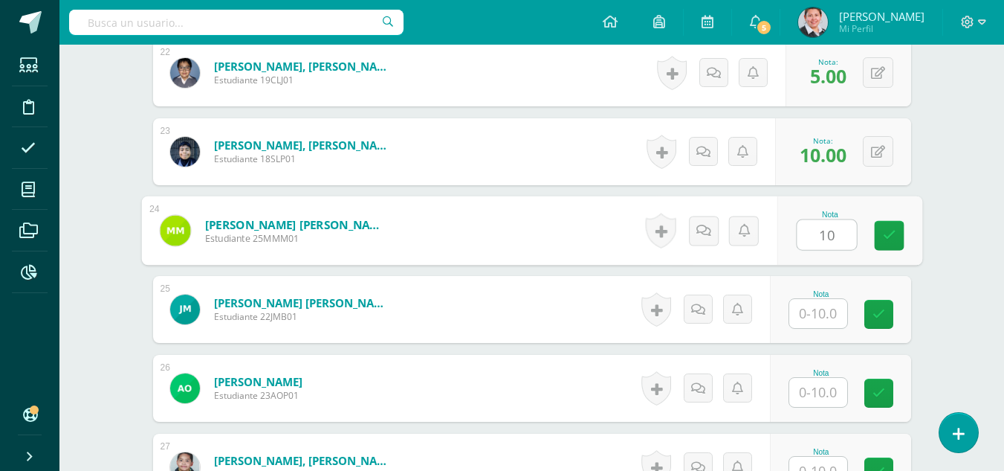
type input "10"
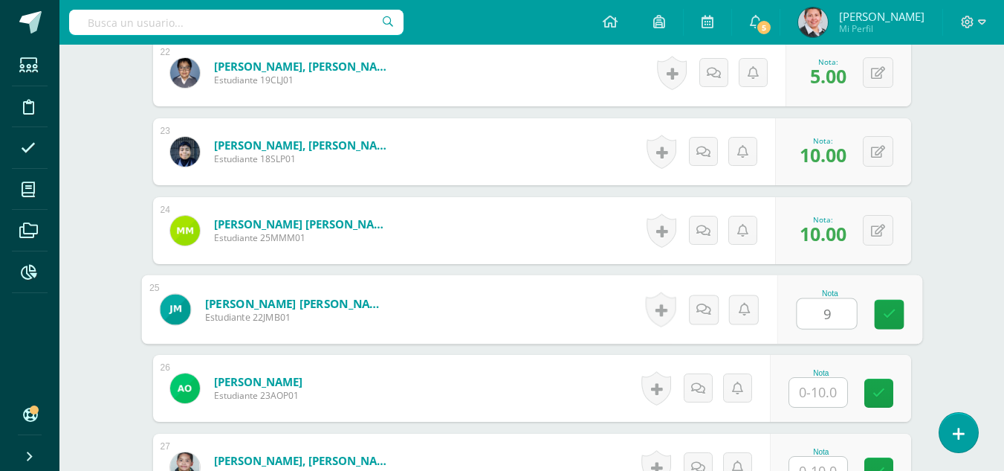
type input "9"
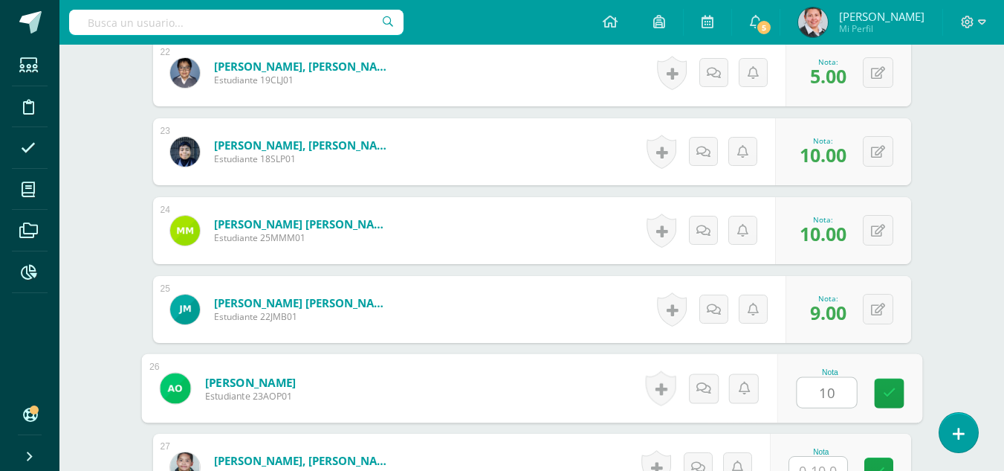
type input "10"
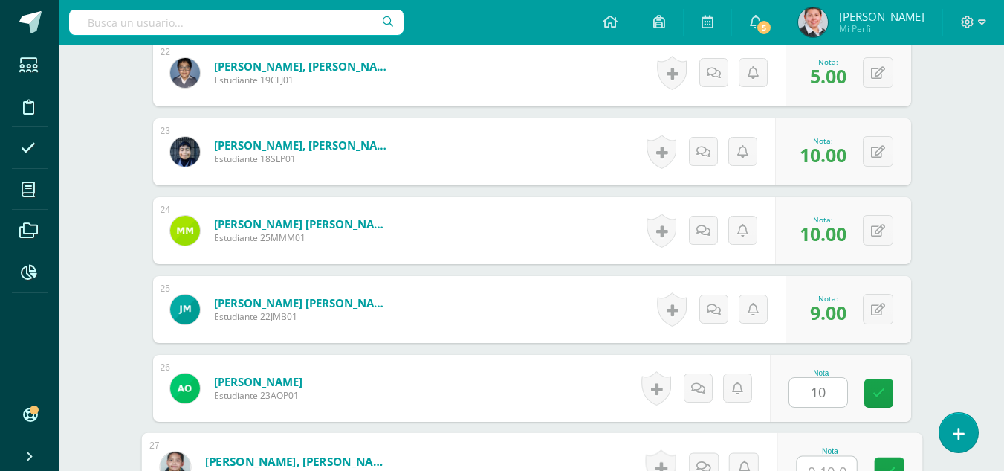
scroll to position [2162, 0]
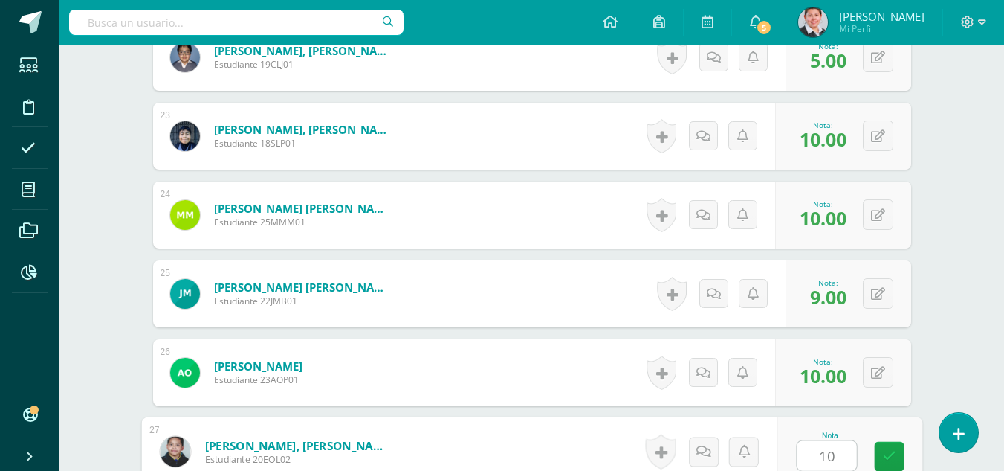
type input "10"
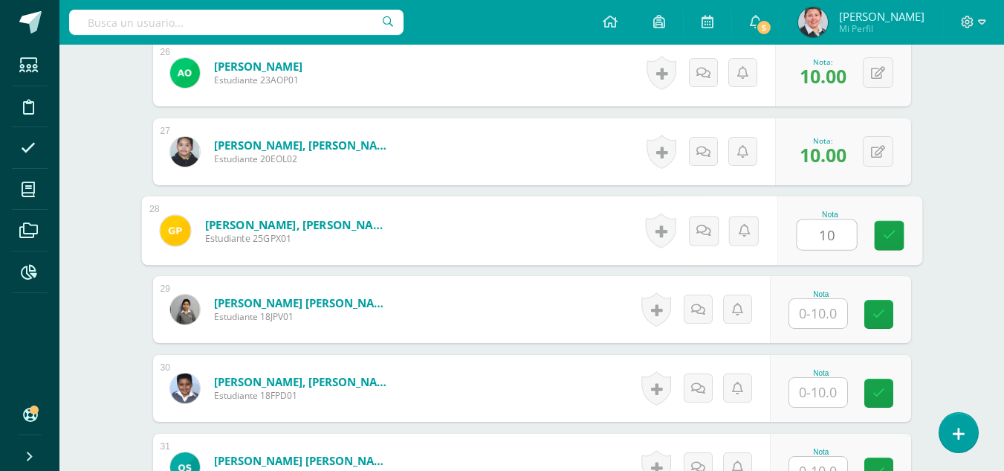
type input "10"
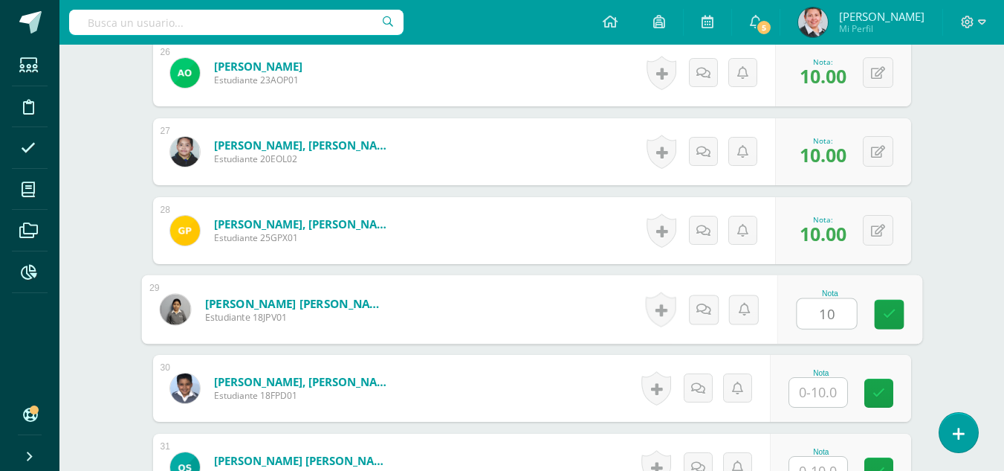
type input "10"
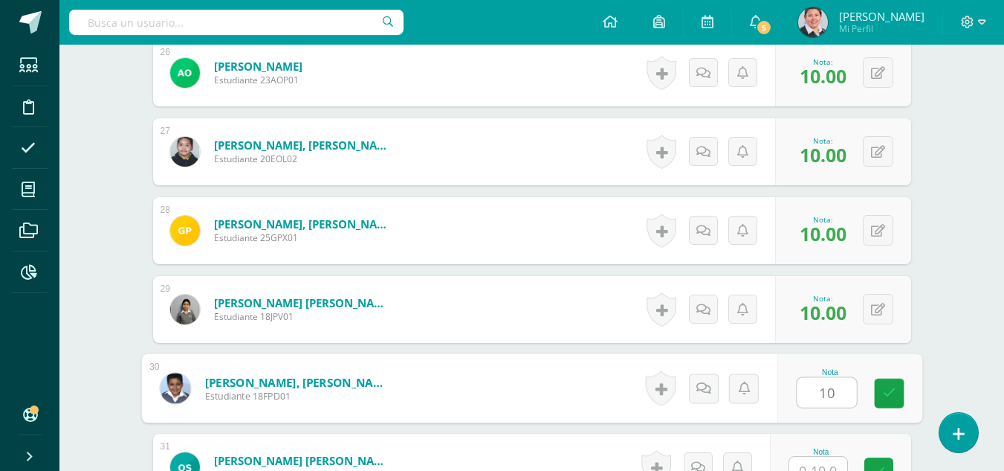
type input "10"
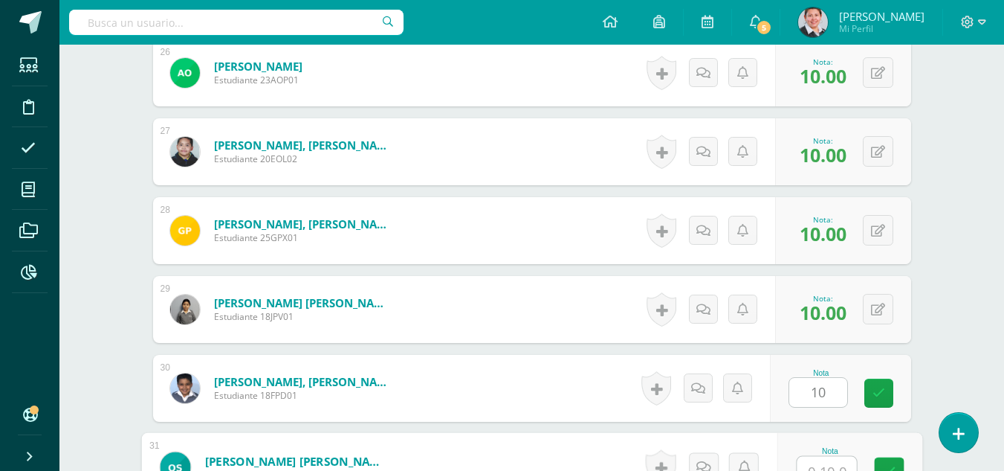
scroll to position [2477, 0]
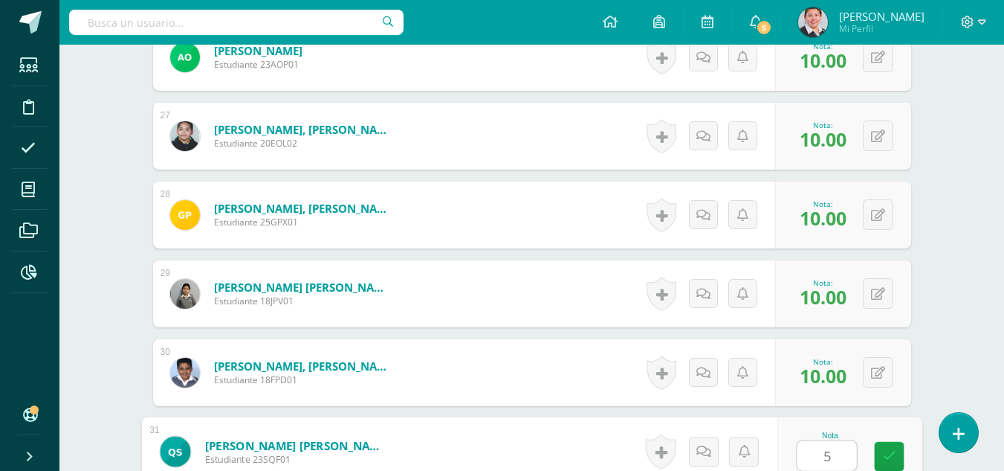
type input "5"
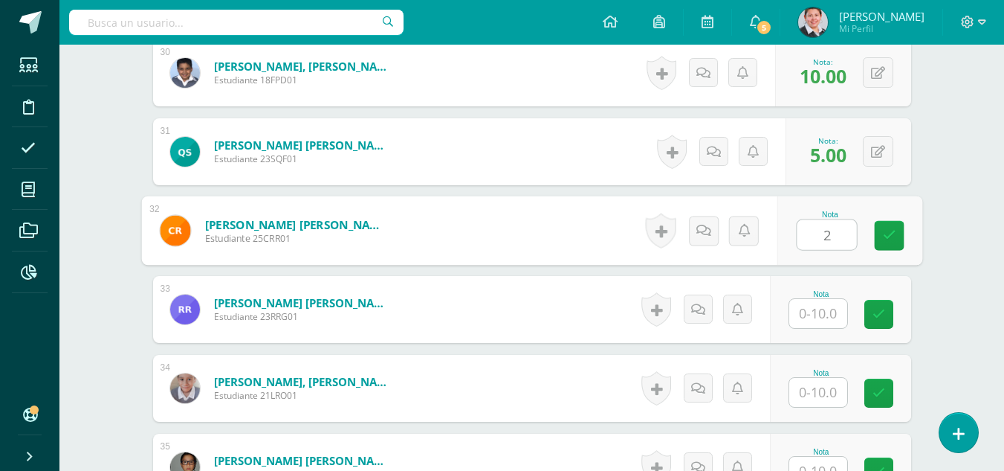
type input "2"
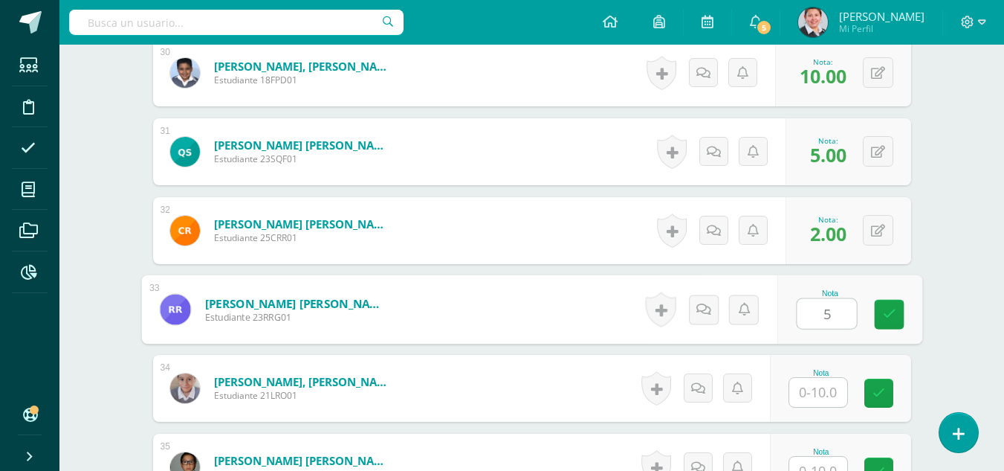
type input "5"
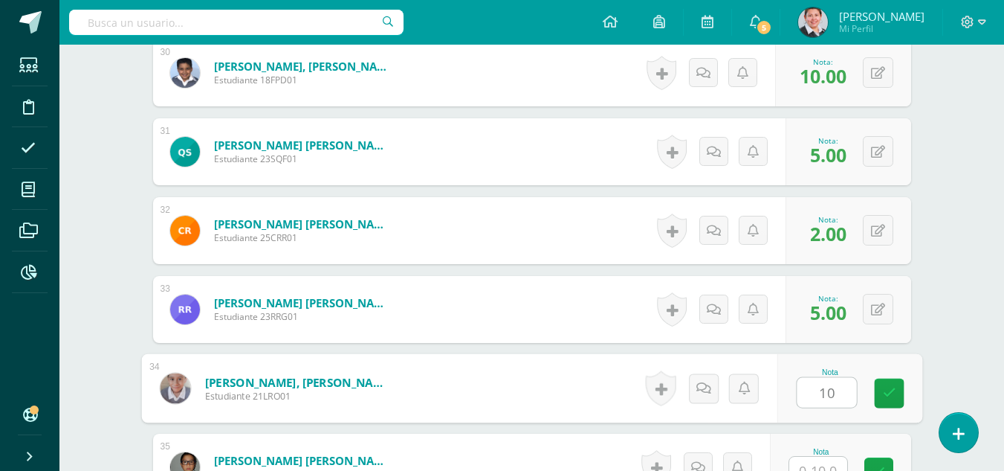
type input "10"
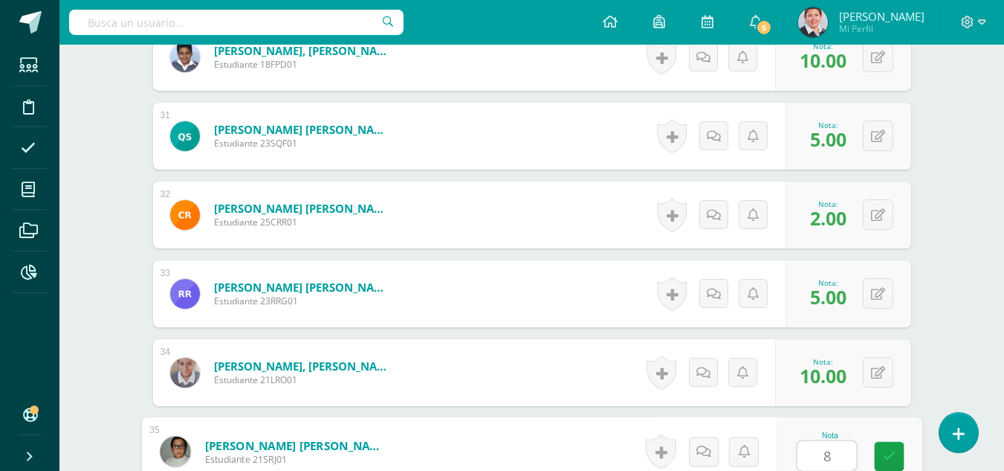
type input "8"
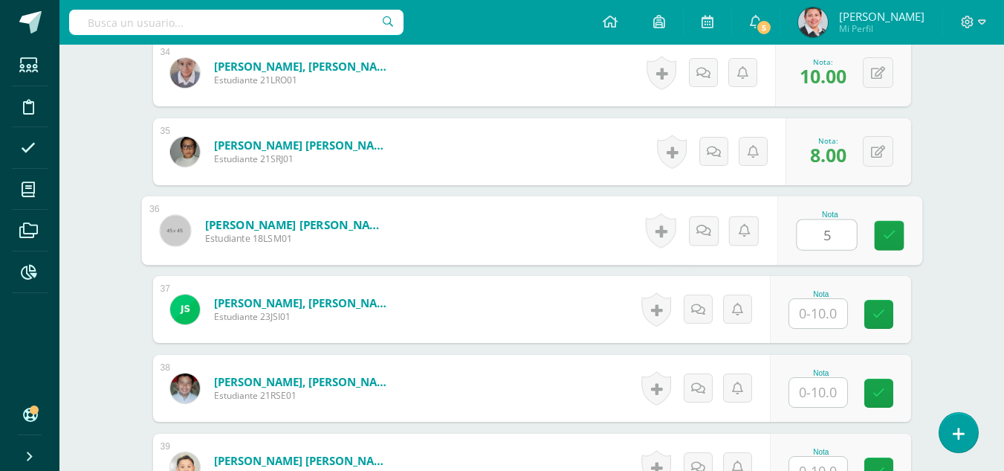
type input "5"
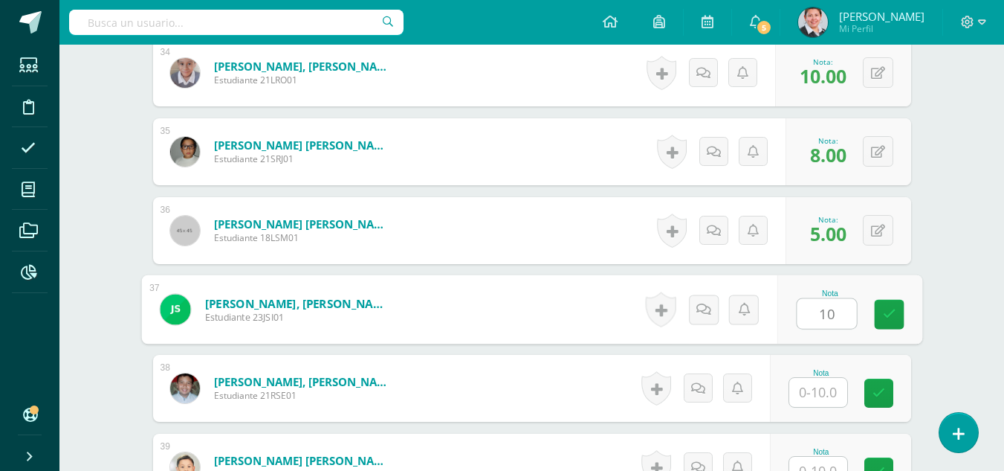
type input "10"
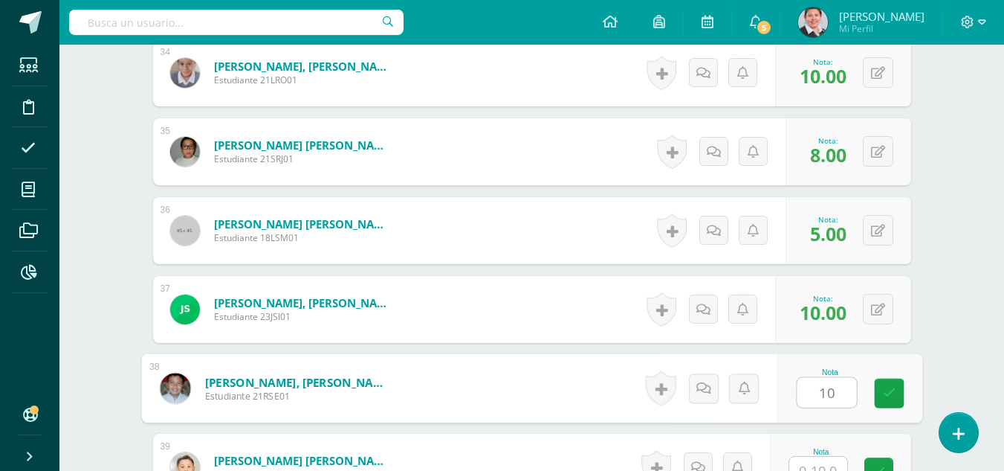
type input "10"
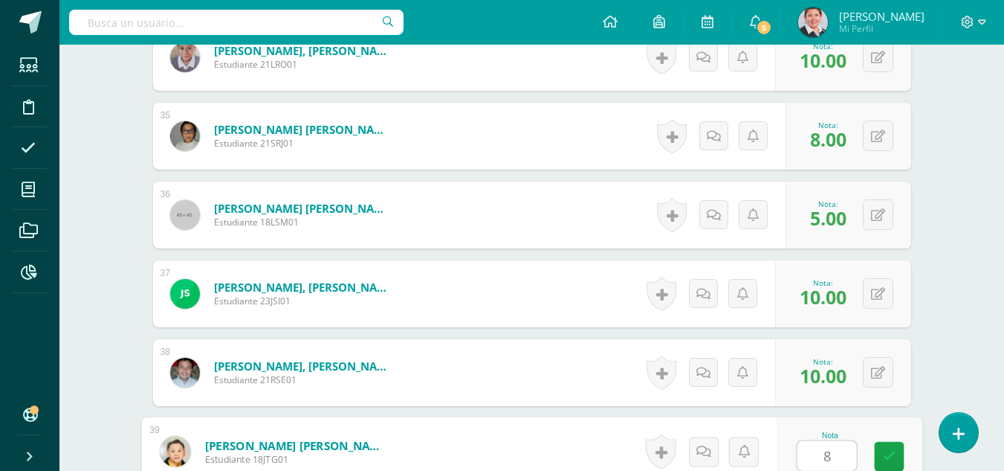
type input "8"
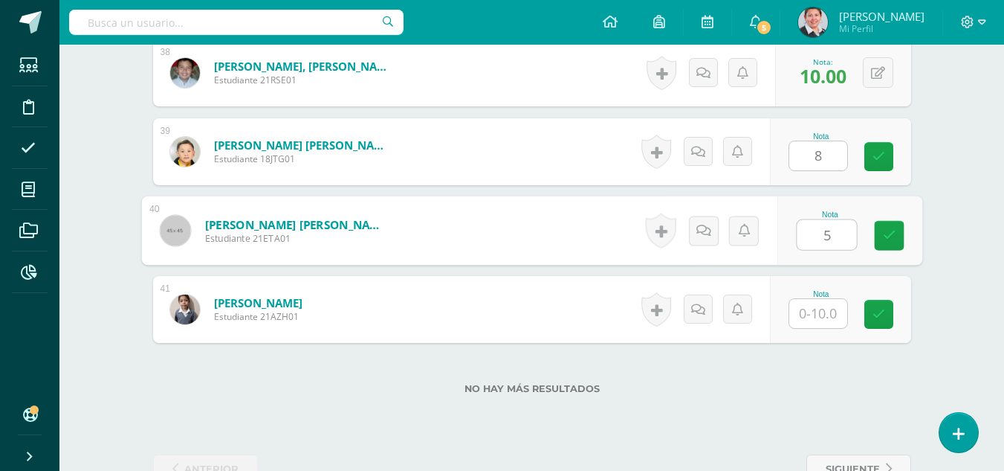
type input "5"
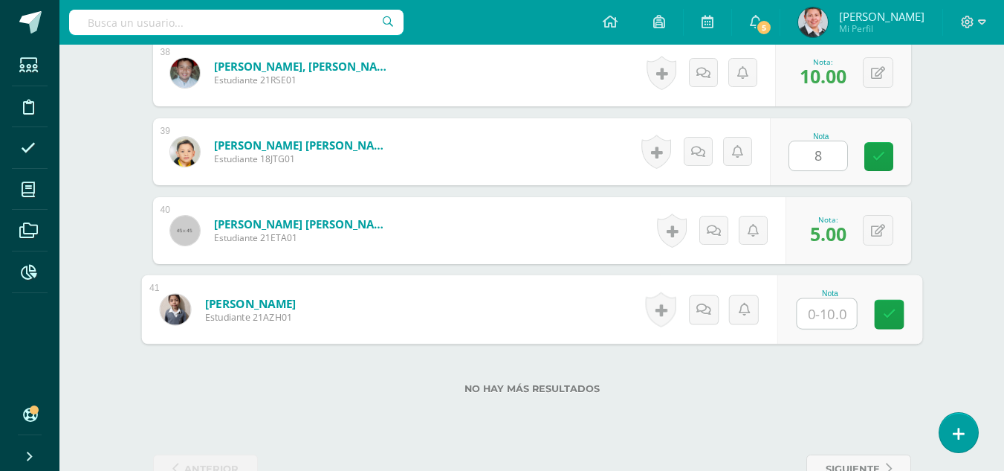
type input "8"
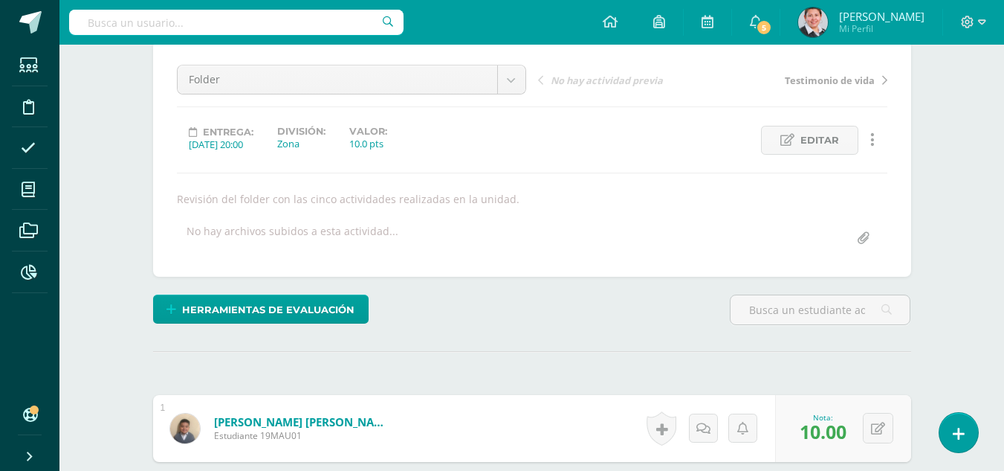
scroll to position [0, 0]
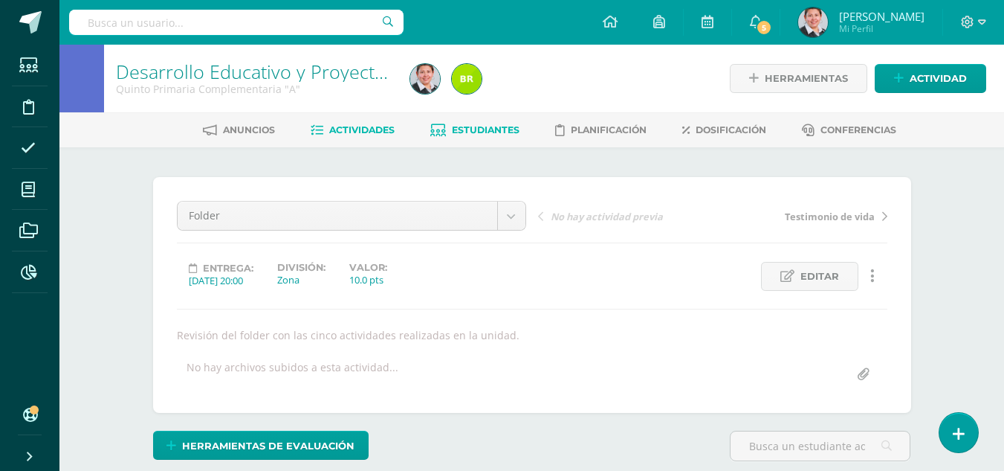
click at [477, 130] on span "Estudiantes" at bounding box center [486, 129] width 68 height 11
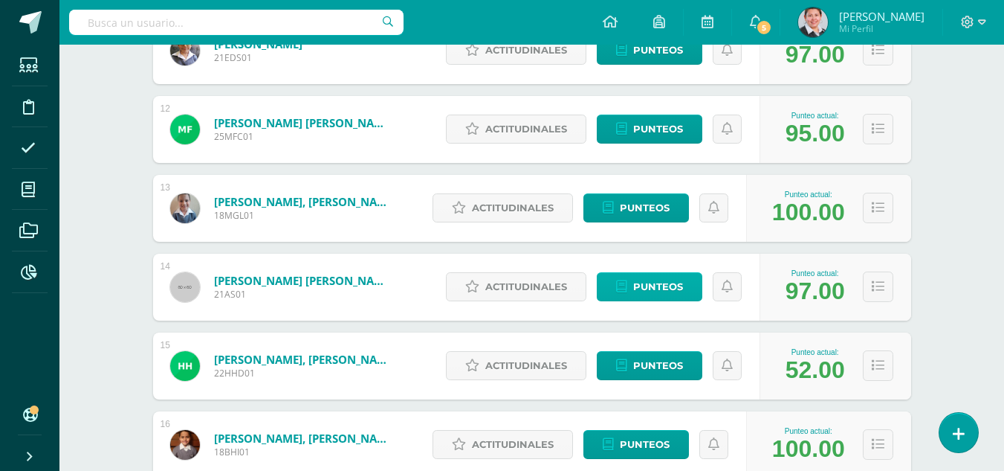
scroll to position [1169, 0]
